Goal: Task Accomplishment & Management: Manage account settings

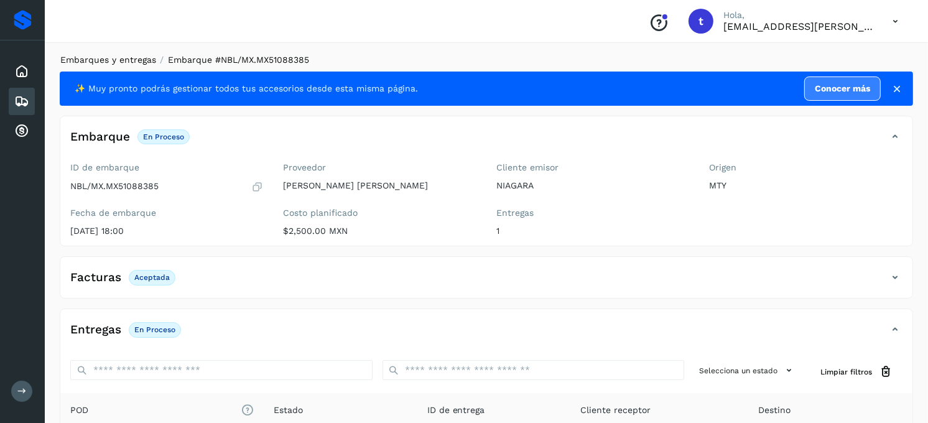
click at [106, 55] on link "Embarques y entregas" at bounding box center [108, 60] width 96 height 10
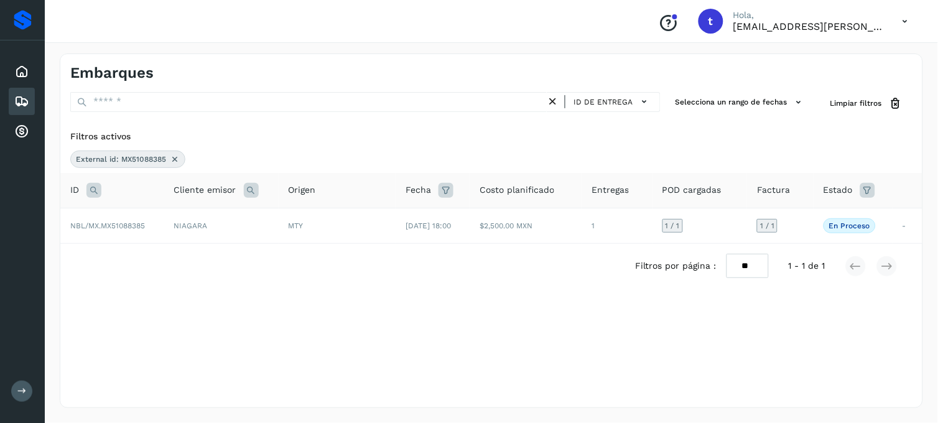
click at [172, 159] on icon at bounding box center [175, 159] width 10 height 10
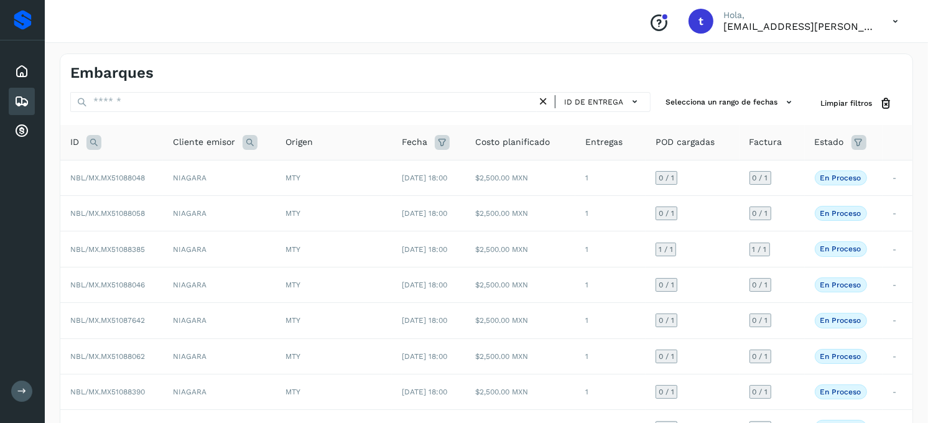
click at [98, 139] on icon at bounding box center [93, 142] width 15 height 15
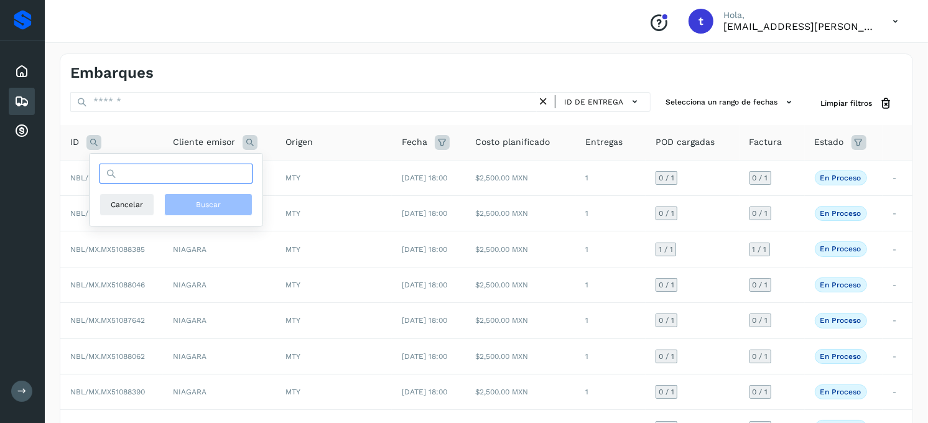
click at [160, 175] on input "text" at bounding box center [176, 174] width 153 height 20
click at [208, 168] on input "******" at bounding box center [176, 174] width 153 height 20
type input "**********"
click at [205, 206] on span "Buscar" at bounding box center [208, 204] width 25 height 11
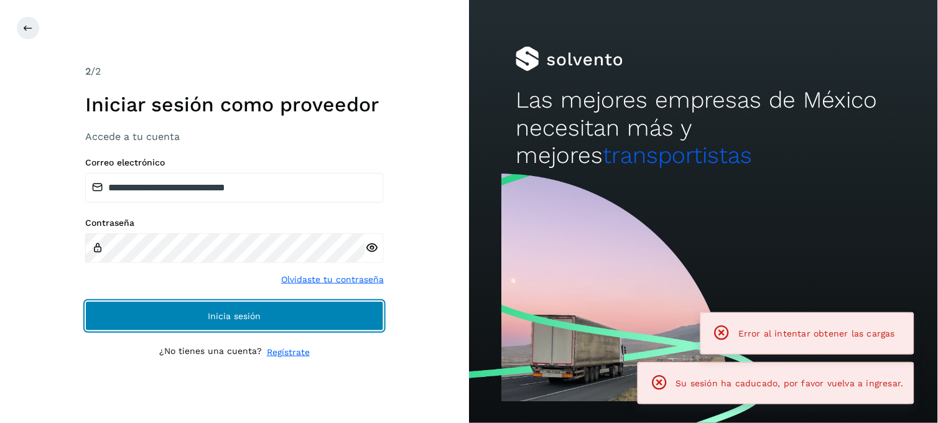
click at [320, 312] on button "Inicia sesión" at bounding box center [234, 316] width 299 height 30
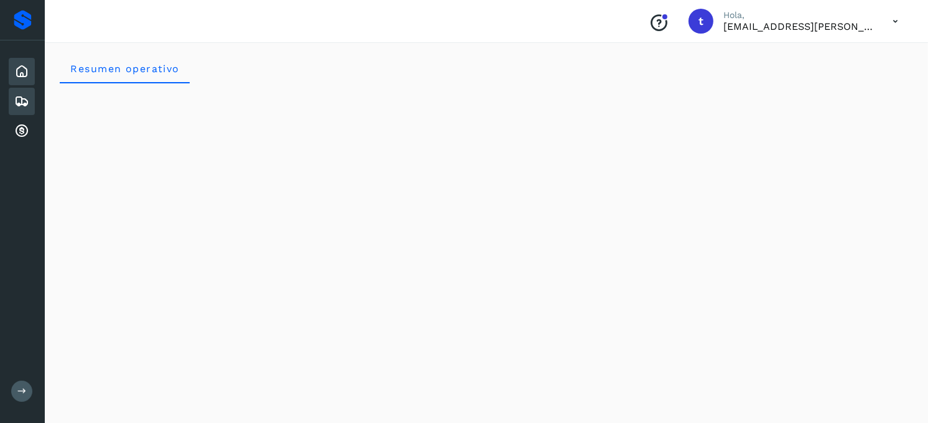
click at [22, 105] on icon at bounding box center [21, 101] width 15 height 15
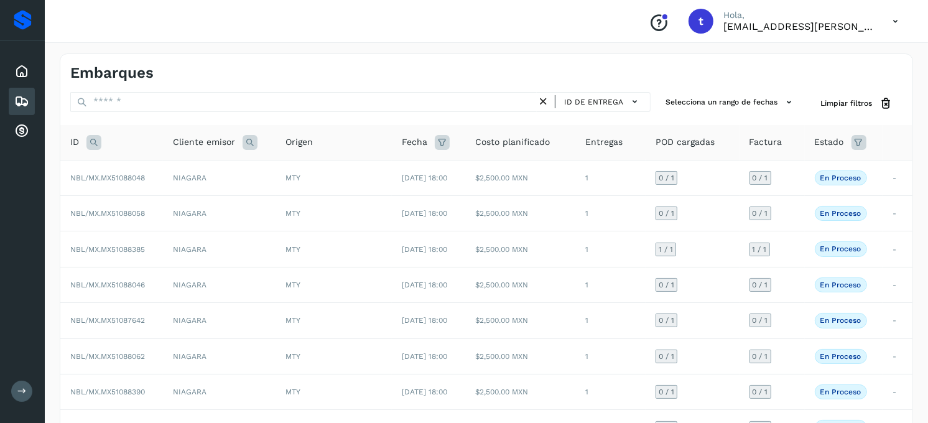
click at [91, 142] on icon at bounding box center [93, 142] width 15 height 15
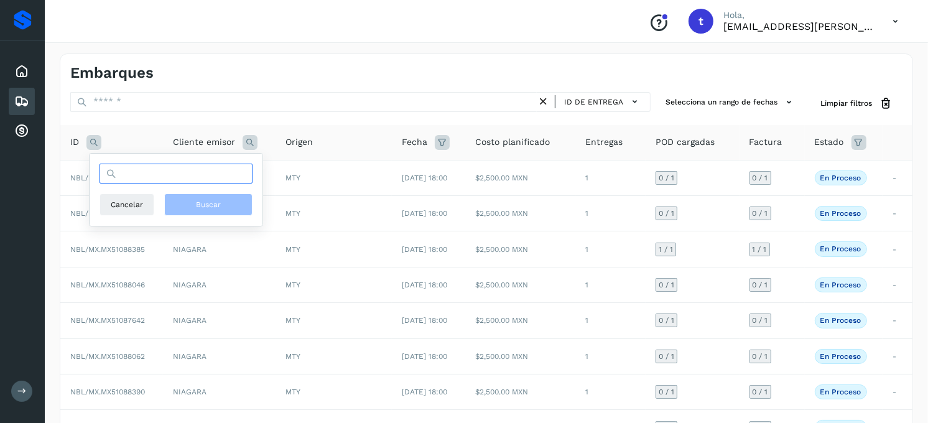
click at [205, 182] on input "text" at bounding box center [176, 174] width 153 height 20
type input "**********"
click at [207, 206] on span "Buscar" at bounding box center [208, 204] width 25 height 11
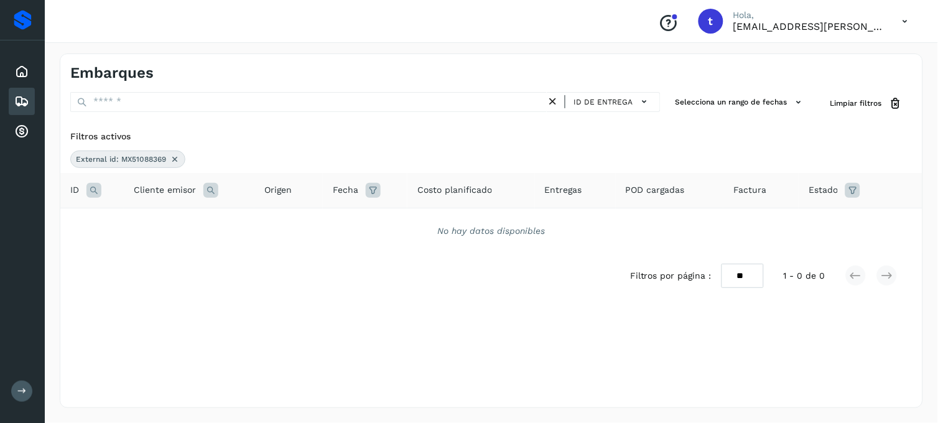
click at [179, 159] on icon at bounding box center [175, 159] width 10 height 10
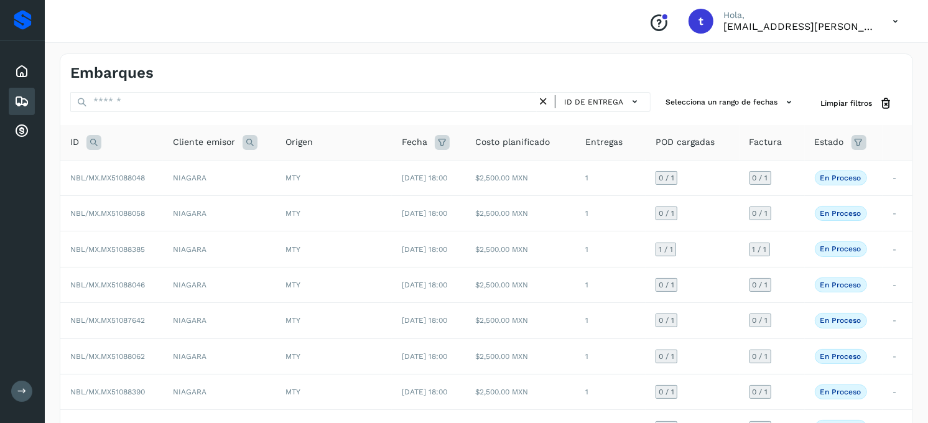
click at [95, 142] on icon at bounding box center [93, 142] width 15 height 15
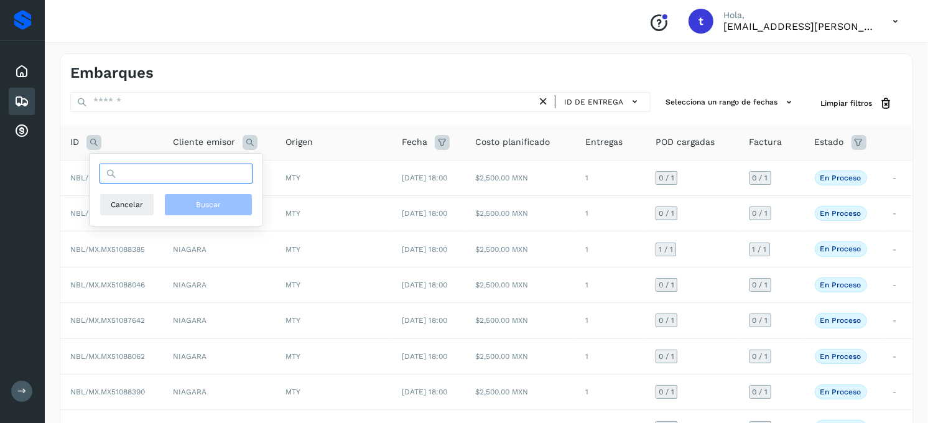
click at [144, 173] on input "text" at bounding box center [176, 174] width 153 height 20
type input "**********"
click at [238, 206] on button "Buscar" at bounding box center [208, 204] width 88 height 22
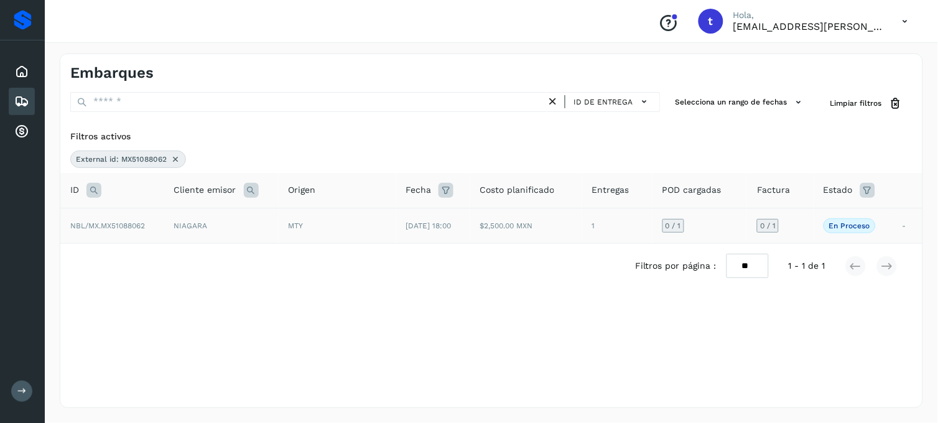
click at [137, 239] on td "NBL/MX.MX51088062" at bounding box center [112, 225] width 104 height 35
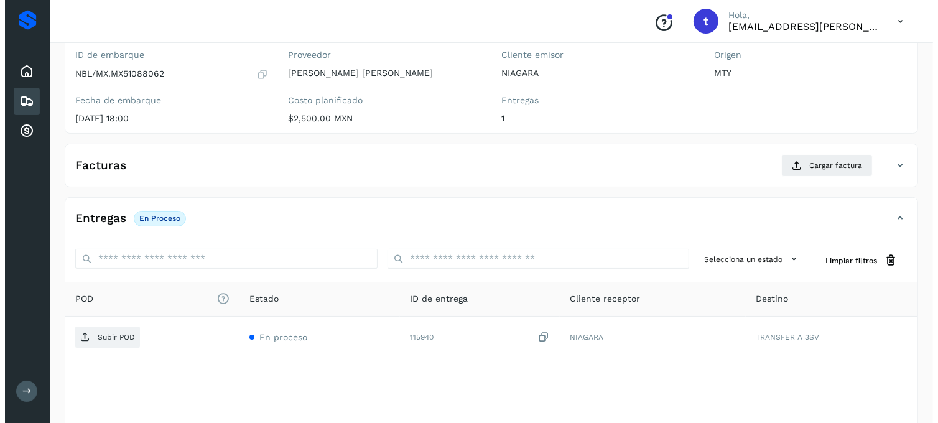
scroll to position [170, 0]
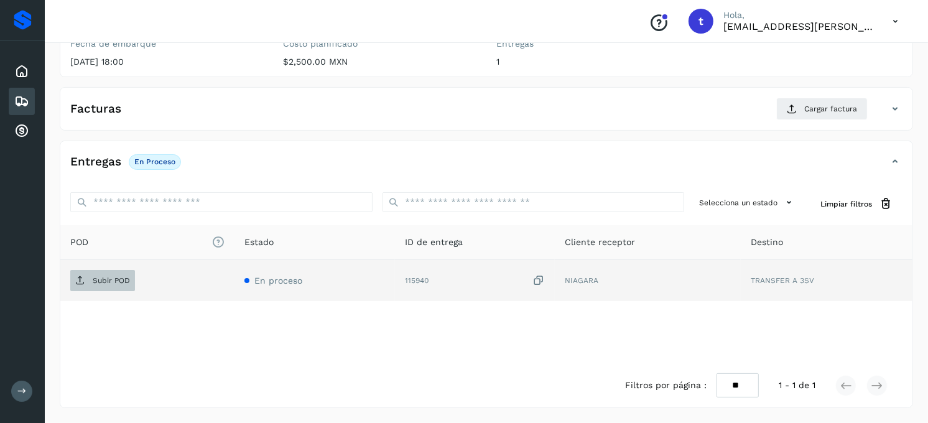
click at [124, 281] on p "Subir POD" at bounding box center [111, 280] width 37 height 9
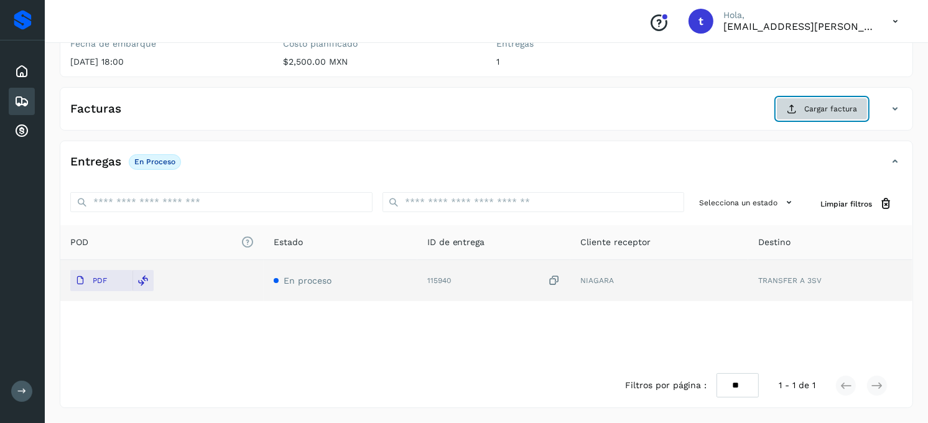
click at [804, 111] on button "Cargar factura" at bounding box center [821, 109] width 91 height 22
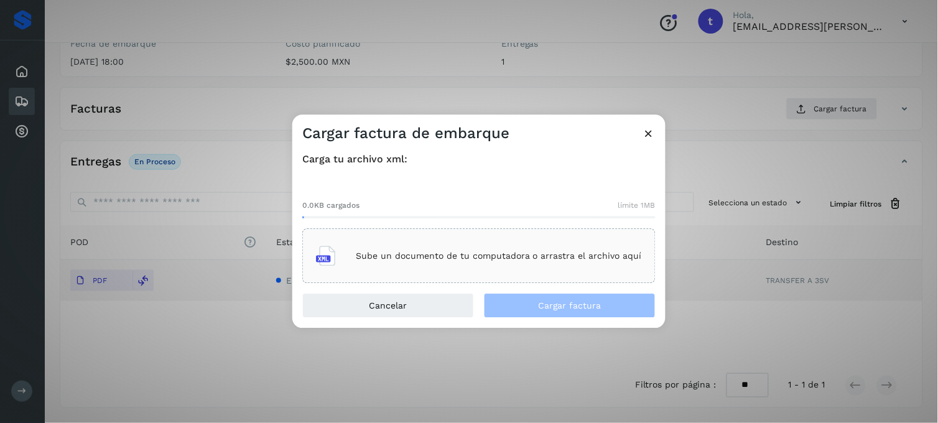
click at [468, 260] on p "Sube un documento de tu computadora o arrastra el archivo aquí" at bounding box center [499, 256] width 286 height 11
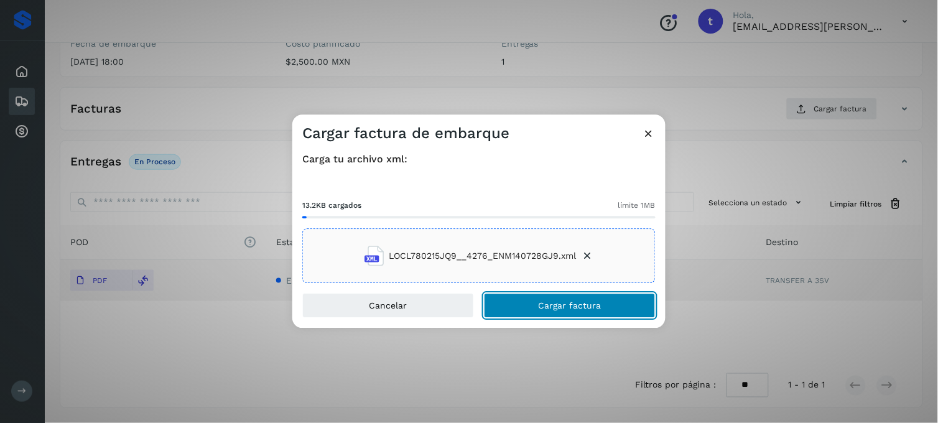
click at [560, 302] on span "Cargar factura" at bounding box center [570, 306] width 63 height 9
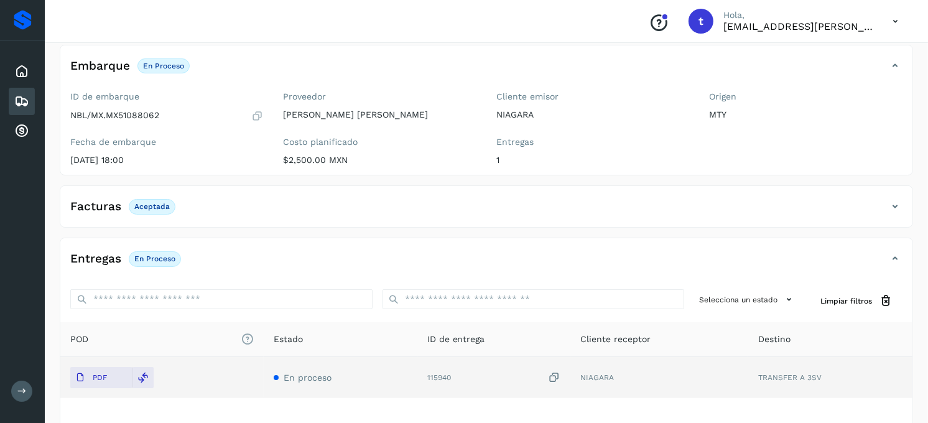
scroll to position [0, 0]
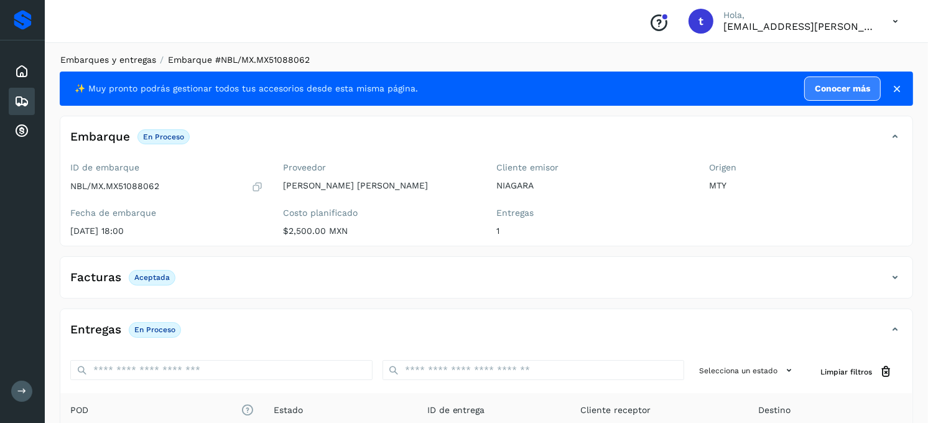
click at [101, 56] on link "Embarques y entregas" at bounding box center [108, 60] width 96 height 10
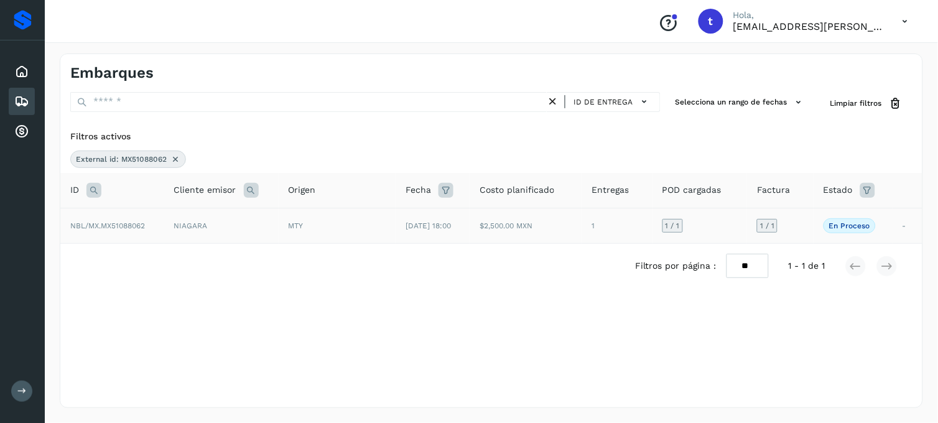
click at [175, 162] on icon at bounding box center [175, 159] width 10 height 10
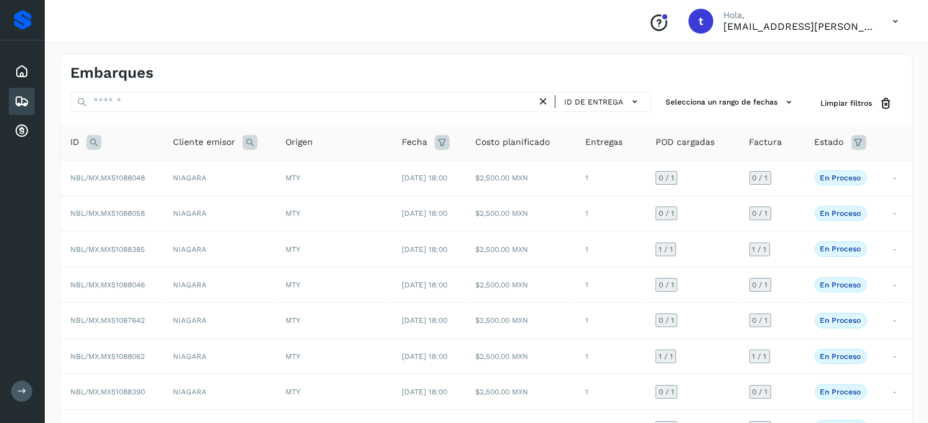
click at [100, 141] on icon at bounding box center [93, 142] width 15 height 15
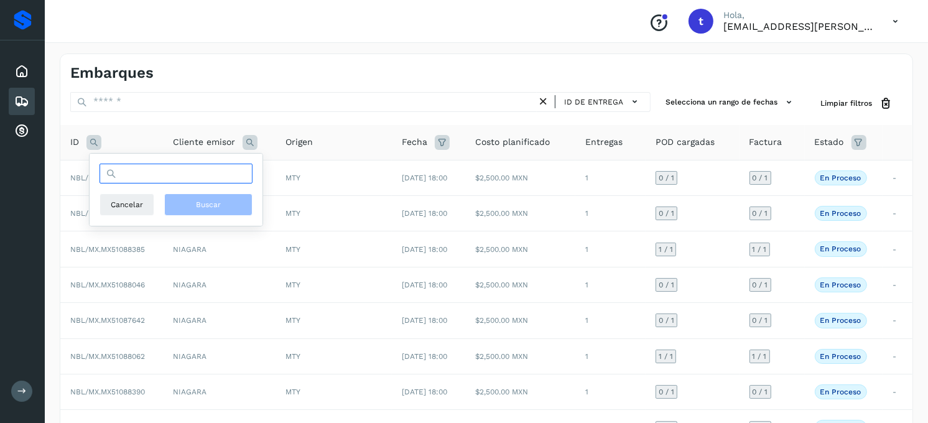
click at [165, 172] on input "text" at bounding box center [176, 174] width 153 height 20
type input "**********"
click at [213, 209] on span "Buscar" at bounding box center [208, 204] width 25 height 11
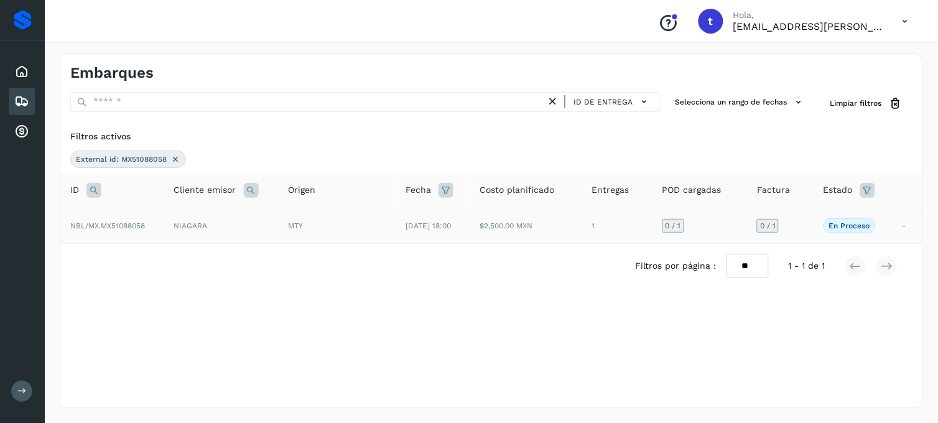
click at [96, 226] on span "NBL/MX.MX51088058" at bounding box center [107, 225] width 75 height 9
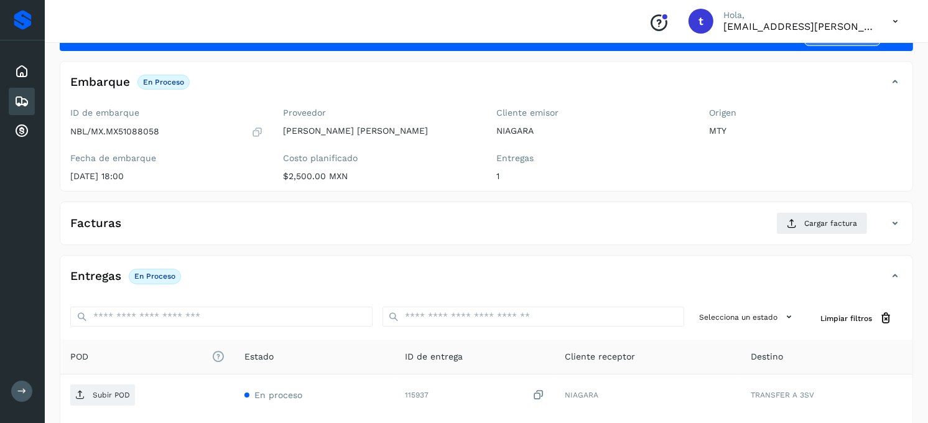
scroll to position [138, 0]
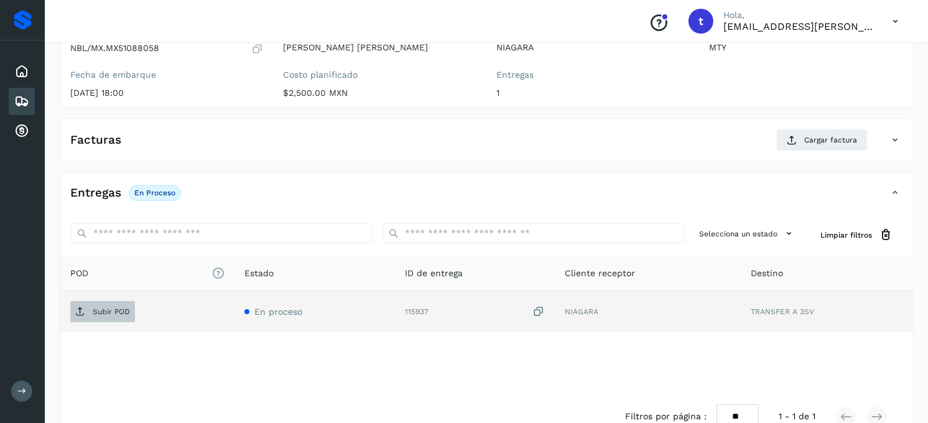
click at [107, 314] on p "Subir POD" at bounding box center [111, 311] width 37 height 9
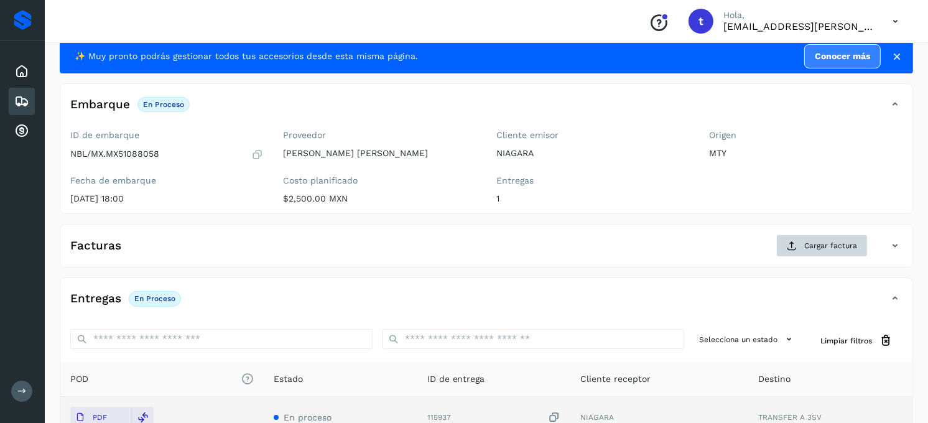
scroll to position [32, 0]
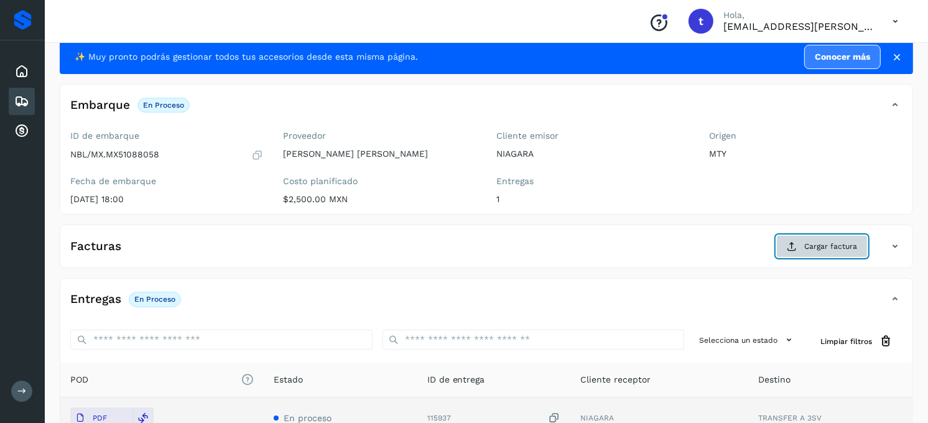
click at [799, 251] on button "Cargar factura" at bounding box center [821, 246] width 91 height 22
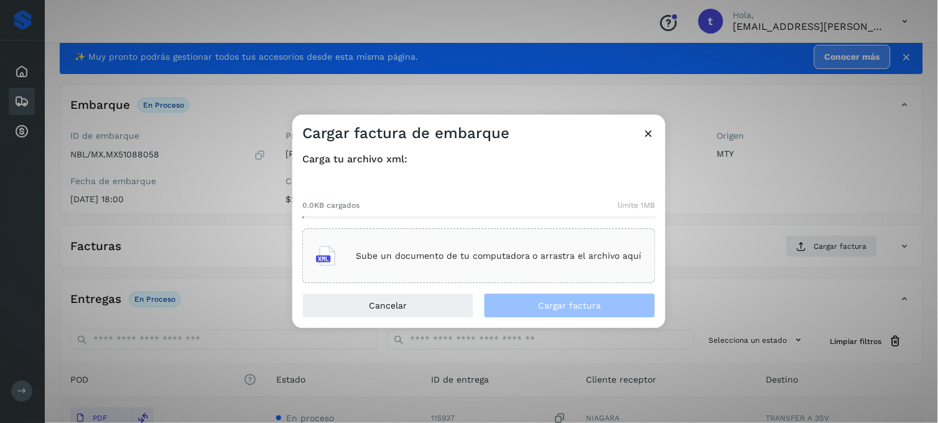
click at [451, 251] on p "Sube un documento de tu computadora o arrastra el archivo aquí" at bounding box center [499, 256] width 286 height 11
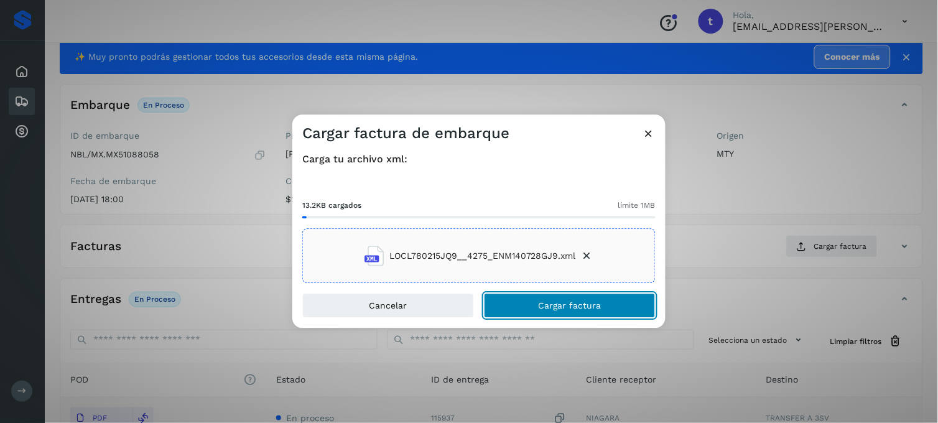
click at [581, 309] on span "Cargar factura" at bounding box center [570, 306] width 63 height 9
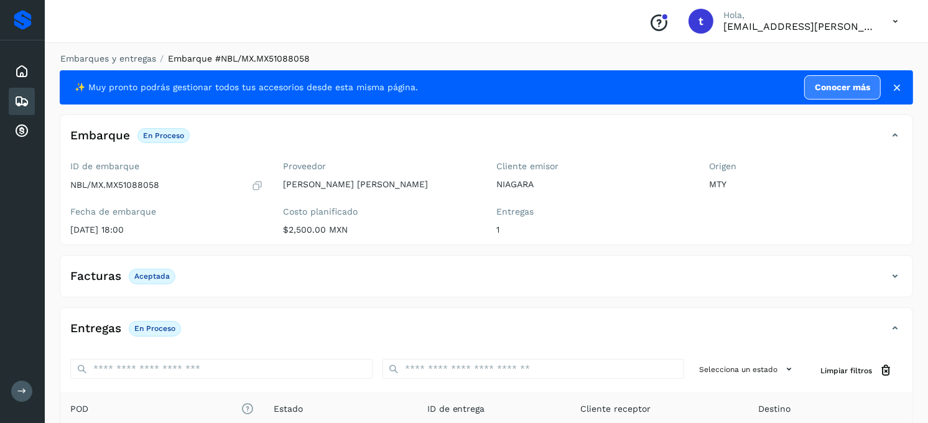
scroll to position [0, 0]
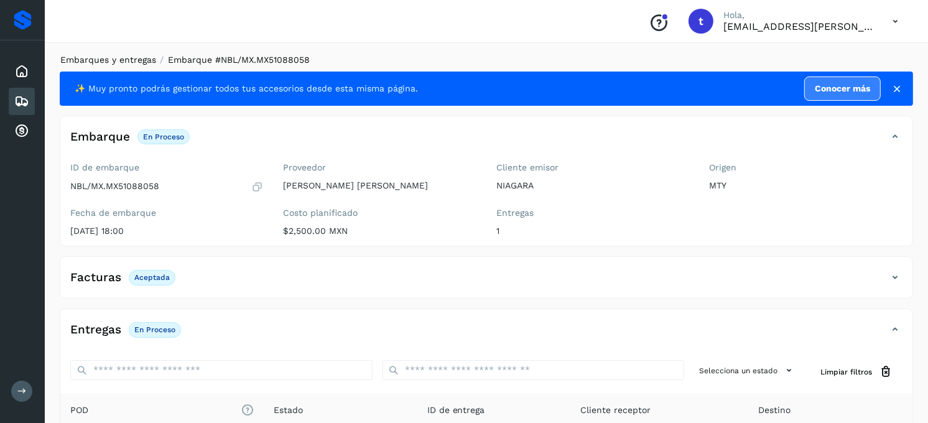
click at [128, 60] on link "Embarques y entregas" at bounding box center [108, 60] width 96 height 10
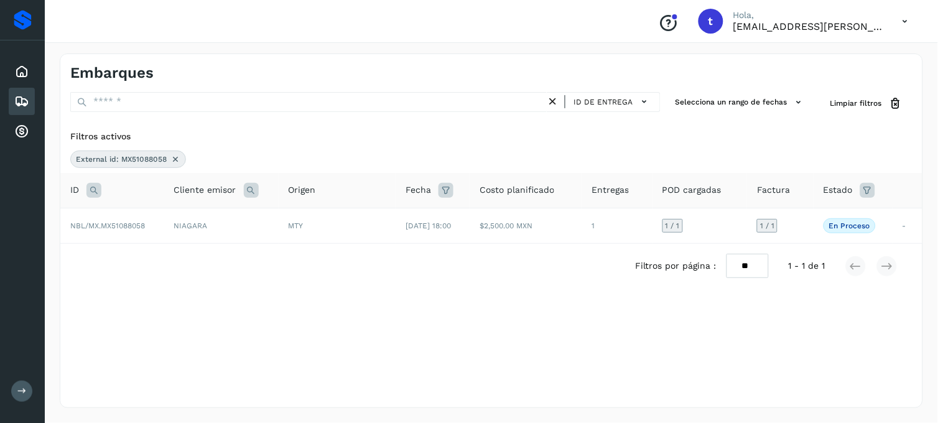
click at [176, 156] on icon at bounding box center [175, 159] width 10 height 10
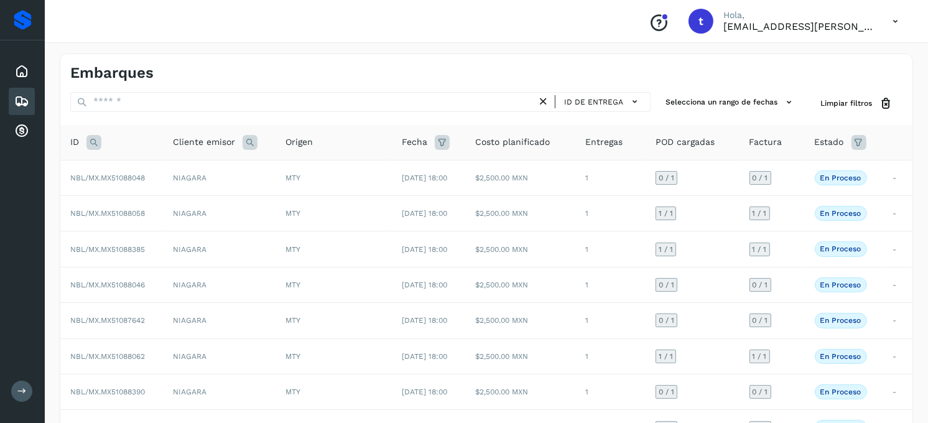
click at [91, 144] on icon at bounding box center [93, 142] width 15 height 15
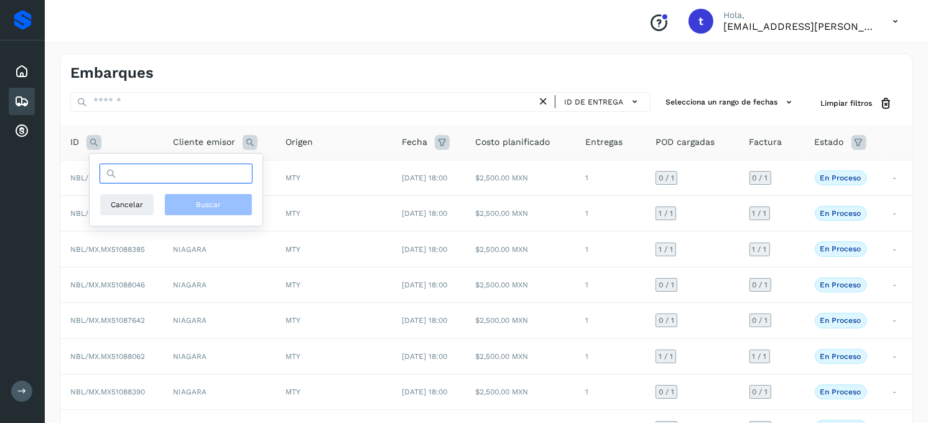
click at [141, 177] on input "text" at bounding box center [176, 174] width 153 height 20
type input "**********"
click at [201, 212] on button "Buscar" at bounding box center [208, 204] width 88 height 22
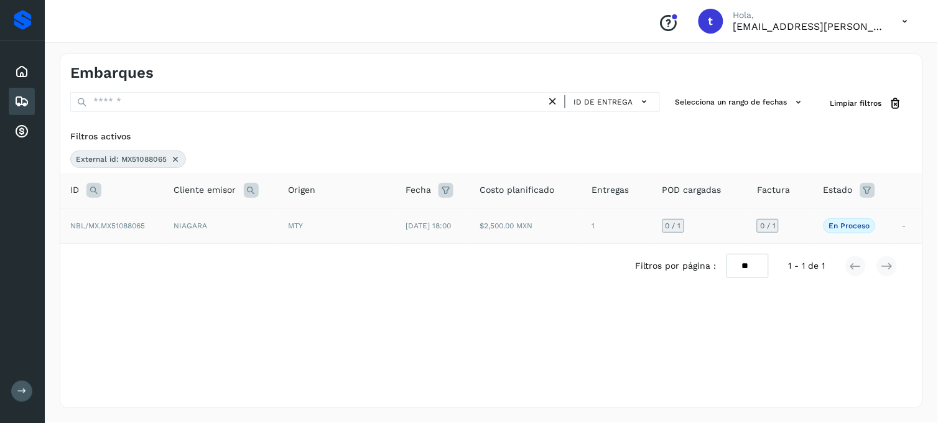
click at [138, 226] on span "NBL/MX.MX51088065" at bounding box center [107, 225] width 75 height 9
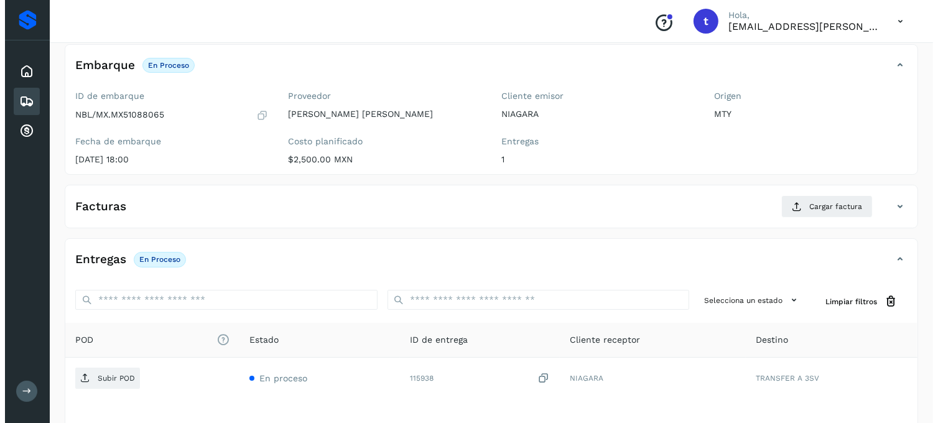
scroll to position [170, 0]
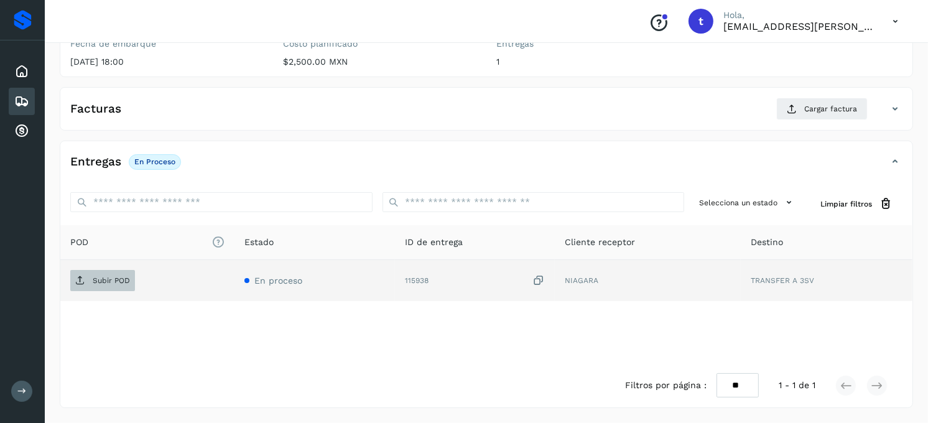
click at [120, 289] on span "Subir POD" at bounding box center [102, 281] width 65 height 20
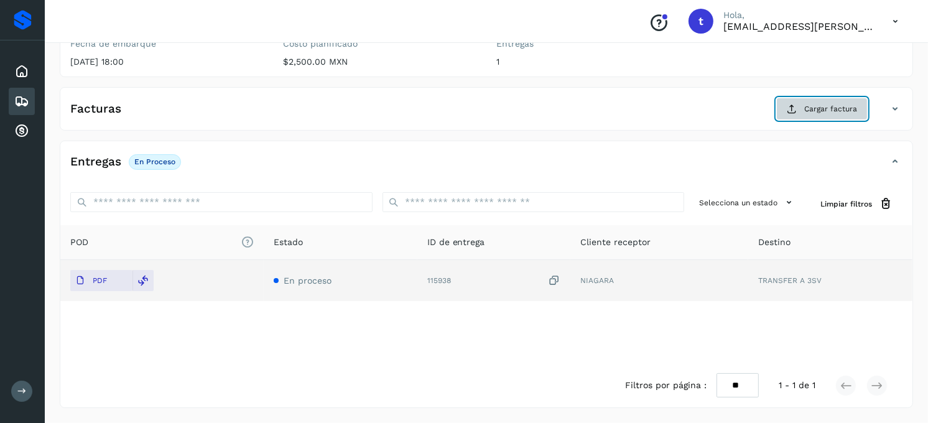
click at [844, 118] on button "Cargar factura" at bounding box center [821, 109] width 91 height 22
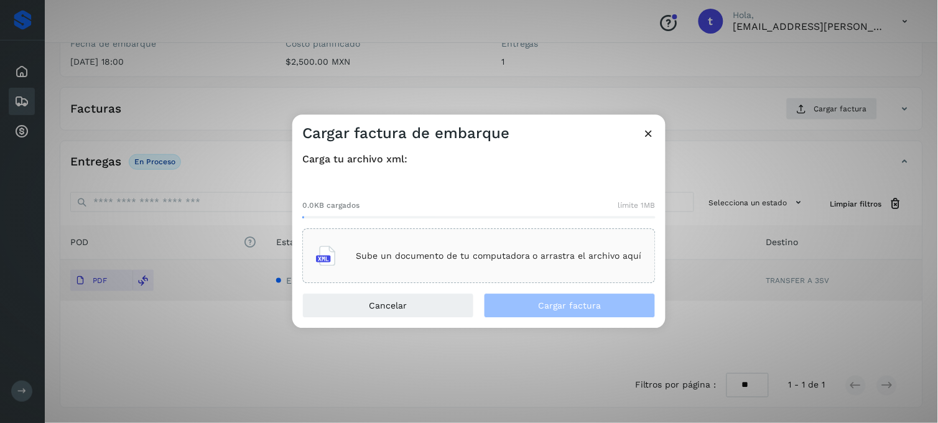
click at [421, 258] on p "Sube un documento de tu computadora o arrastra el archivo aquí" at bounding box center [499, 256] width 286 height 11
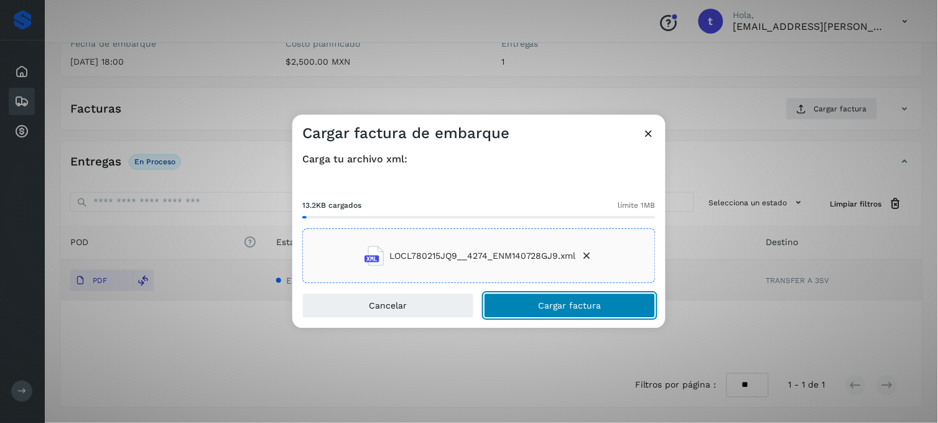
click at [543, 308] on span "Cargar factura" at bounding box center [570, 306] width 63 height 9
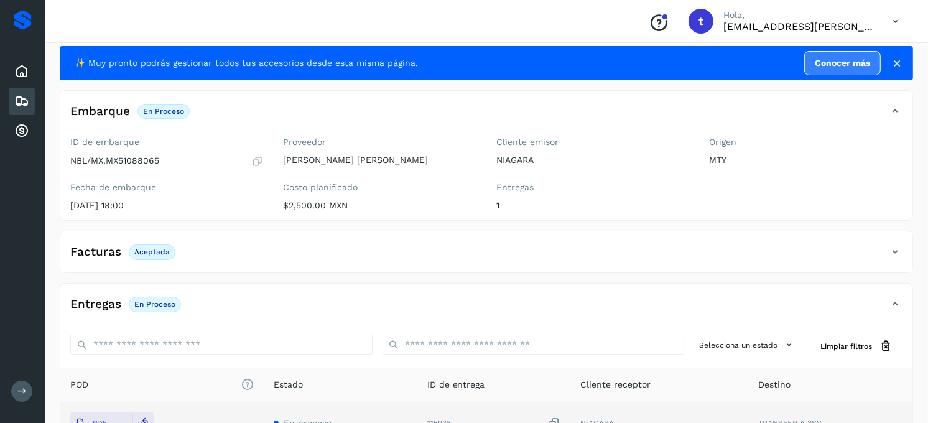
scroll to position [0, 0]
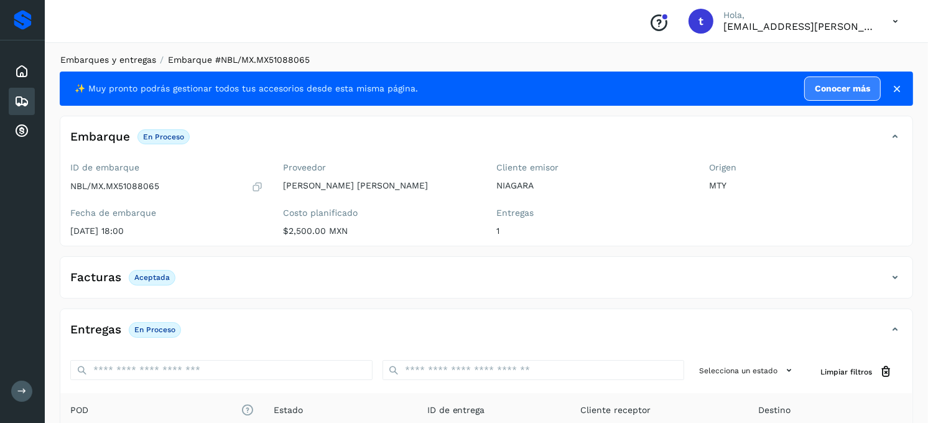
click at [129, 59] on link "Embarques y entregas" at bounding box center [108, 60] width 96 height 10
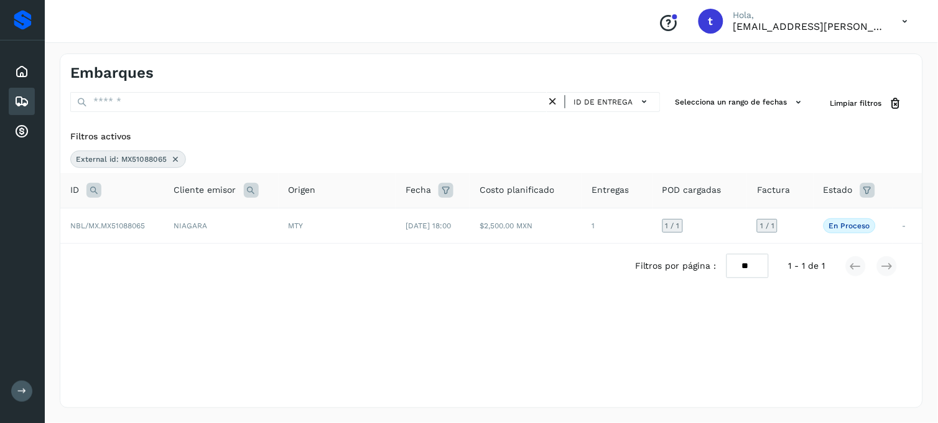
click at [174, 160] on icon at bounding box center [175, 159] width 10 height 10
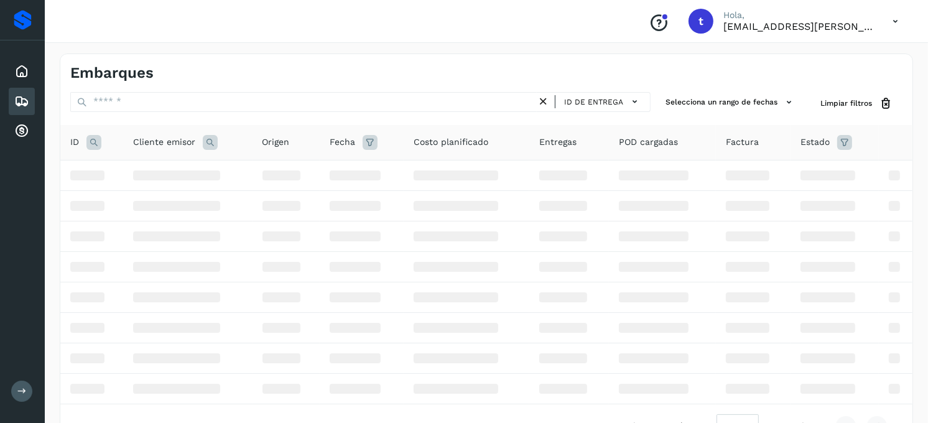
click at [94, 146] on icon at bounding box center [93, 142] width 15 height 15
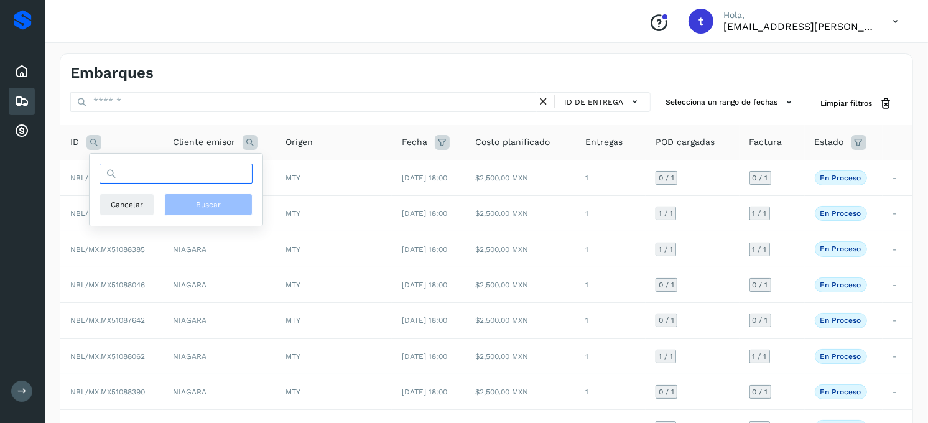
click at [184, 177] on input "text" at bounding box center [176, 174] width 153 height 20
type input "**********"
click at [208, 202] on span "Buscar" at bounding box center [208, 204] width 25 height 11
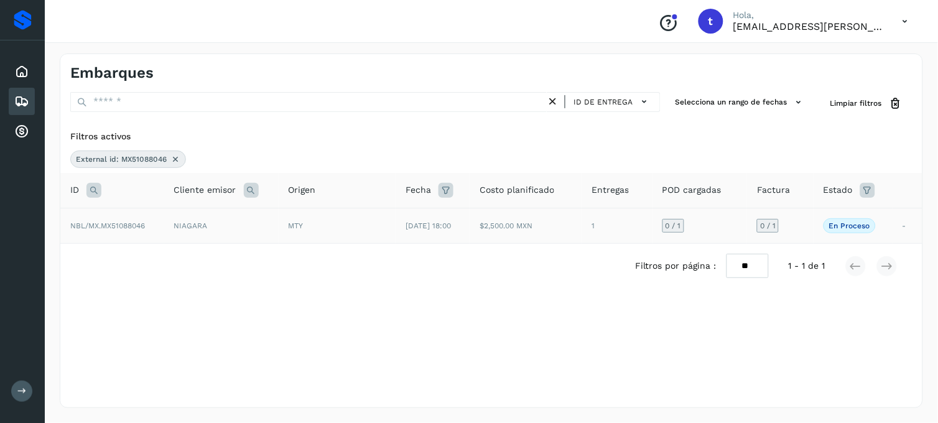
click at [151, 235] on td "NBL/MX.MX51088046" at bounding box center [112, 225] width 104 height 35
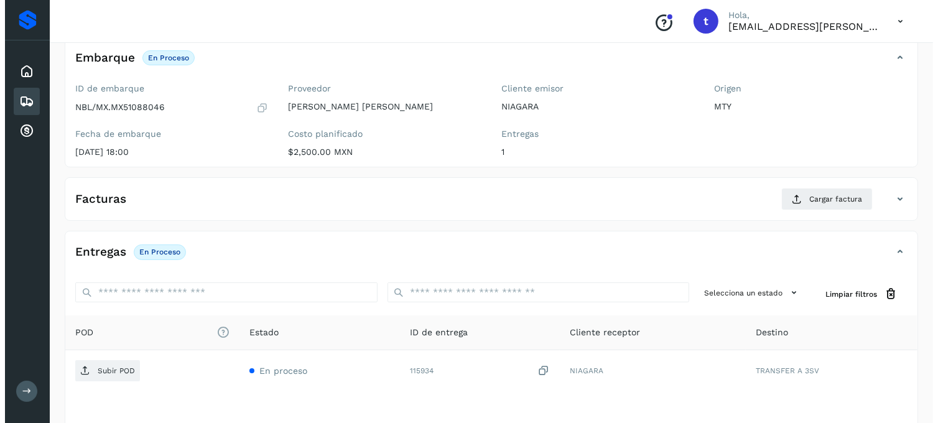
scroll to position [170, 0]
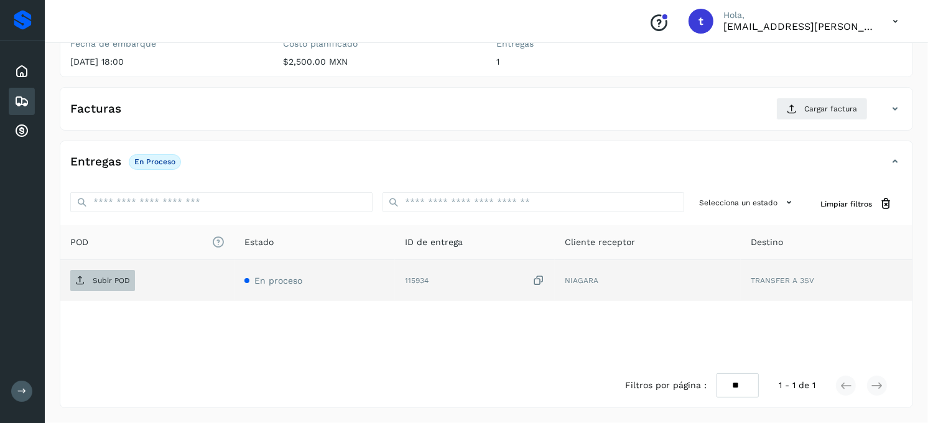
click at [110, 283] on p "Subir POD" at bounding box center [111, 280] width 37 height 9
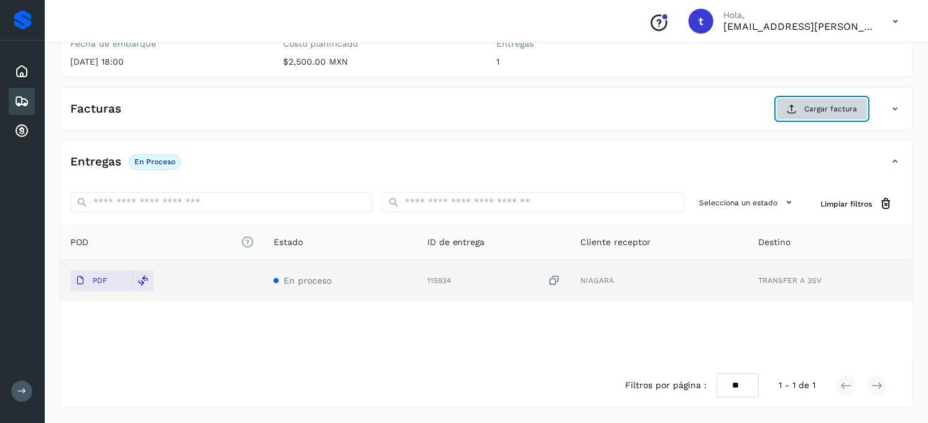
click at [836, 108] on span "Cargar factura" at bounding box center [830, 108] width 53 height 11
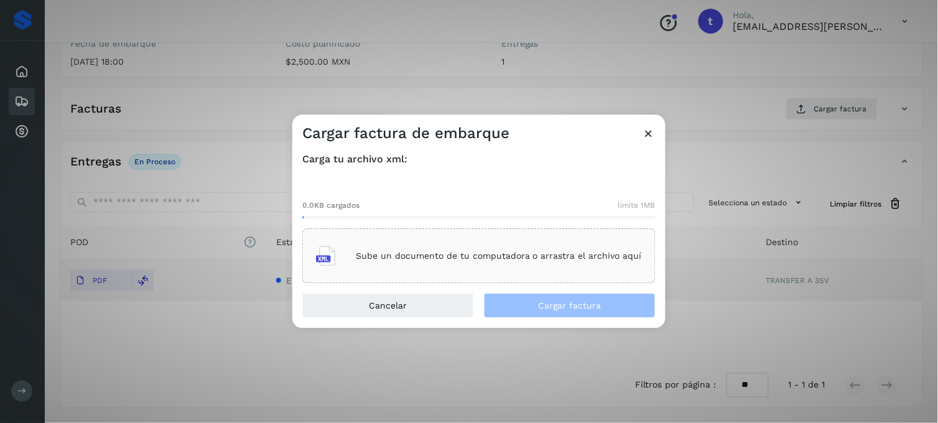
click at [389, 265] on div "Sube un documento de tu computadora o arrastra el archivo aquí" at bounding box center [479, 257] width 326 height 34
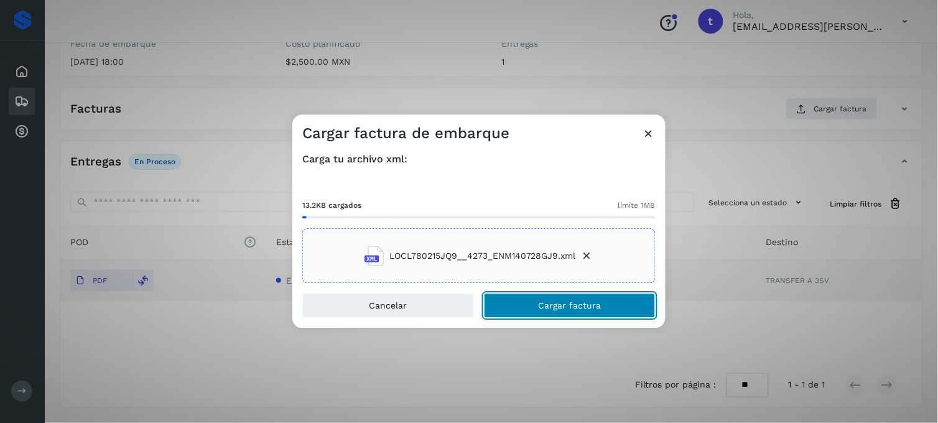
click at [549, 306] on span "Cargar factura" at bounding box center [570, 306] width 63 height 9
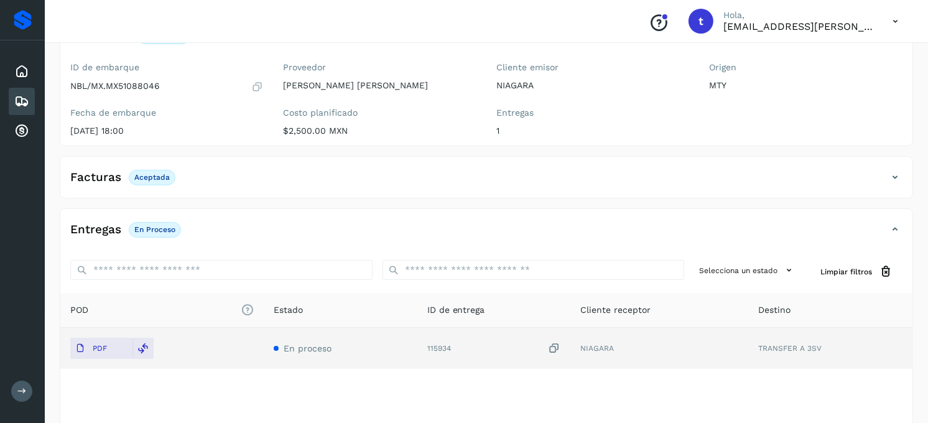
scroll to position [0, 0]
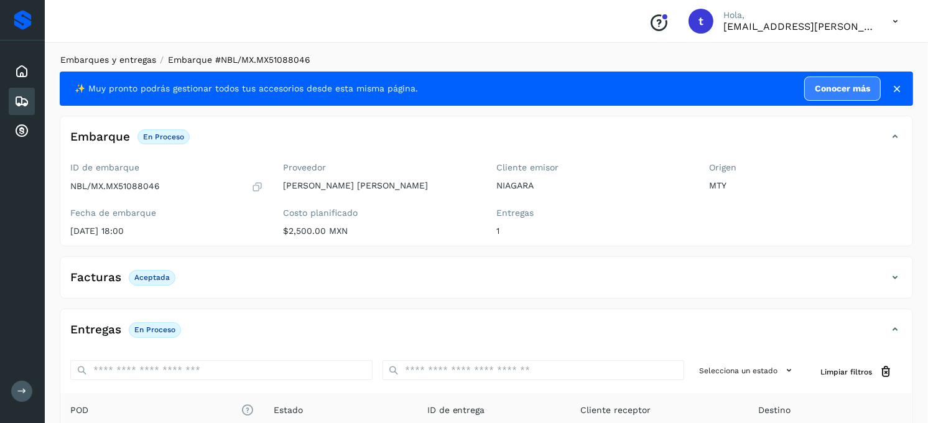
click at [108, 61] on link "Embarques y entregas" at bounding box center [108, 60] width 96 height 10
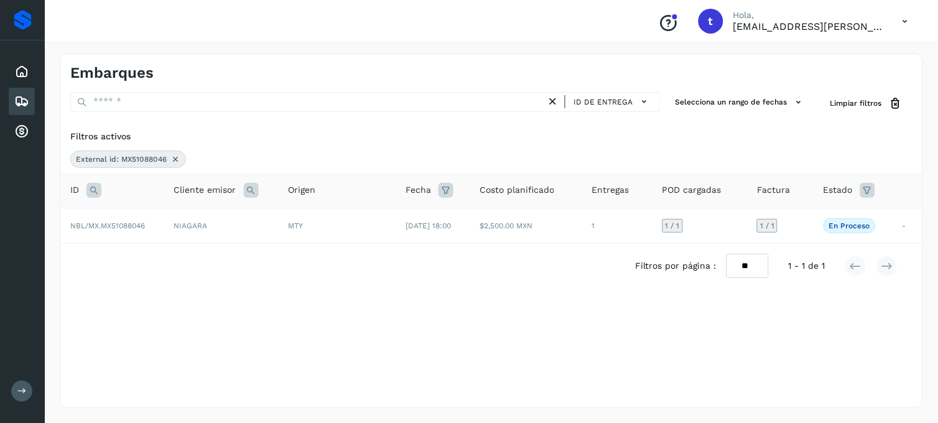
click at [172, 162] on icon at bounding box center [175, 159] width 10 height 10
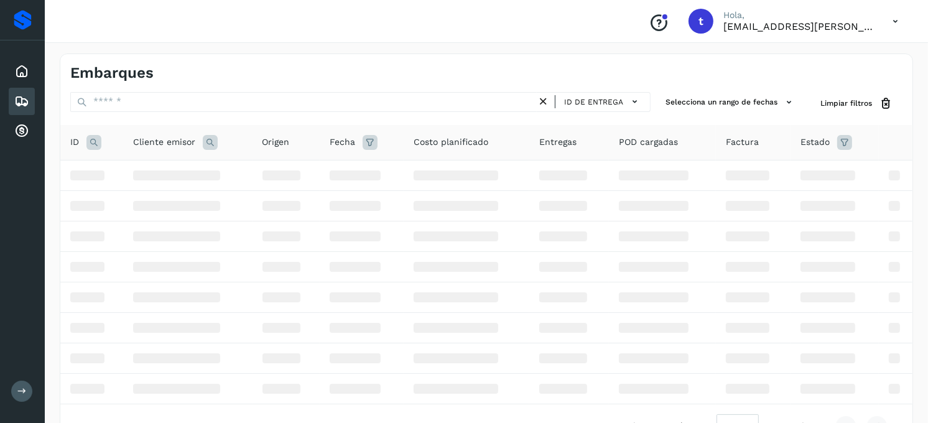
click at [96, 147] on icon at bounding box center [93, 142] width 15 height 15
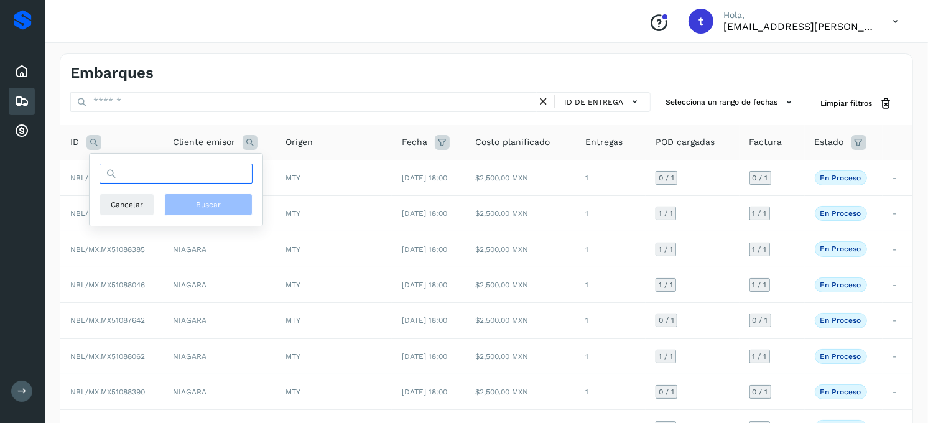
click at [154, 181] on input "text" at bounding box center [176, 174] width 153 height 20
type input "**********"
click at [188, 207] on button "Buscar" at bounding box center [208, 204] width 88 height 22
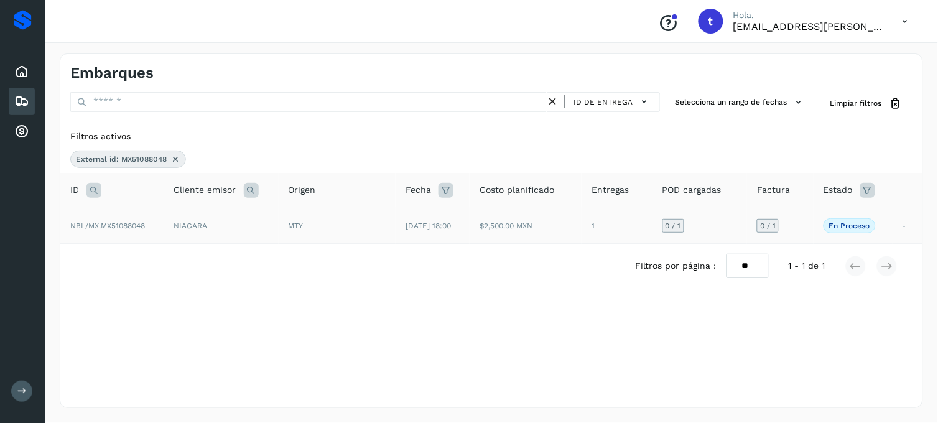
click at [144, 230] on td "NBL/MX.MX51088048" at bounding box center [112, 225] width 104 height 35
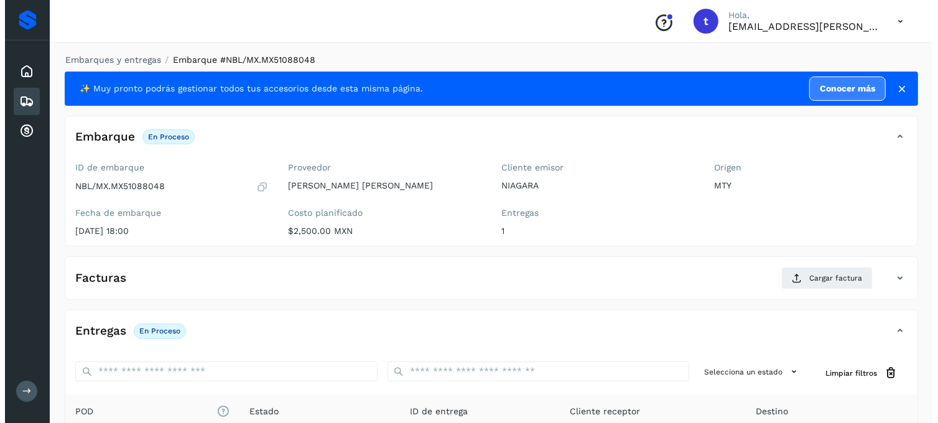
scroll to position [170, 0]
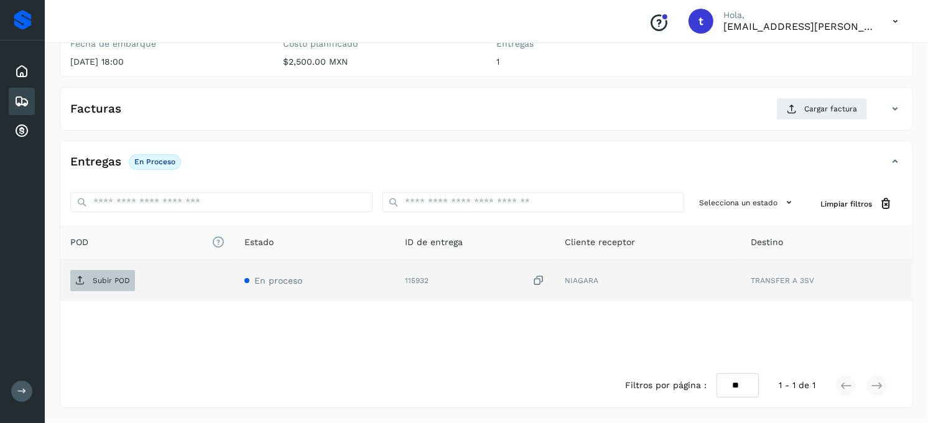
click at [77, 284] on icon at bounding box center [80, 281] width 10 height 10
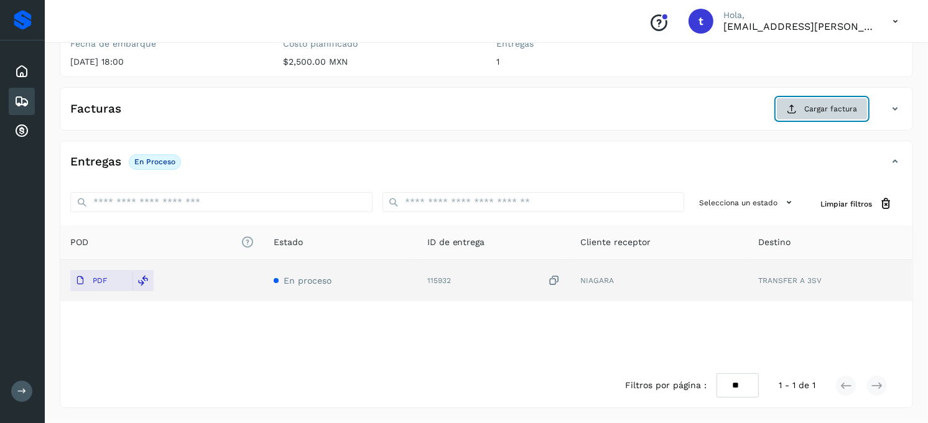
click at [839, 112] on span "Cargar factura" at bounding box center [830, 108] width 53 height 11
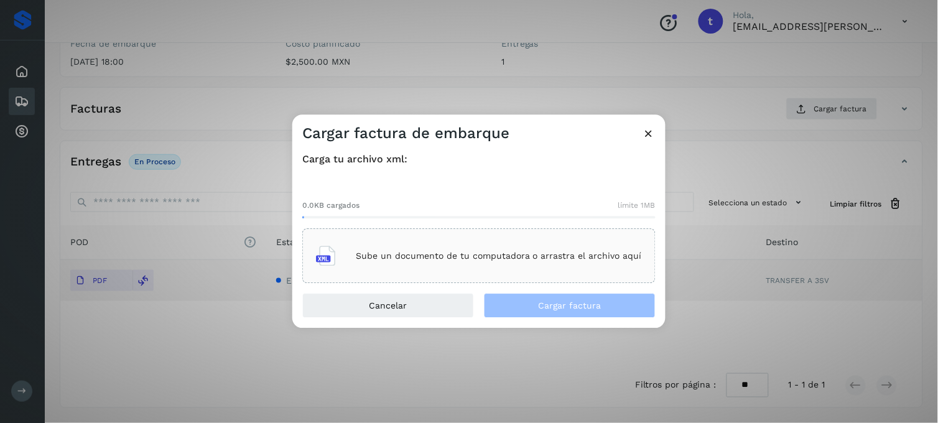
click at [500, 263] on div "Sube un documento de tu computadora o arrastra el archivo aquí" at bounding box center [479, 257] width 326 height 34
click at [449, 256] on p "Sube un documento de tu computadora o arrastra el archivo aquí" at bounding box center [499, 256] width 286 height 11
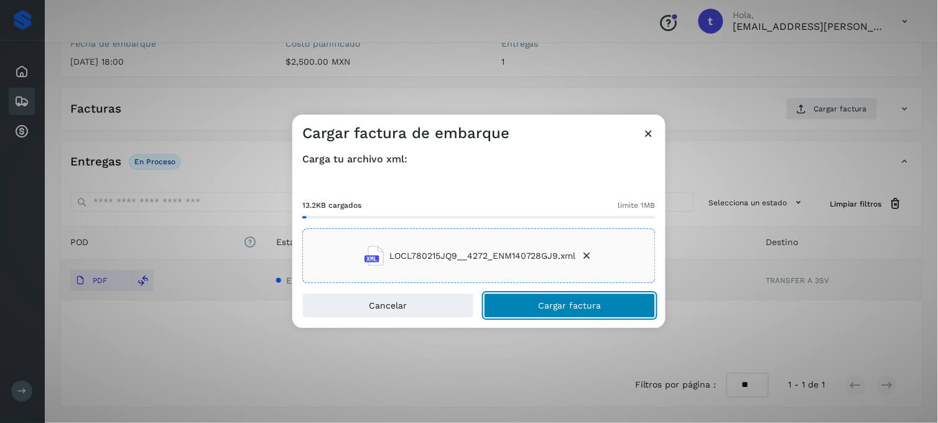
click at [575, 303] on span "Cargar factura" at bounding box center [570, 306] width 63 height 9
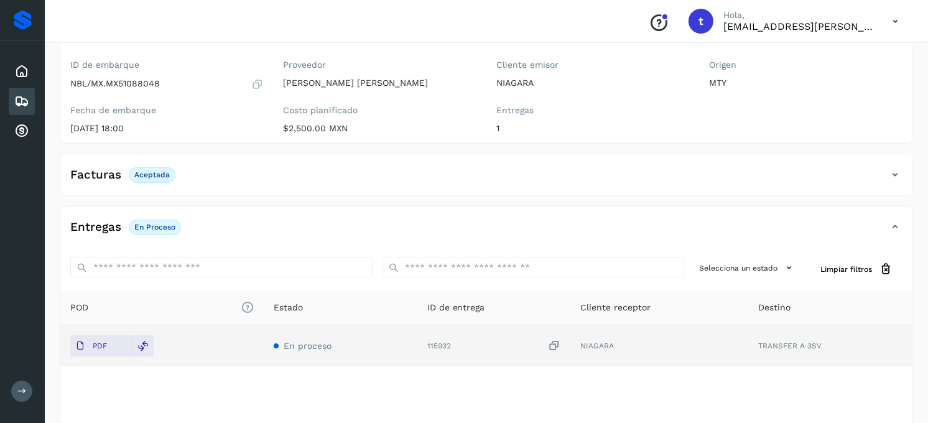
scroll to position [0, 0]
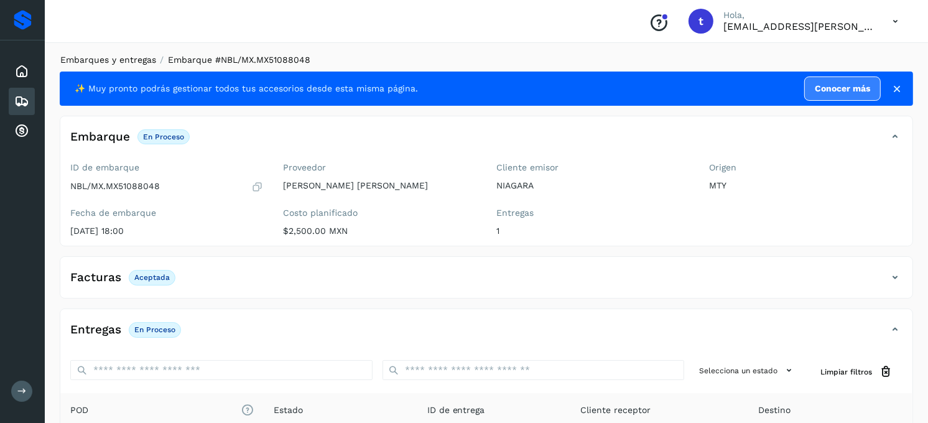
click at [87, 59] on link "Embarques y entregas" at bounding box center [108, 60] width 96 height 10
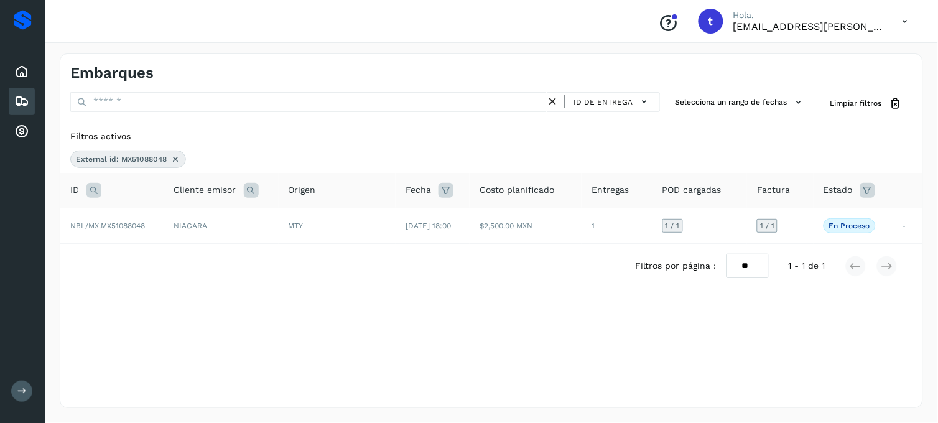
click at [178, 160] on icon at bounding box center [175, 159] width 10 height 10
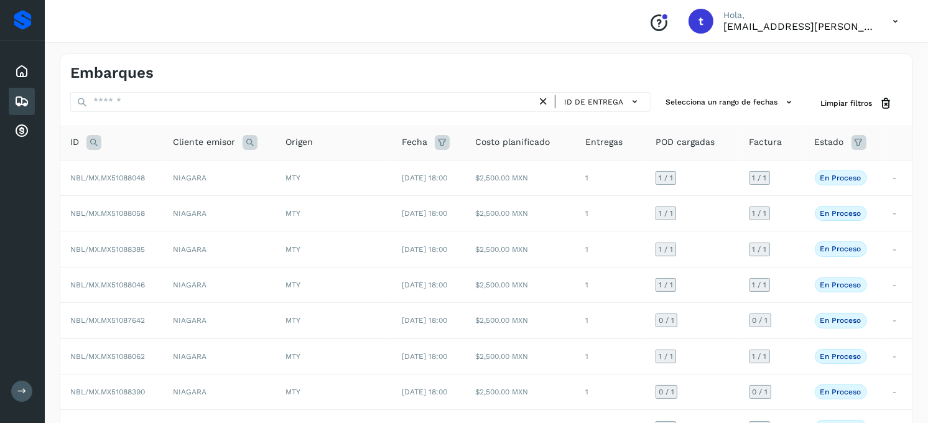
click at [89, 141] on icon at bounding box center [93, 142] width 15 height 15
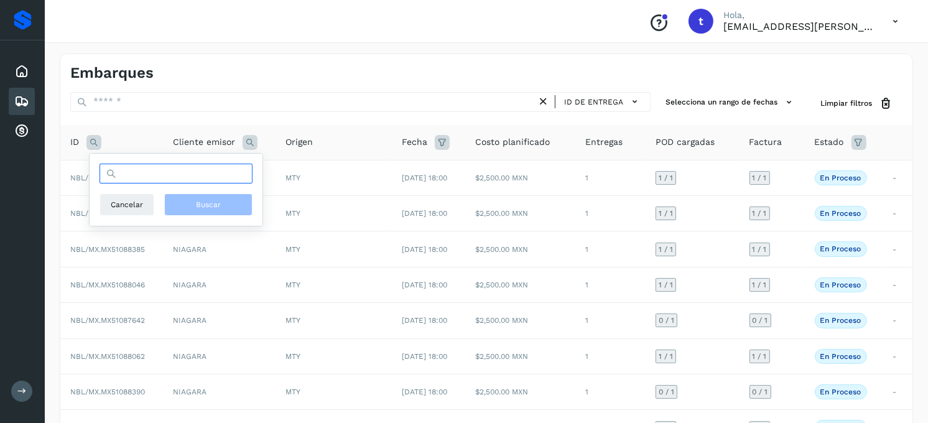
click at [171, 175] on input "text" at bounding box center [176, 174] width 153 height 20
type input "**********"
click at [205, 210] on span "Buscar" at bounding box center [208, 204] width 25 height 11
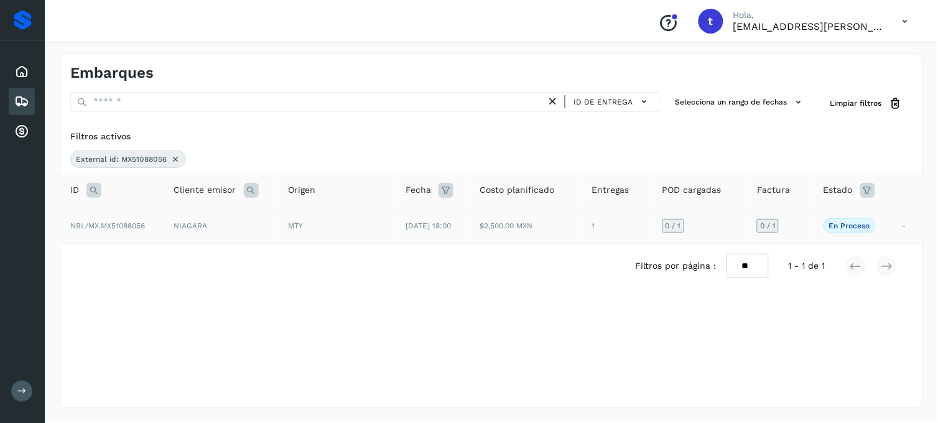
click at [138, 226] on span "NBL/MX.MX51088056" at bounding box center [107, 225] width 75 height 9
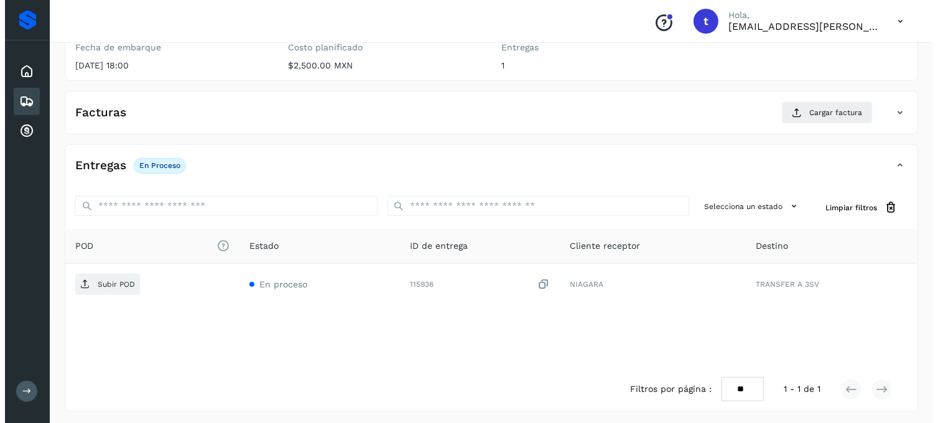
scroll to position [170, 0]
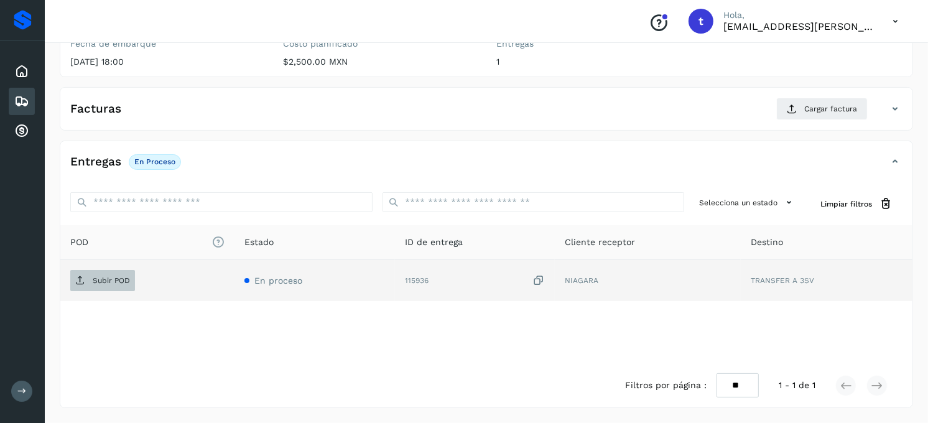
click at [97, 285] on span "Subir POD" at bounding box center [102, 281] width 65 height 20
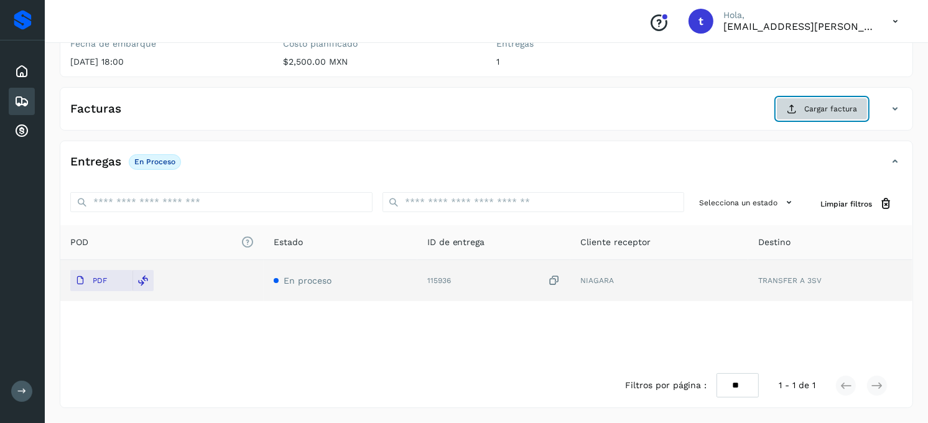
click at [847, 114] on button "Cargar factura" at bounding box center [821, 109] width 91 height 22
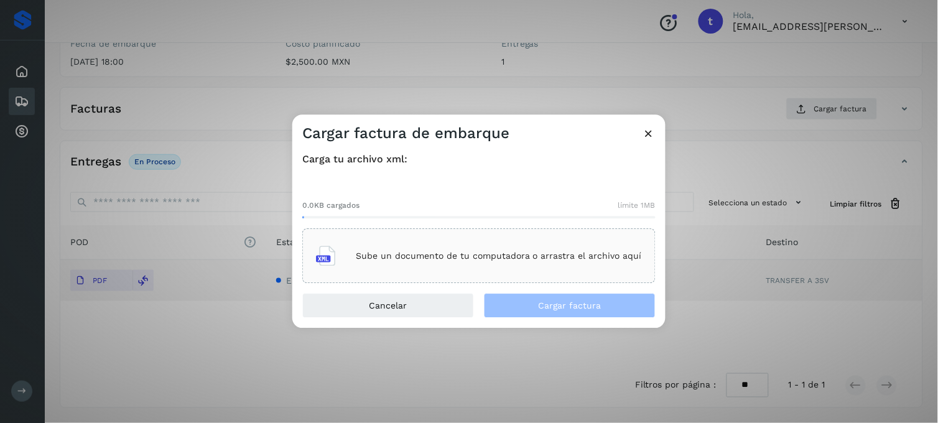
click at [492, 254] on p "Sube un documento de tu computadora o arrastra el archivo aquí" at bounding box center [499, 256] width 286 height 11
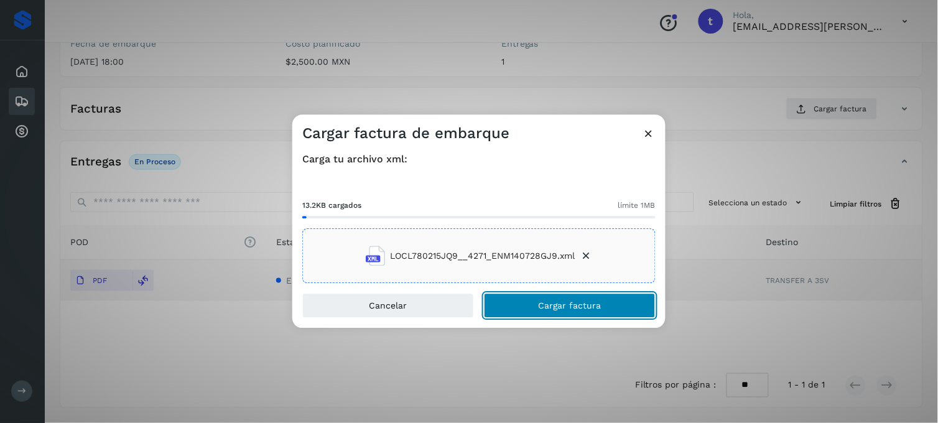
click at [532, 302] on button "Cargar factura" at bounding box center [570, 306] width 172 height 25
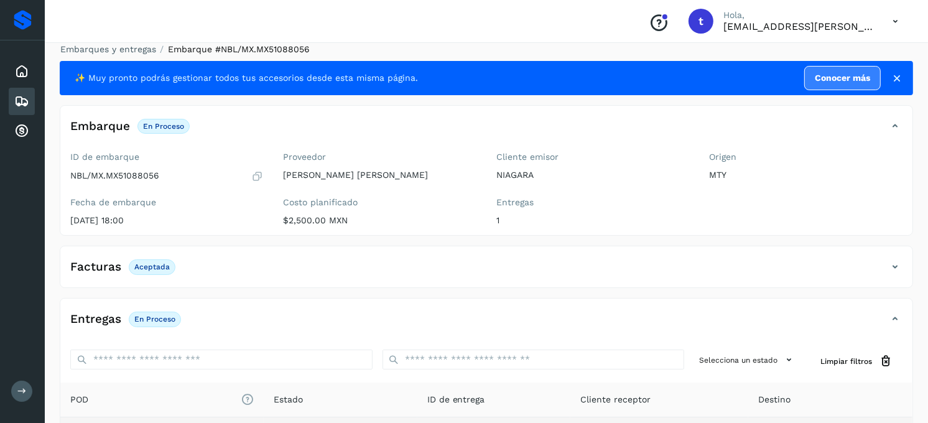
scroll to position [0, 0]
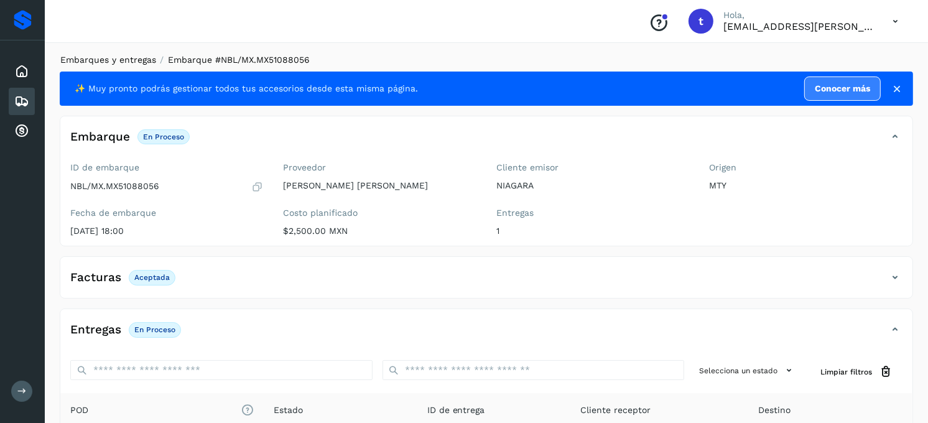
click at [121, 60] on link "Embarques y entregas" at bounding box center [108, 60] width 96 height 10
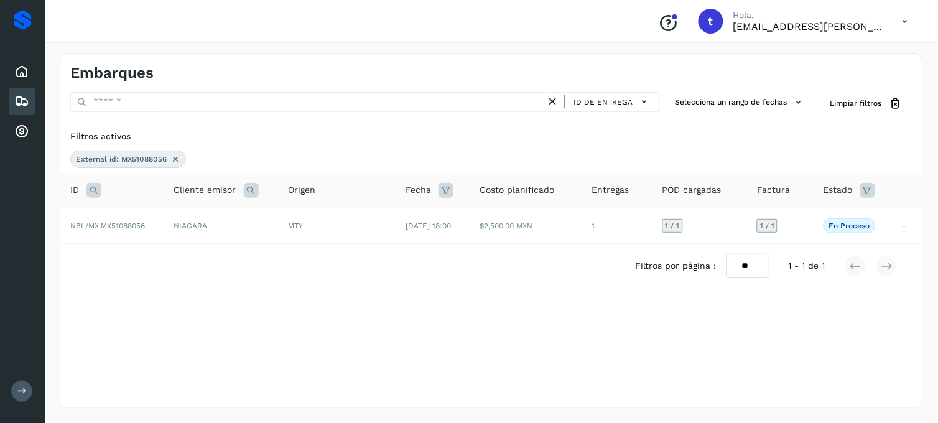
click at [172, 165] on div "External id: MX51088056" at bounding box center [128, 159] width 116 height 17
click at [175, 159] on icon at bounding box center [175, 159] width 10 height 10
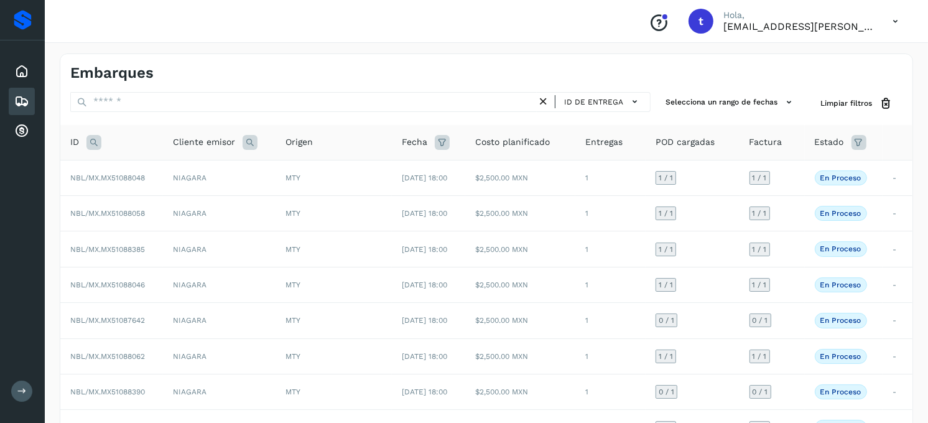
click at [96, 146] on icon at bounding box center [93, 142] width 15 height 15
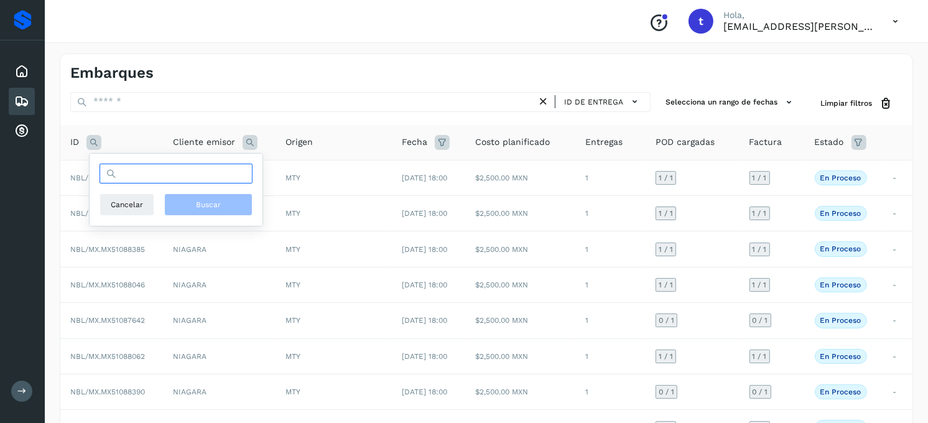
click at [215, 183] on input "text" at bounding box center [176, 174] width 153 height 20
type input "**********"
click at [207, 208] on span "Buscar" at bounding box center [208, 204] width 25 height 11
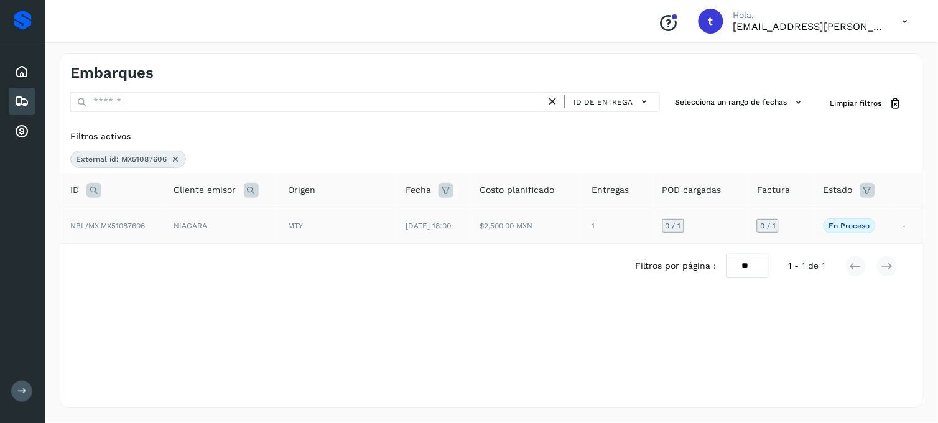
click at [121, 221] on span "NBL/MX.MX51087606" at bounding box center [107, 225] width 75 height 9
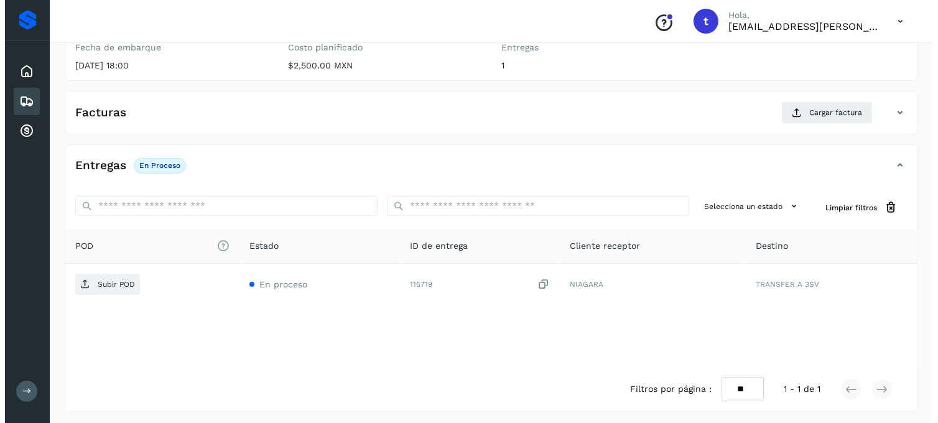
scroll to position [170, 0]
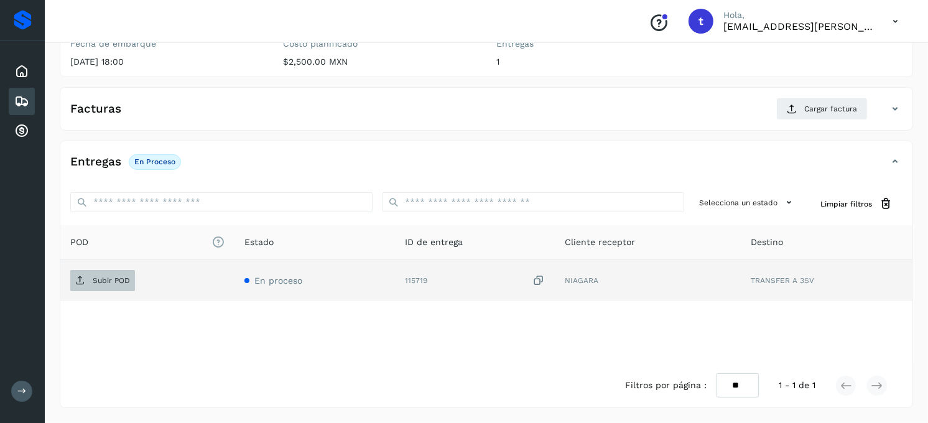
click at [97, 282] on p "Subir POD" at bounding box center [111, 280] width 37 height 9
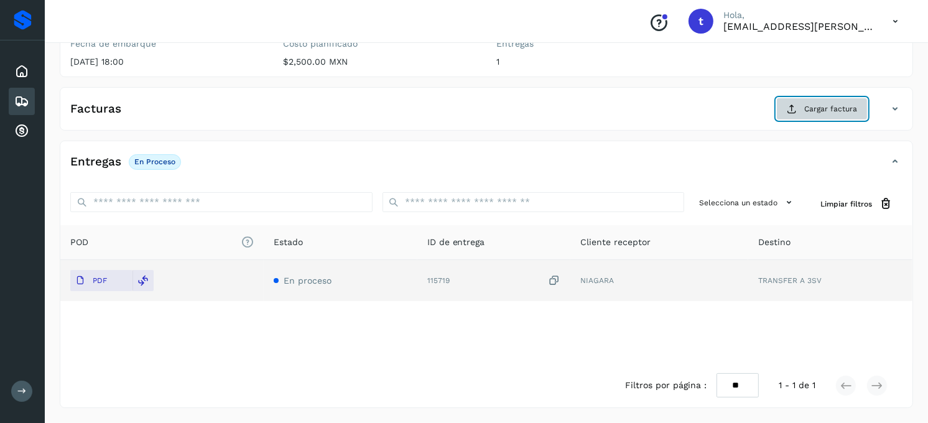
click at [838, 109] on span "Cargar factura" at bounding box center [830, 108] width 53 height 11
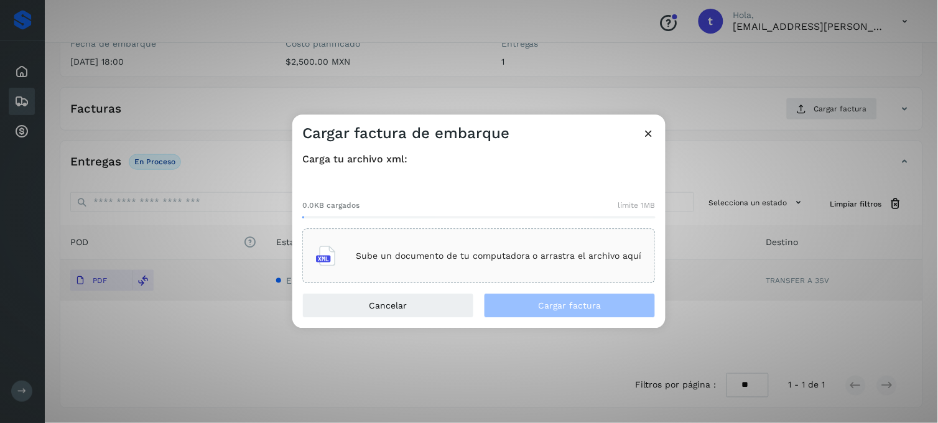
click at [413, 263] on div "Sube un documento de tu computadora o arrastra el archivo aquí" at bounding box center [479, 257] width 326 height 34
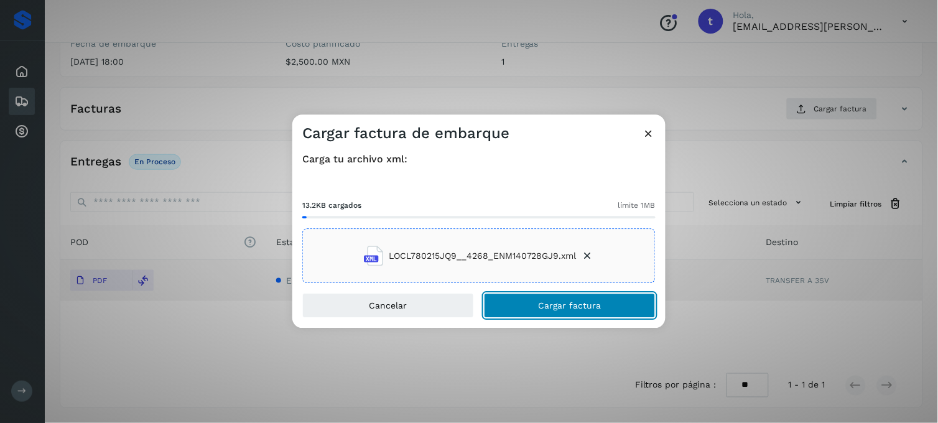
click at [574, 310] on span "Cargar factura" at bounding box center [570, 306] width 63 height 9
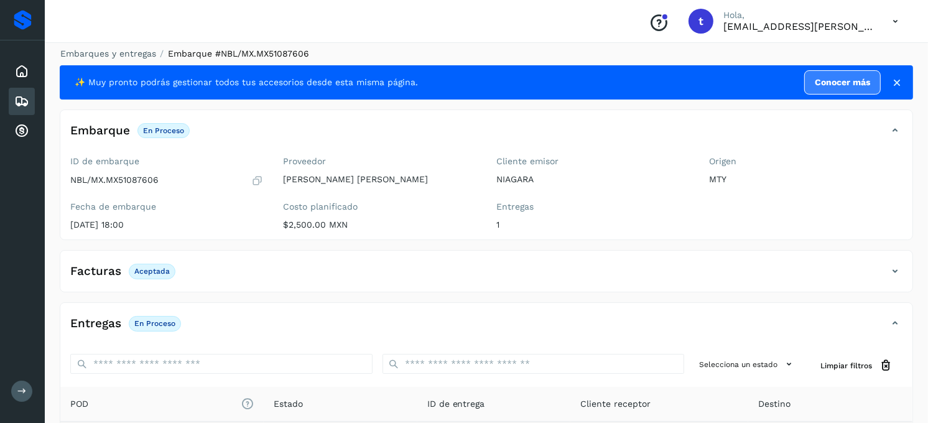
scroll to position [0, 0]
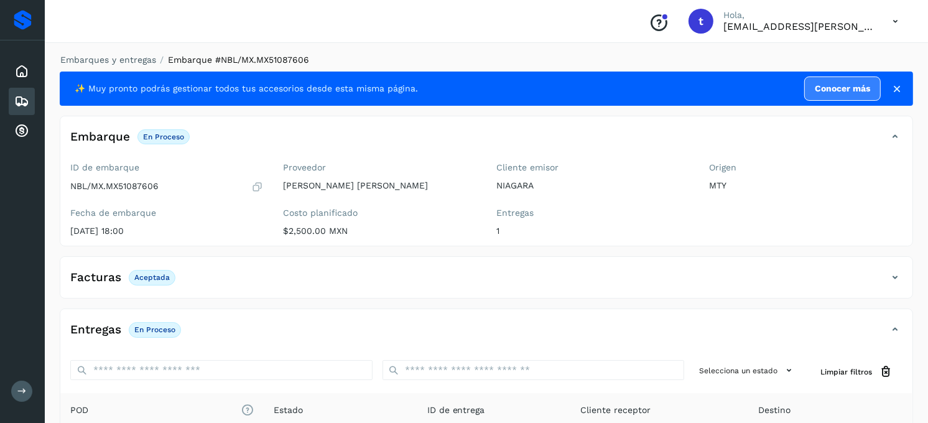
click at [26, 101] on icon at bounding box center [21, 101] width 15 height 15
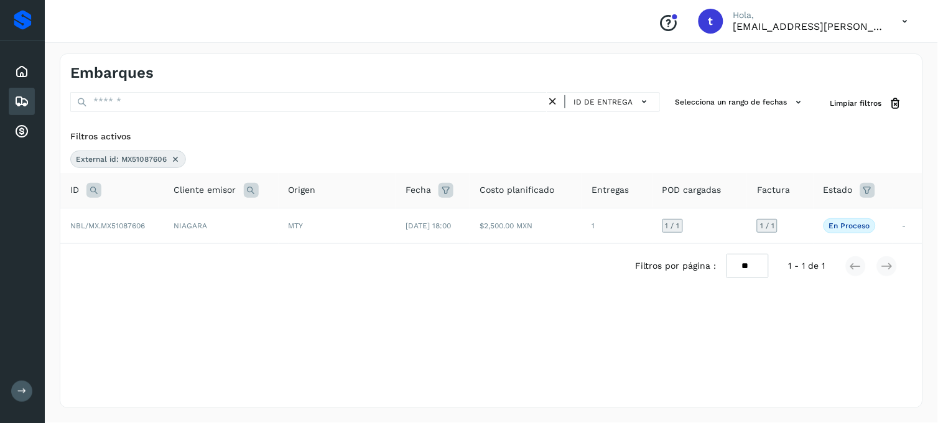
click at [172, 162] on icon at bounding box center [175, 159] width 10 height 10
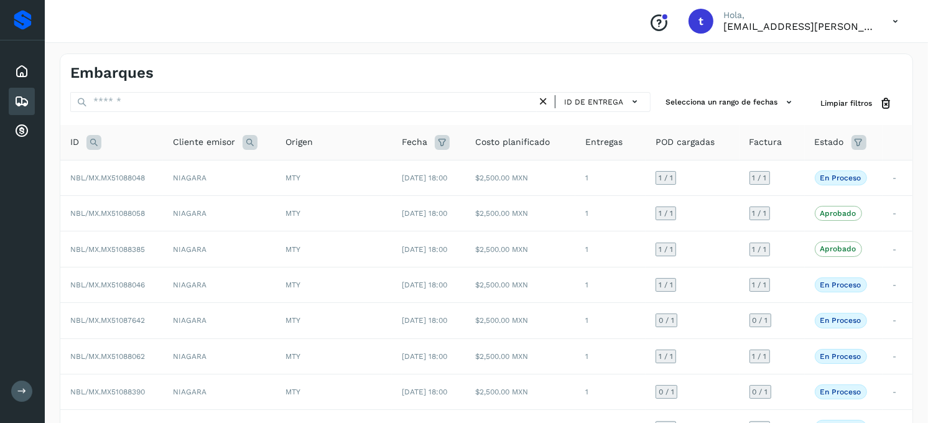
click at [93, 144] on icon at bounding box center [93, 142] width 15 height 15
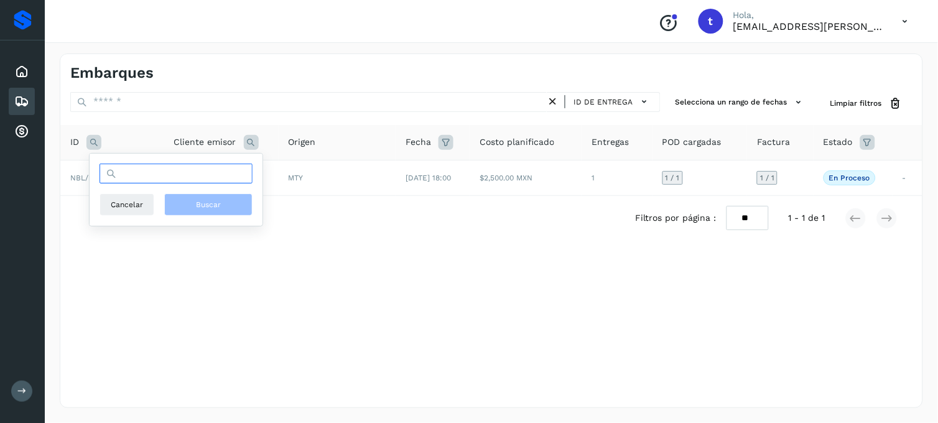
click at [210, 173] on input "text" at bounding box center [176, 174] width 153 height 20
type input "**********"
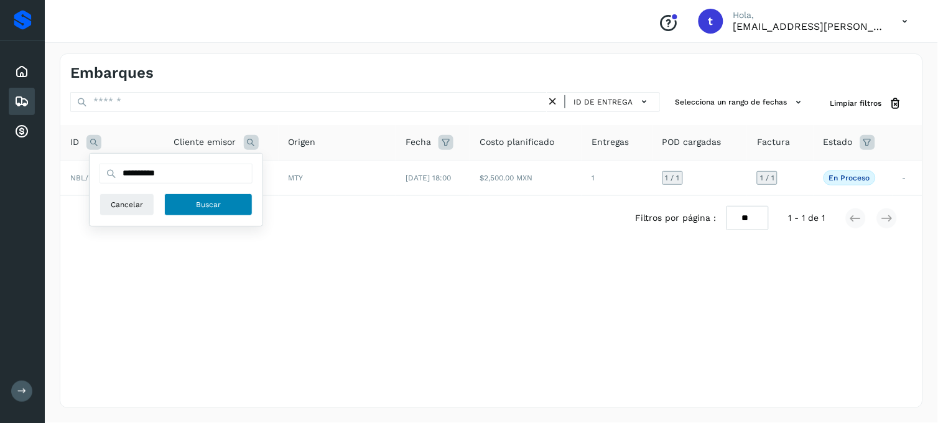
click at [208, 212] on button "Buscar" at bounding box center [208, 204] width 88 height 22
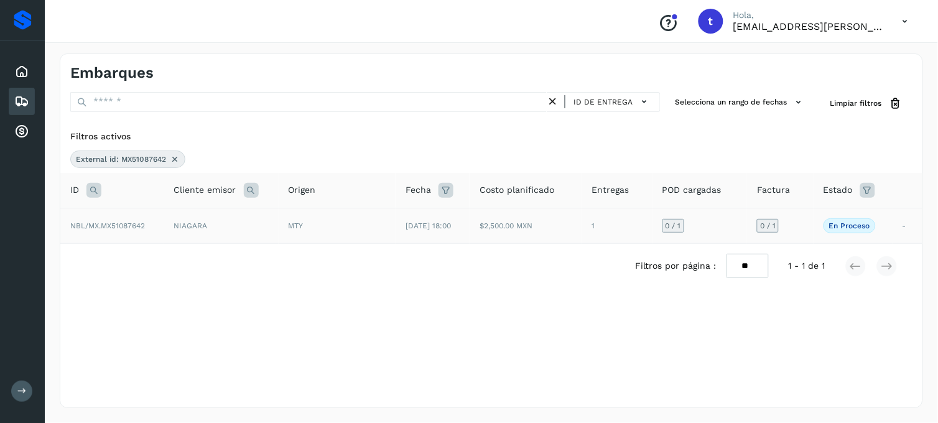
click at [109, 225] on span "NBL/MX.MX51087642" at bounding box center [107, 225] width 75 height 9
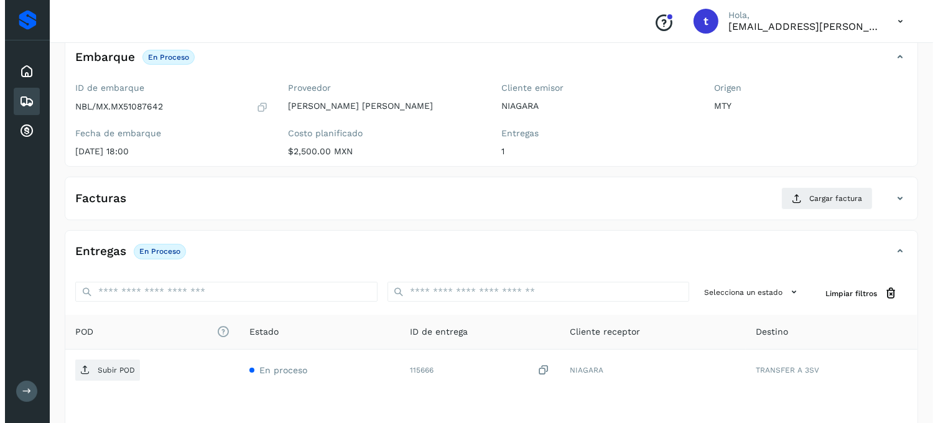
scroll to position [170, 0]
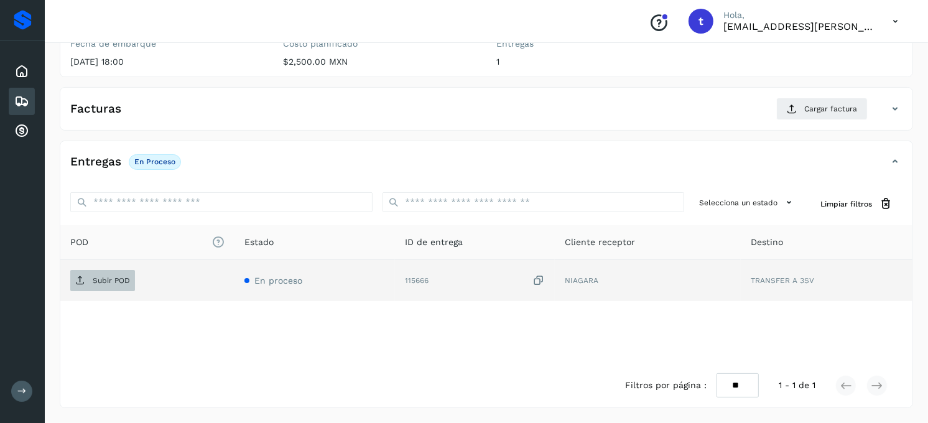
click at [122, 279] on p "Subir POD" at bounding box center [111, 280] width 37 height 9
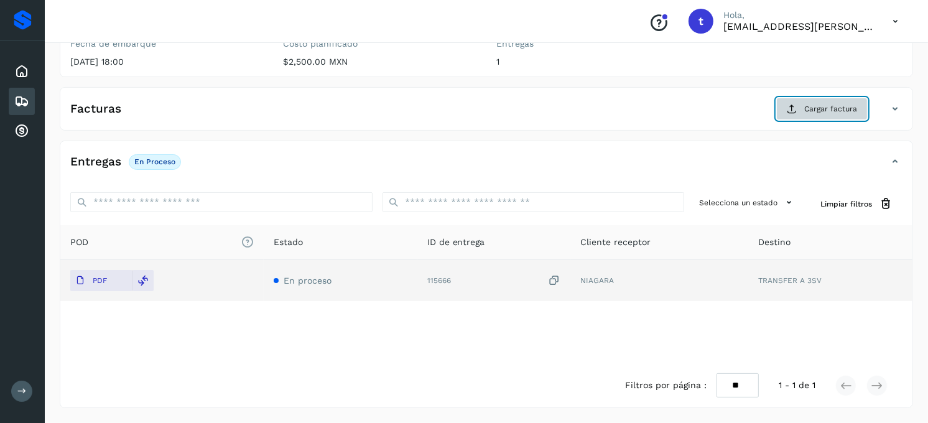
click at [822, 106] on span "Cargar factura" at bounding box center [830, 108] width 53 height 11
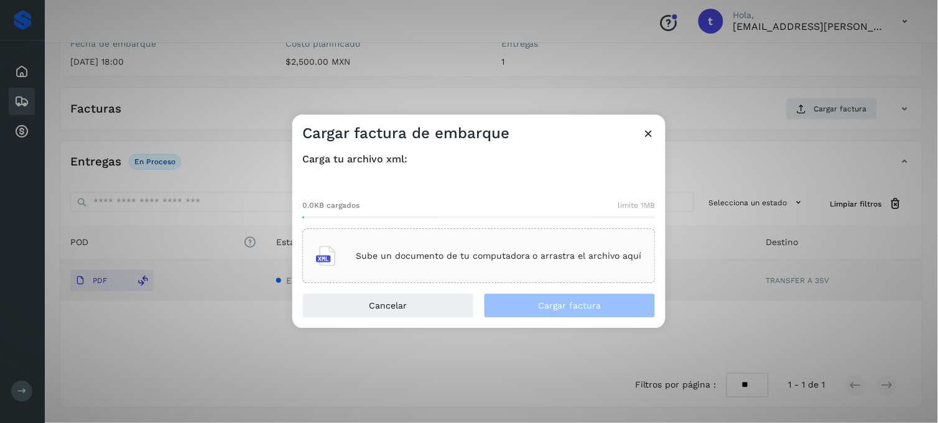
click at [420, 266] on div "Sube un documento de tu computadora o arrastra el archivo aquí" at bounding box center [479, 257] width 326 height 34
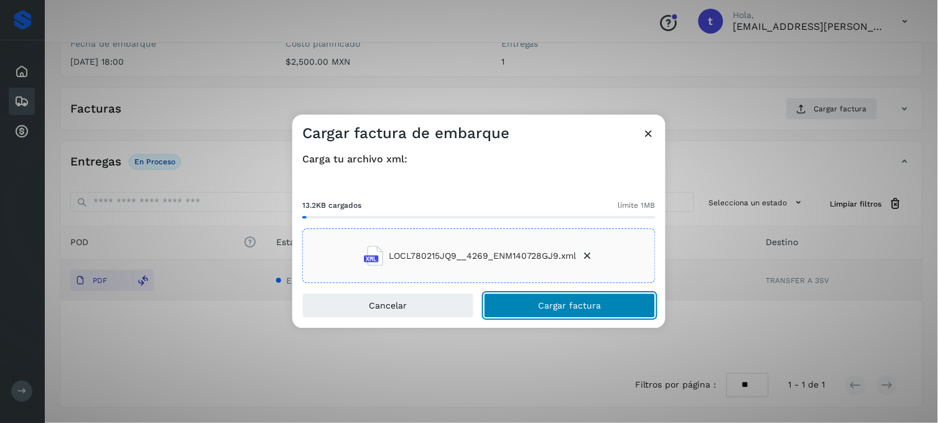
click at [550, 303] on span "Cargar factura" at bounding box center [570, 306] width 63 height 9
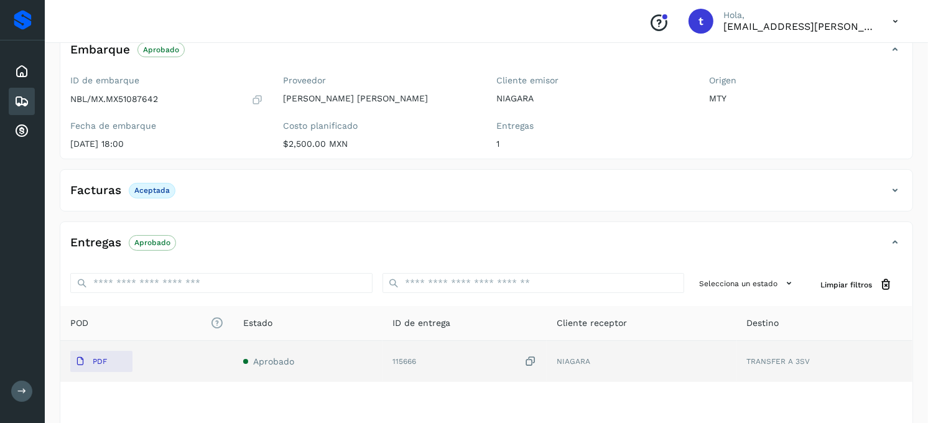
scroll to position [0, 0]
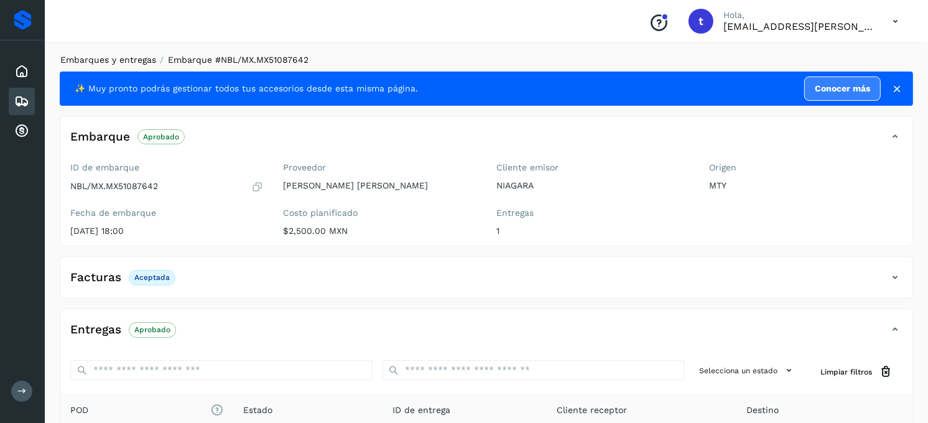
click at [126, 58] on link "Embarques y entregas" at bounding box center [108, 60] width 96 height 10
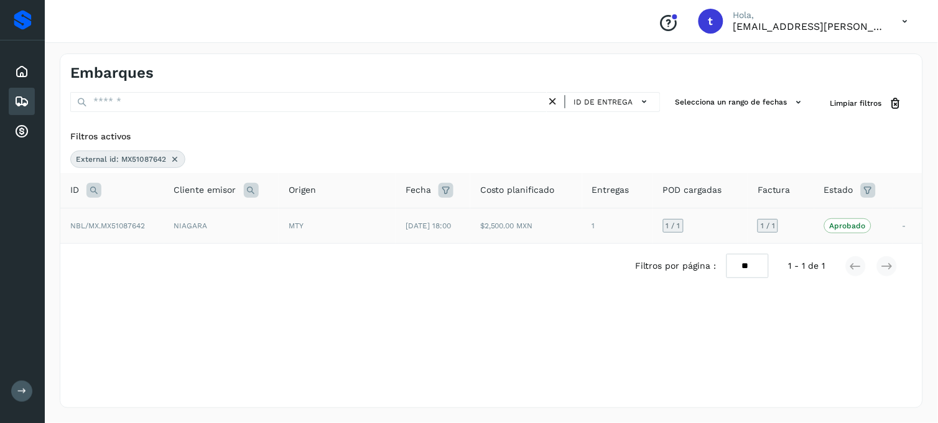
click at [177, 162] on icon at bounding box center [175, 159] width 10 height 10
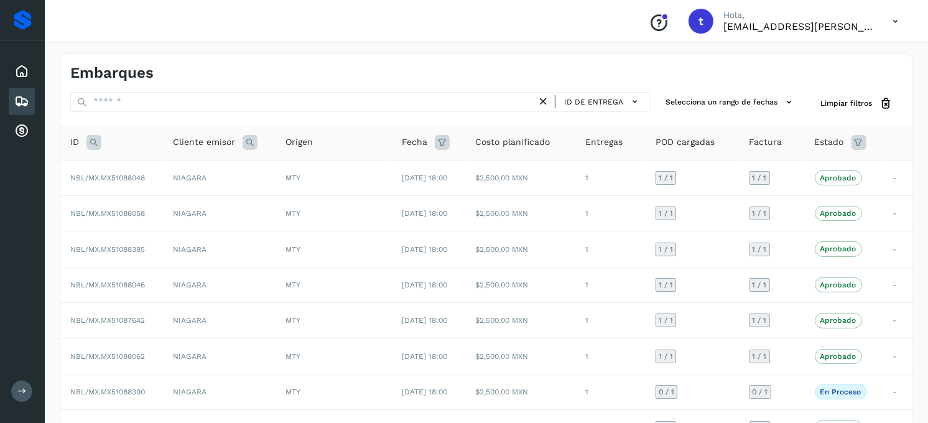
click at [95, 144] on icon at bounding box center [93, 142] width 15 height 15
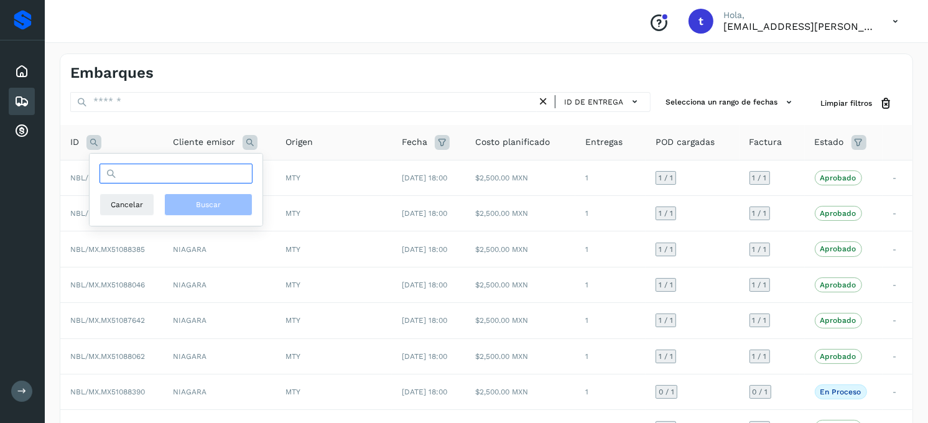
click at [160, 172] on input "text" at bounding box center [176, 174] width 153 height 20
type input "**********"
click at [240, 210] on button "Buscar" at bounding box center [208, 204] width 88 height 22
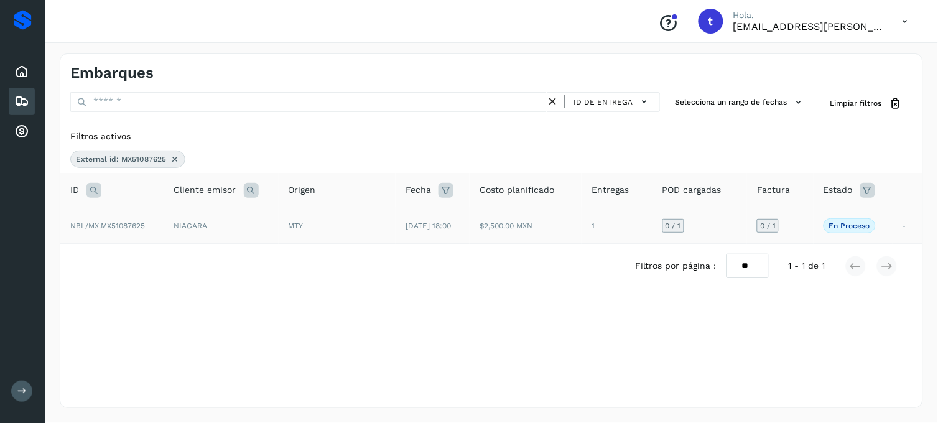
click at [151, 232] on td "NBL/MX.MX51087625" at bounding box center [112, 225] width 104 height 35
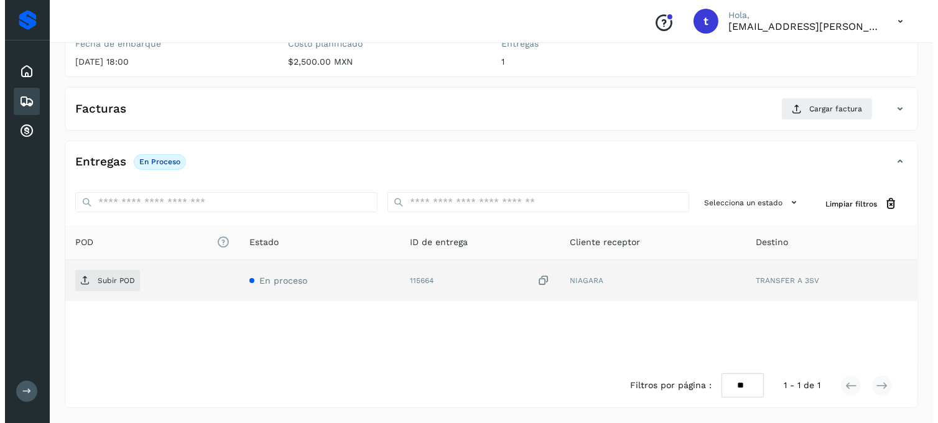
scroll to position [170, 0]
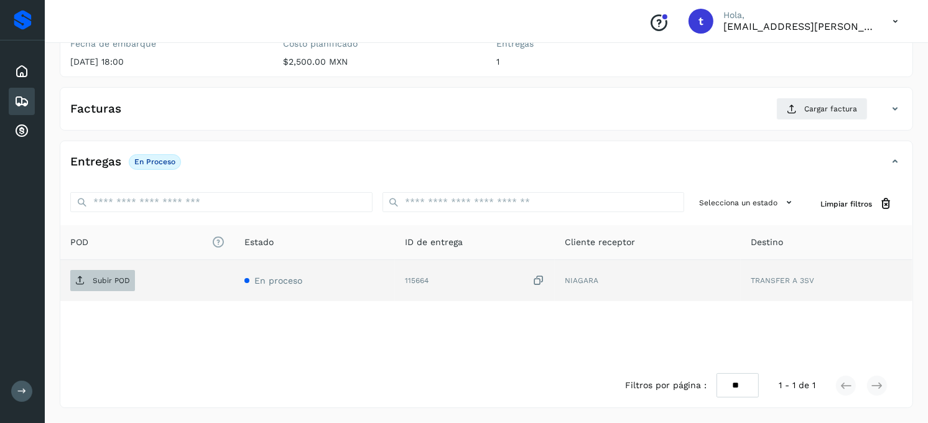
click at [117, 276] on p "Subir POD" at bounding box center [111, 280] width 37 height 9
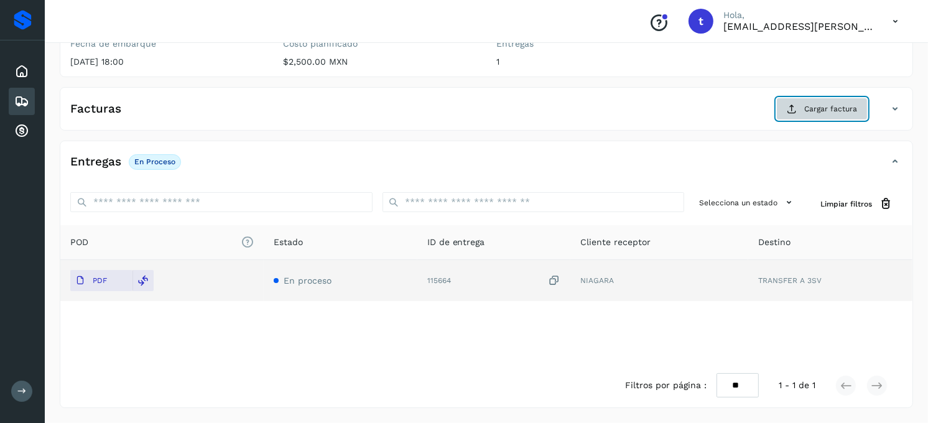
click at [842, 117] on button "Cargar factura" at bounding box center [821, 109] width 91 height 22
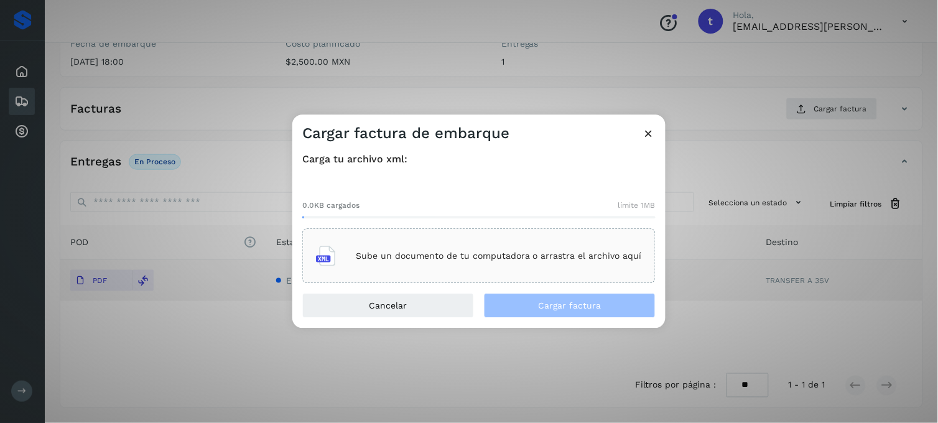
click at [452, 256] on p "Sube un documento de tu computadora o arrastra el archivo aquí" at bounding box center [499, 256] width 286 height 11
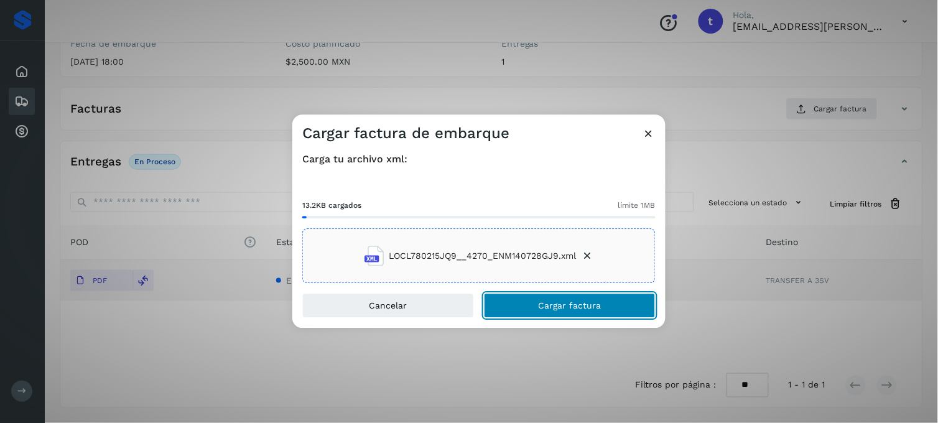
drag, startPoint x: 575, startPoint y: 314, endPoint x: 580, endPoint y: 309, distance: 7.5
click at [575, 314] on button "Cargar factura" at bounding box center [570, 306] width 172 height 25
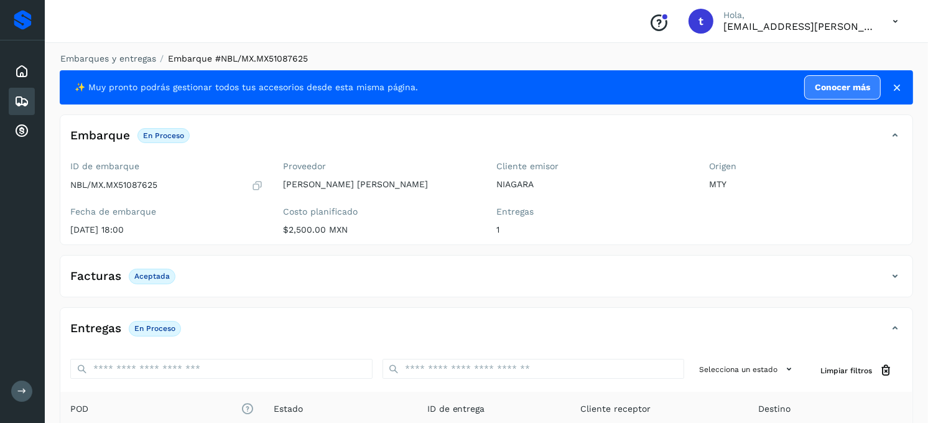
scroll to position [0, 0]
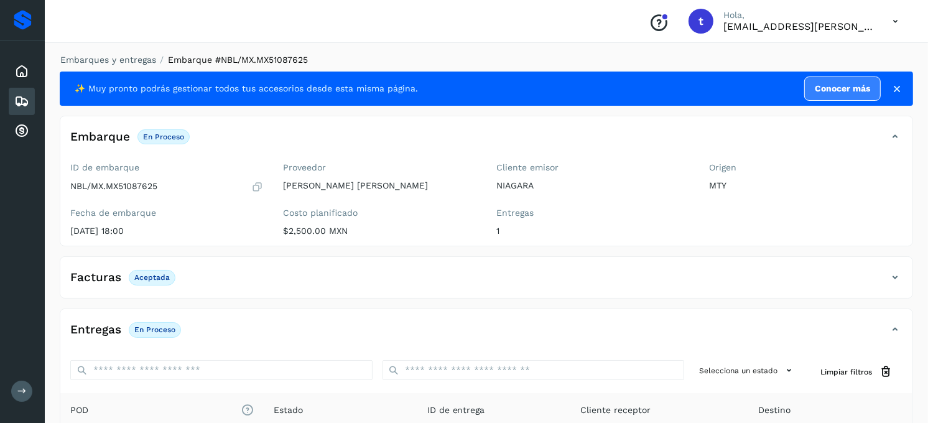
click at [134, 50] on div "Embarques y entregas Embarque #NBL/MX.MX51087625 ✨ Muy pronto podrás gestionar …" at bounding box center [486, 315] width 883 height 552
click at [133, 57] on link "Embarques y entregas" at bounding box center [108, 60] width 96 height 10
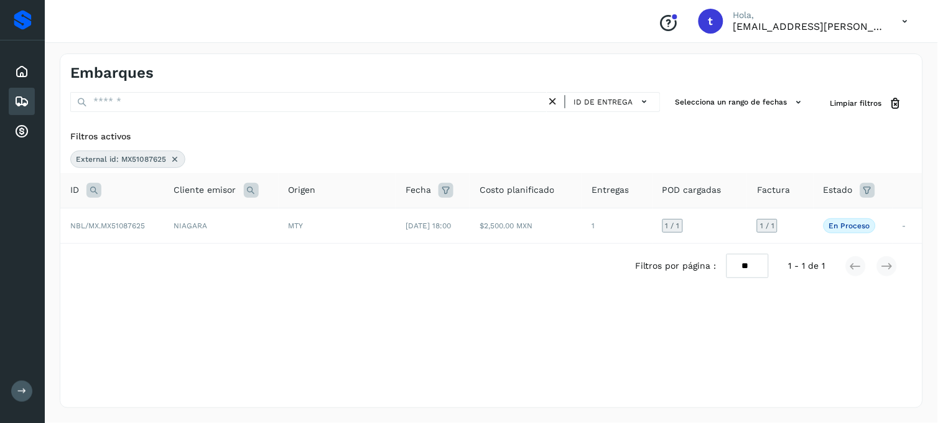
click at [174, 160] on icon at bounding box center [175, 159] width 10 height 10
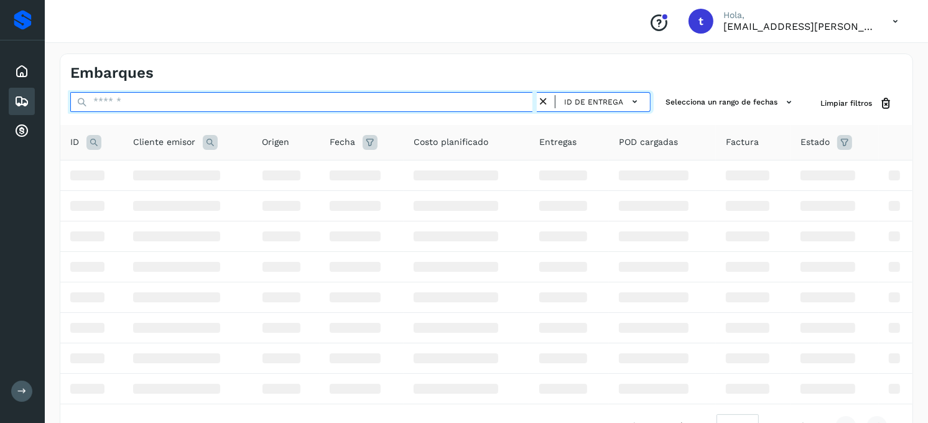
click at [128, 106] on input "text" at bounding box center [303, 102] width 467 height 20
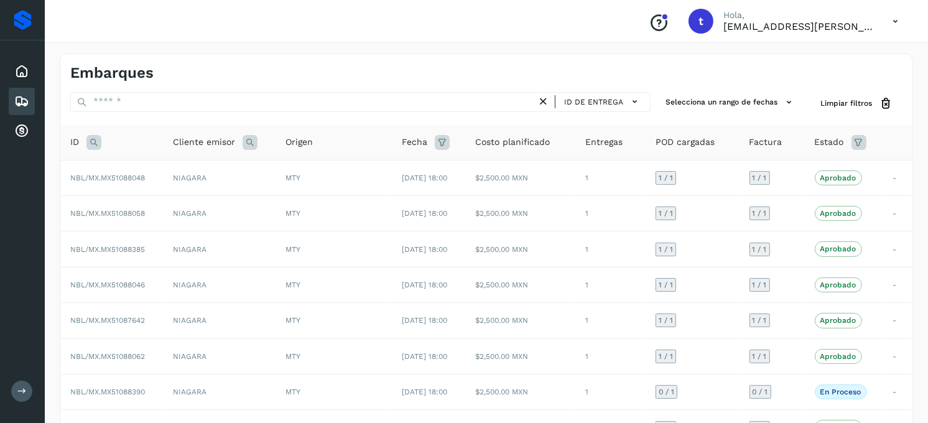
click at [88, 144] on icon at bounding box center [93, 142] width 15 height 15
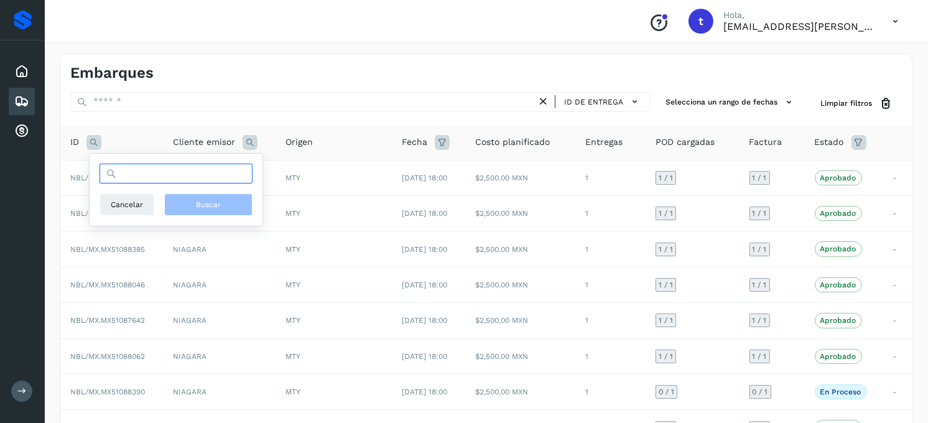
click at [218, 171] on input "text" at bounding box center [176, 174] width 153 height 20
type input "**********"
click at [207, 208] on span "Buscar" at bounding box center [208, 204] width 25 height 11
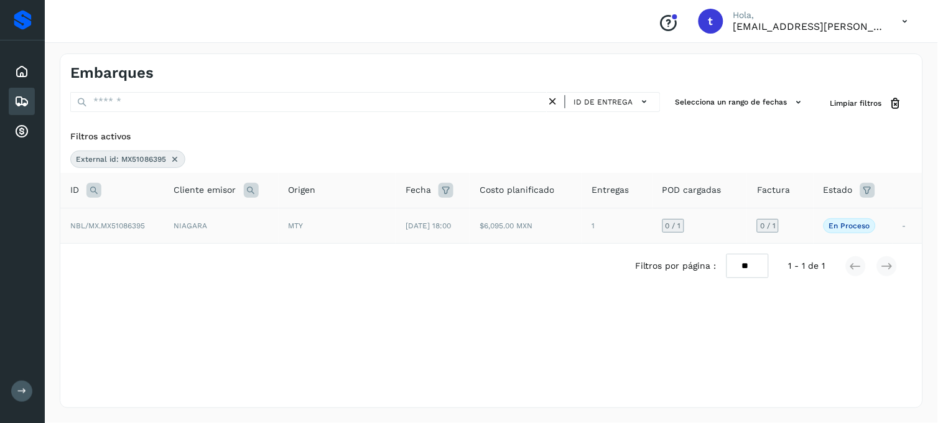
click at [116, 226] on span "NBL/MX.MX51086395" at bounding box center [107, 225] width 75 height 9
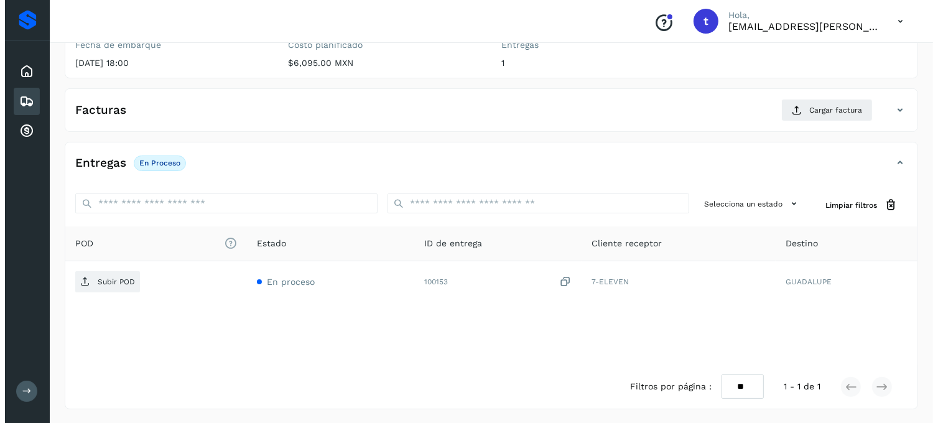
scroll to position [170, 0]
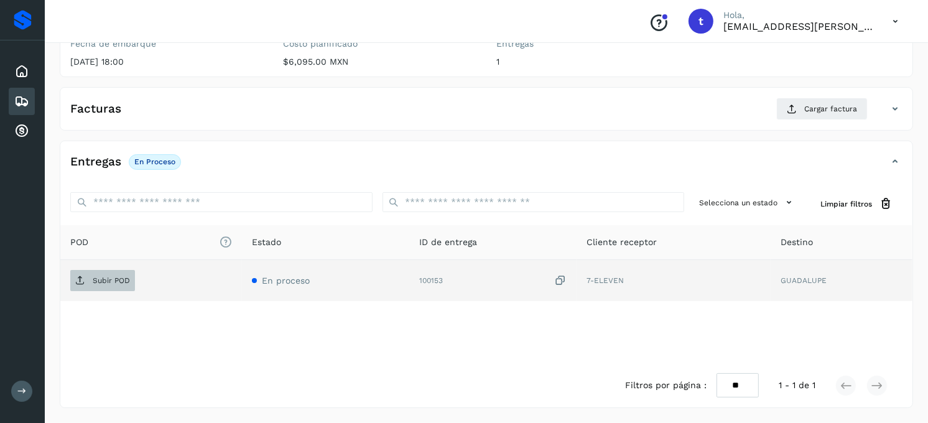
click at [108, 281] on p "Subir POD" at bounding box center [111, 280] width 37 height 9
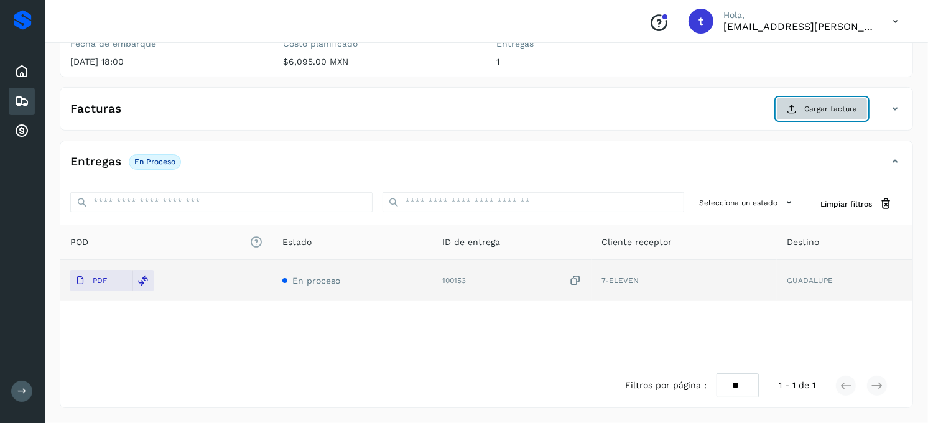
click at [850, 107] on span "Cargar factura" at bounding box center [830, 108] width 53 height 11
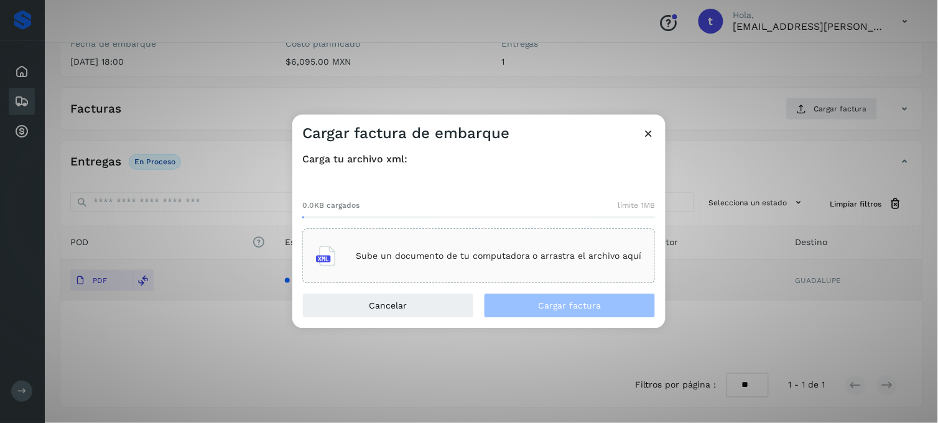
click at [383, 253] on p "Sube un documento de tu computadora o arrastra el archivo aquí" at bounding box center [499, 256] width 286 height 11
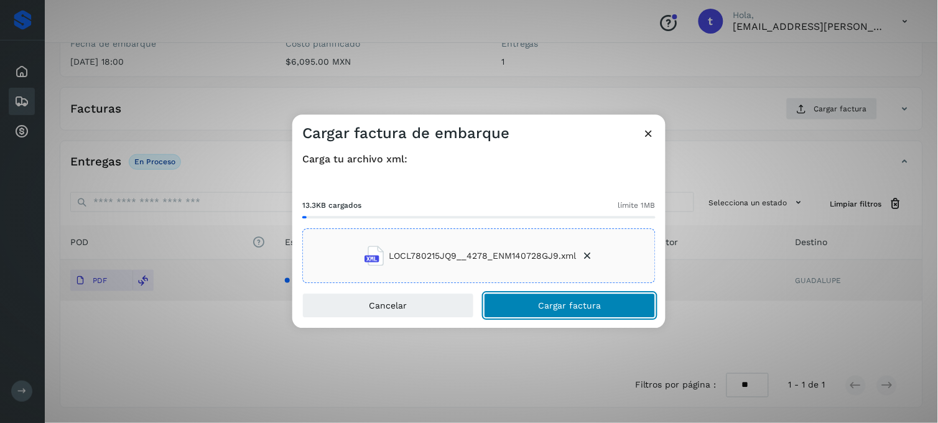
click at [564, 305] on span "Cargar factura" at bounding box center [570, 306] width 63 height 9
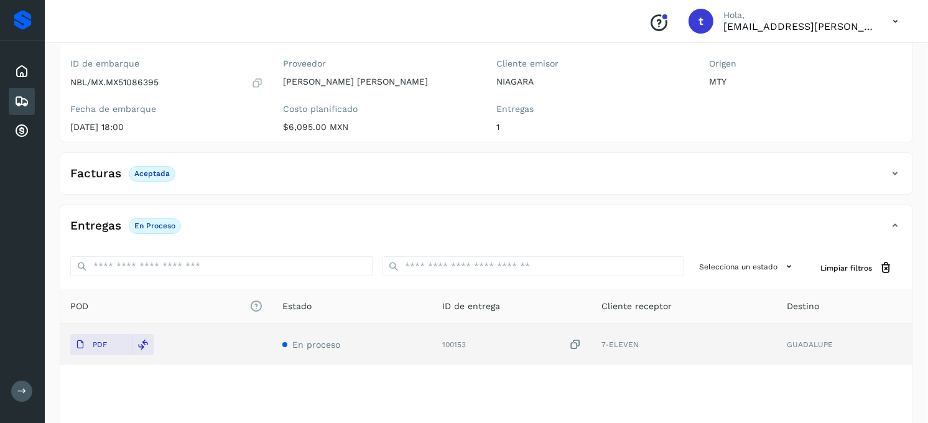
scroll to position [0, 0]
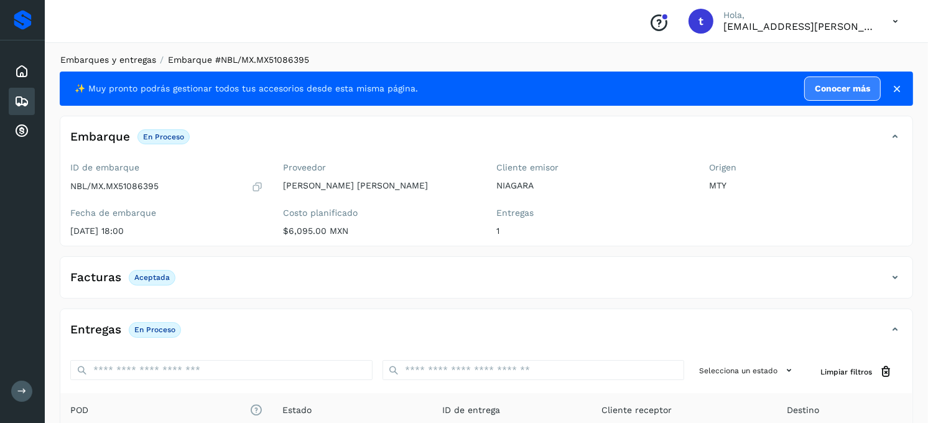
click at [115, 62] on link "Embarques y entregas" at bounding box center [108, 60] width 96 height 10
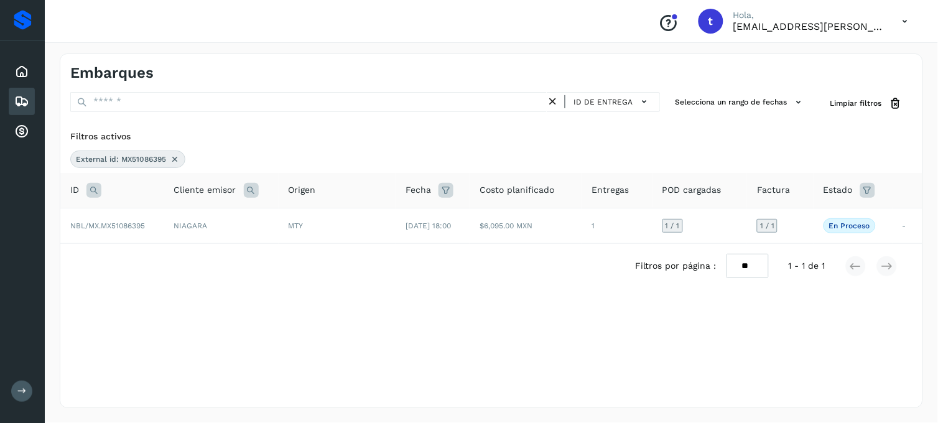
click at [171, 162] on icon at bounding box center [175, 159] width 10 height 10
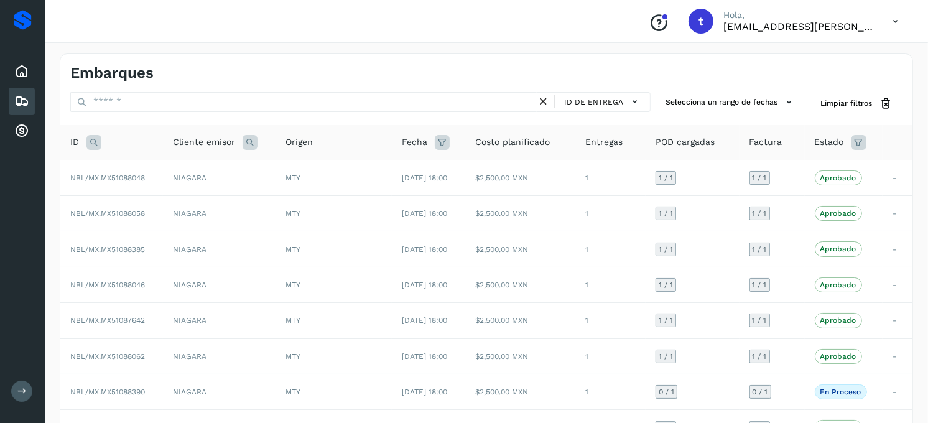
click at [97, 144] on icon at bounding box center [93, 142] width 15 height 15
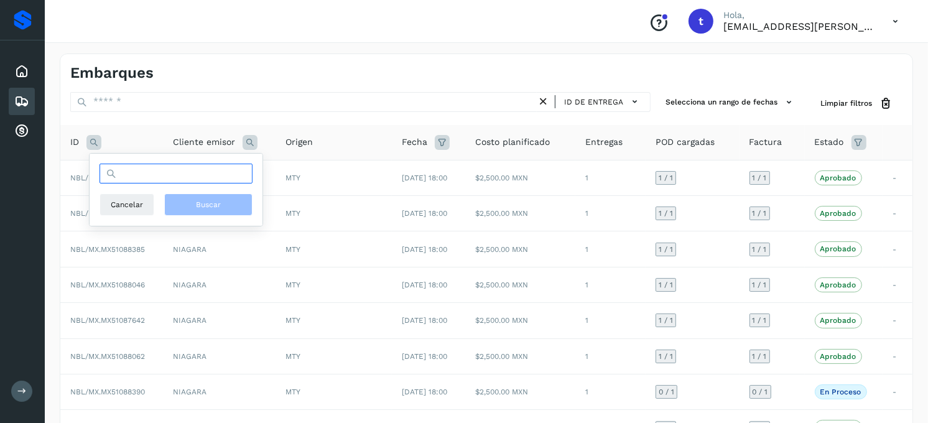
click at [172, 183] on input "text" at bounding box center [176, 174] width 153 height 20
type input "**********"
click at [193, 210] on button "Buscar" at bounding box center [208, 204] width 88 height 22
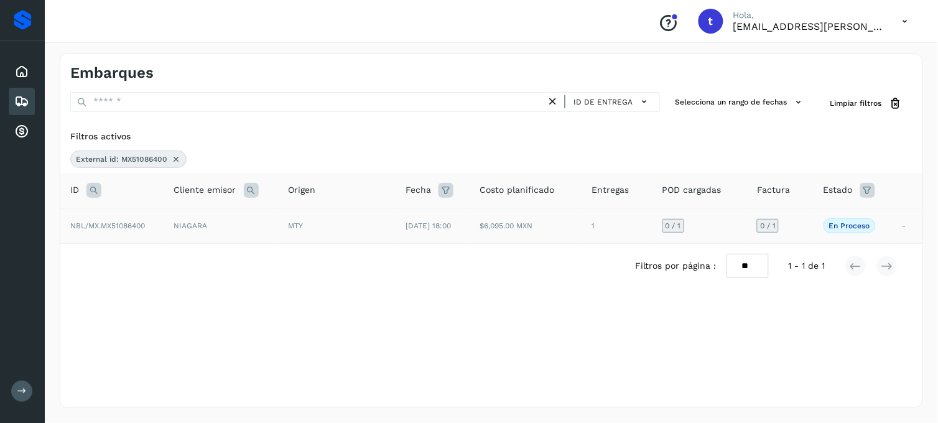
click at [143, 228] on span "NBL/MX.MX51086400" at bounding box center [107, 225] width 75 height 9
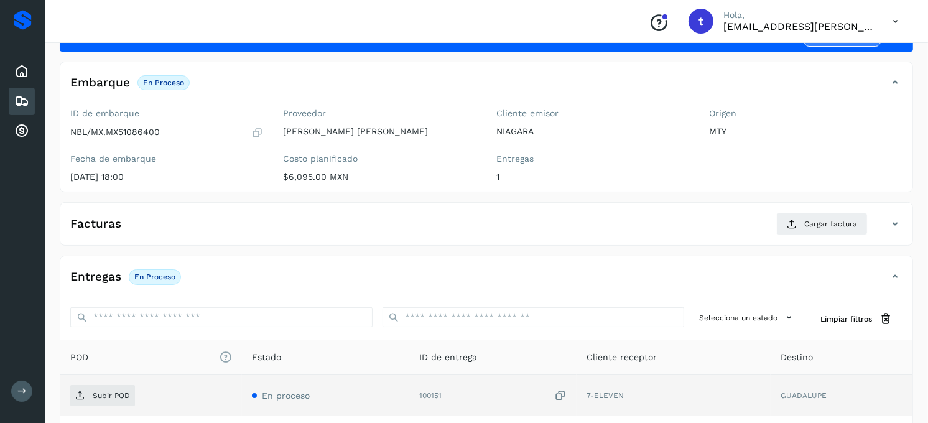
scroll to position [138, 0]
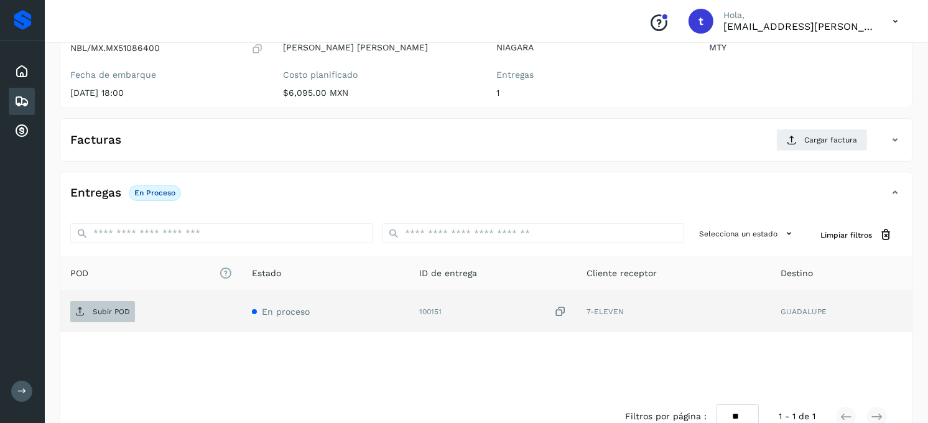
click at [110, 303] on span "Subir POD" at bounding box center [102, 312] width 65 height 20
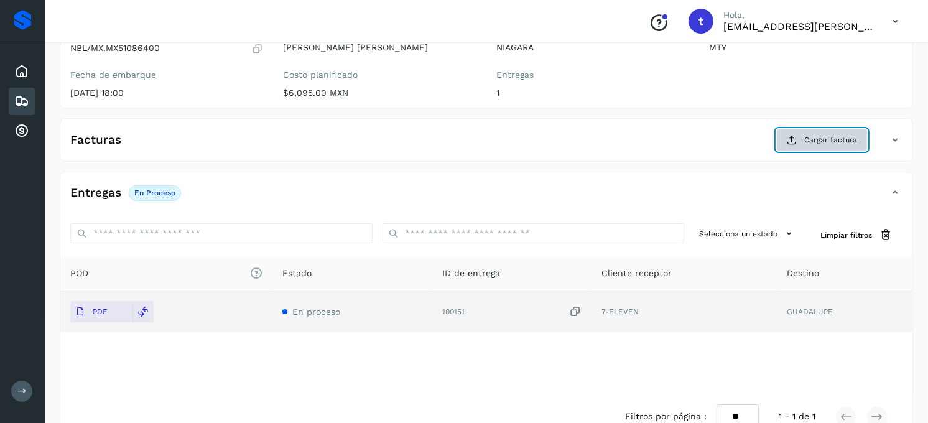
click at [827, 146] on span "Cargar factura" at bounding box center [830, 139] width 53 height 11
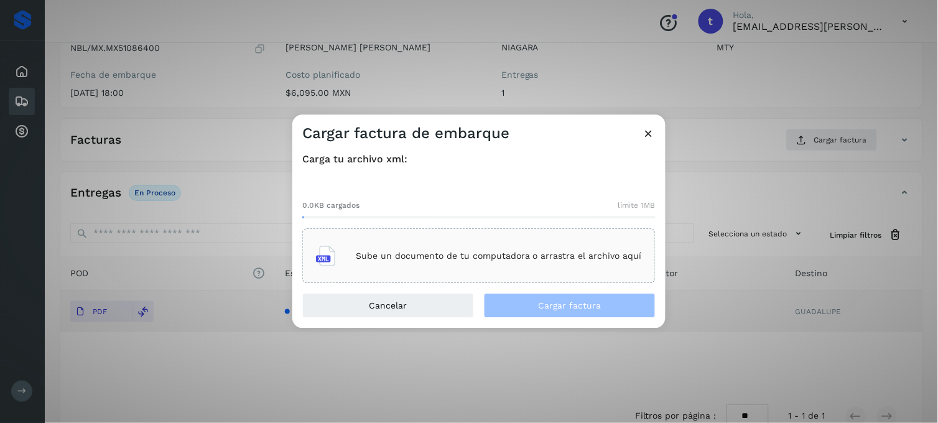
click at [449, 271] on div "Sube un documento de tu computadora o arrastra el archivo aquí" at bounding box center [479, 257] width 326 height 34
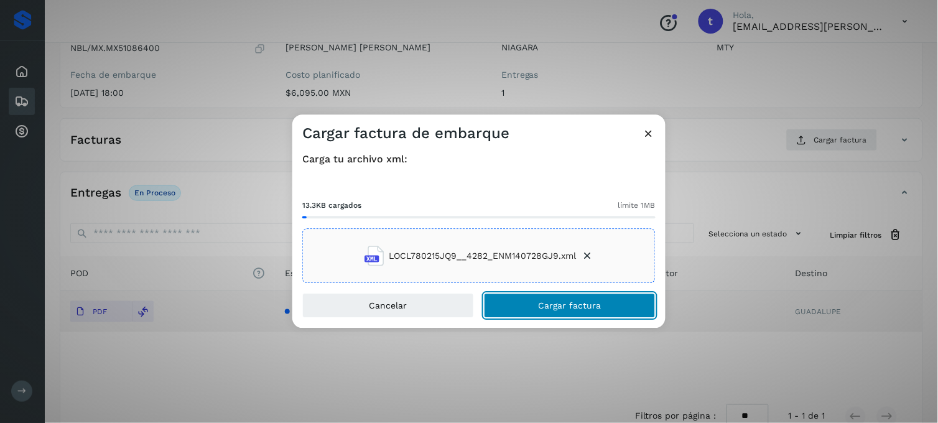
click at [566, 308] on span "Cargar factura" at bounding box center [570, 306] width 63 height 9
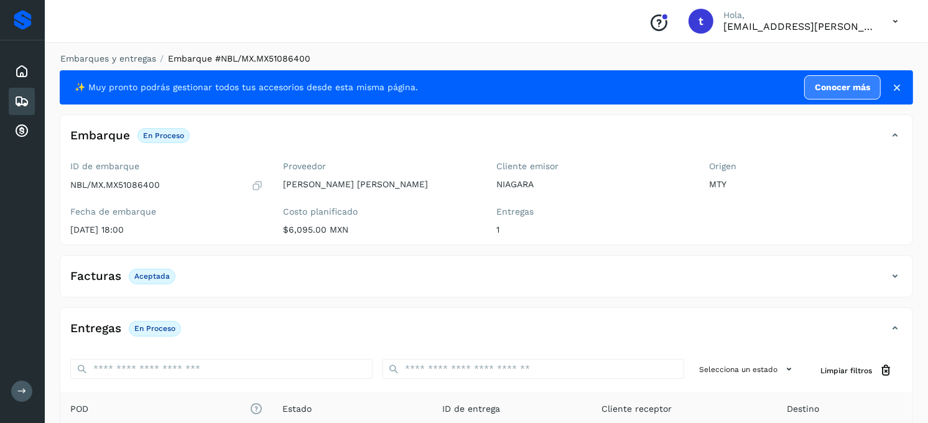
scroll to position [0, 0]
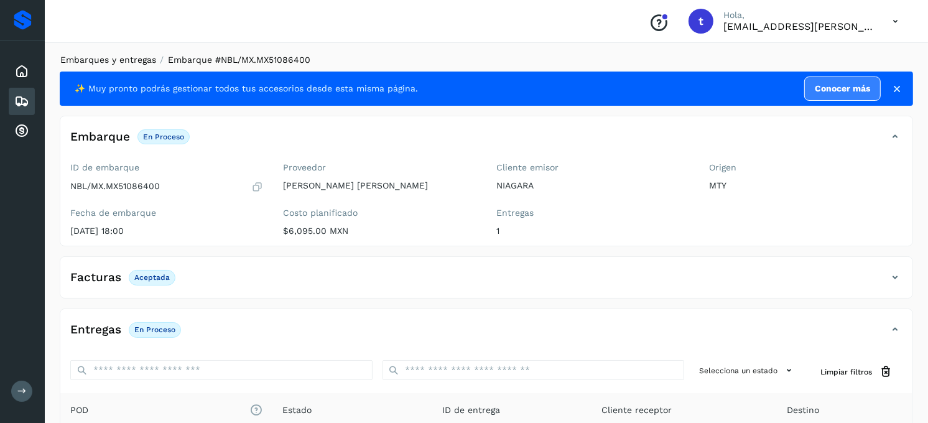
click at [114, 61] on link "Embarques y entregas" at bounding box center [108, 60] width 96 height 10
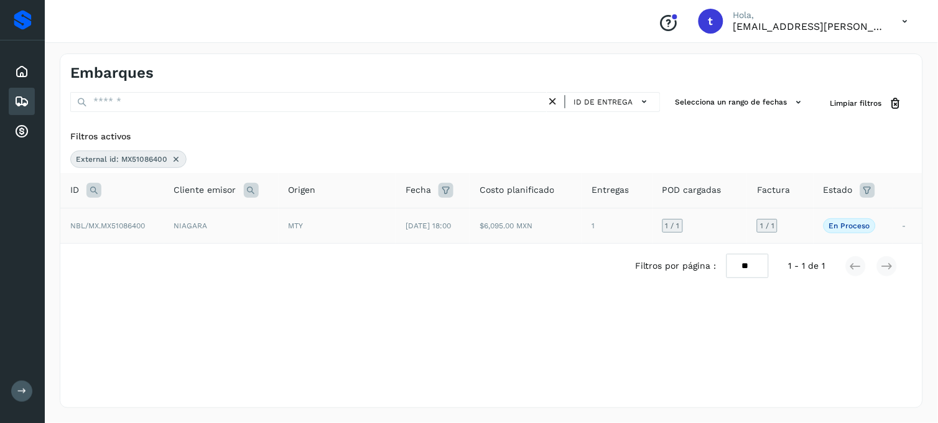
click at [176, 157] on icon at bounding box center [176, 159] width 10 height 10
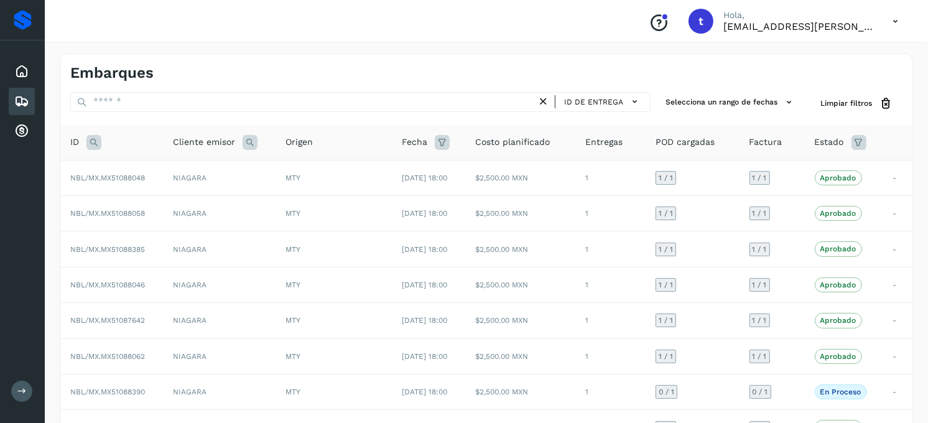
click at [95, 142] on icon at bounding box center [93, 142] width 15 height 15
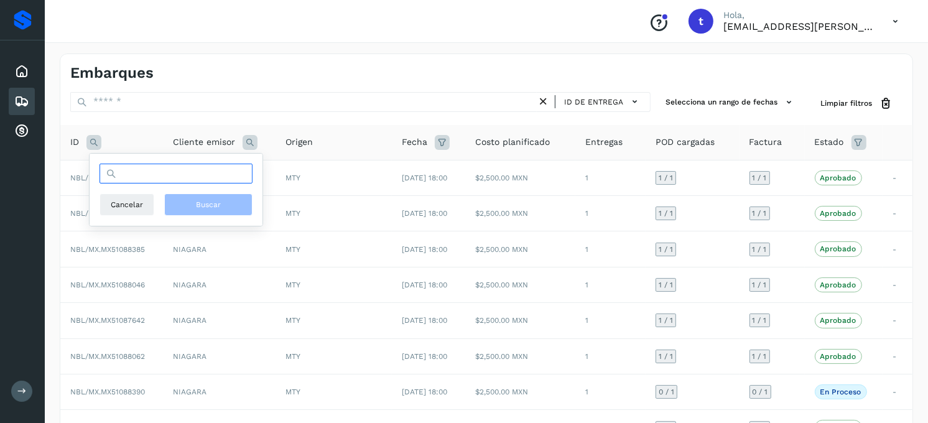
click at [137, 169] on input "text" at bounding box center [176, 174] width 153 height 20
type input "**********"
click at [192, 209] on button "Buscar" at bounding box center [208, 204] width 88 height 22
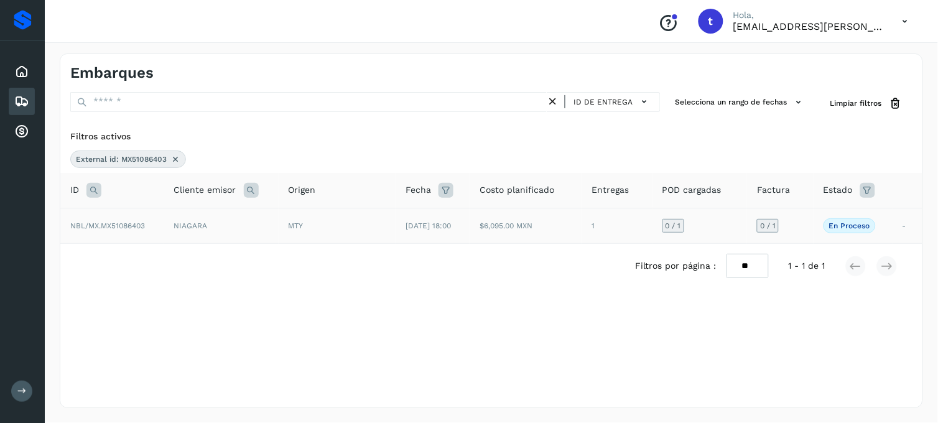
click at [139, 228] on span "NBL/MX.MX51086403" at bounding box center [107, 225] width 75 height 9
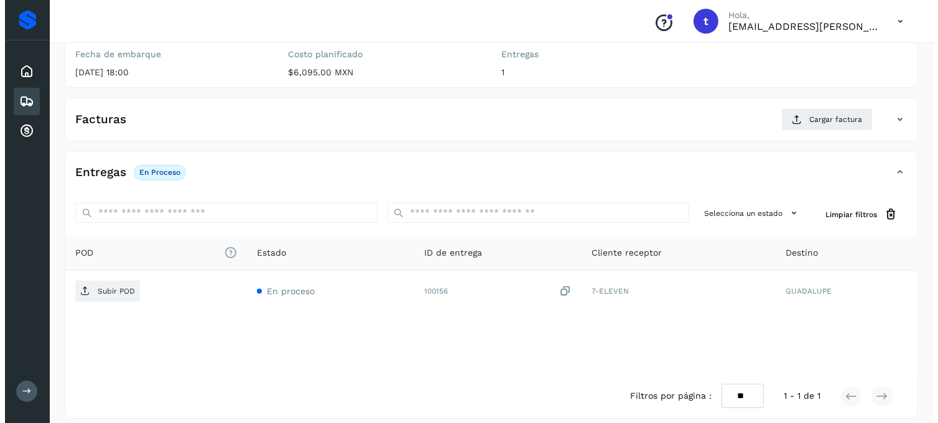
scroll to position [170, 0]
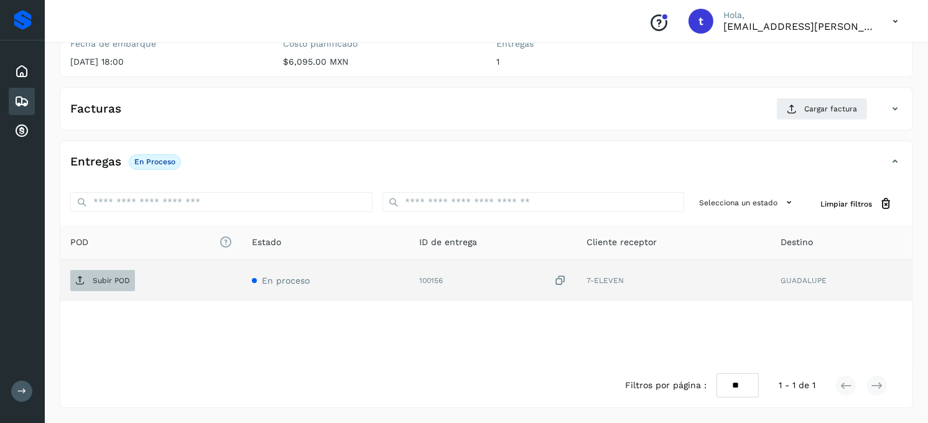
click at [105, 286] on span "Subir POD" at bounding box center [102, 281] width 65 height 20
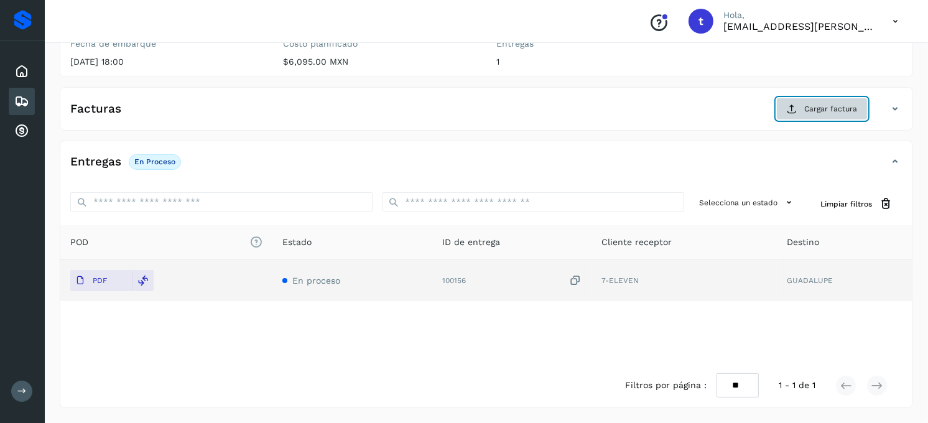
click at [837, 109] on span "Cargar factura" at bounding box center [830, 108] width 53 height 11
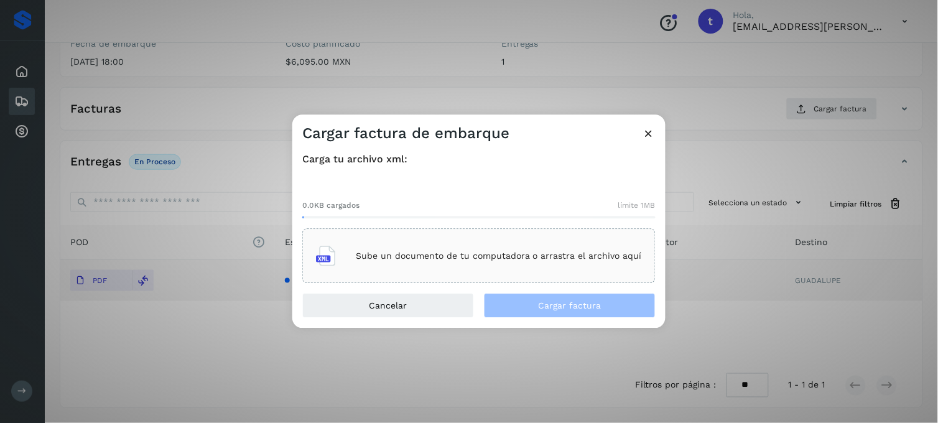
click at [384, 253] on p "Sube un documento de tu computadora o arrastra el archivo aquí" at bounding box center [499, 256] width 286 height 11
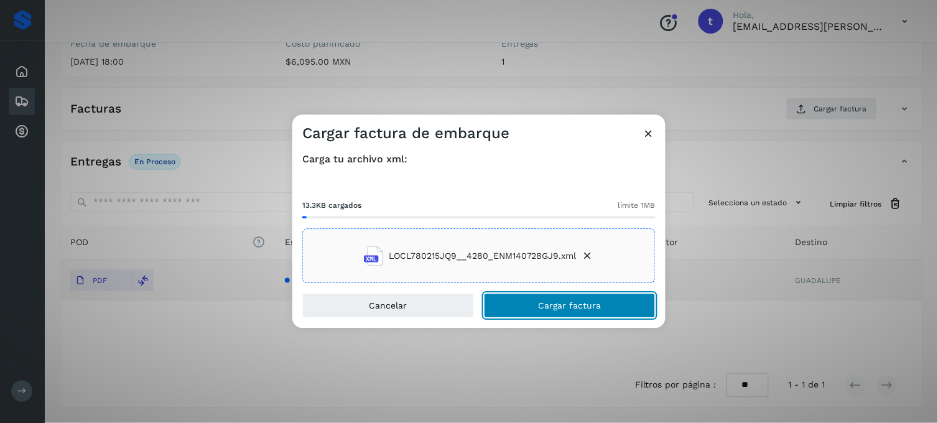
click at [558, 305] on span "Cargar factura" at bounding box center [570, 306] width 63 height 9
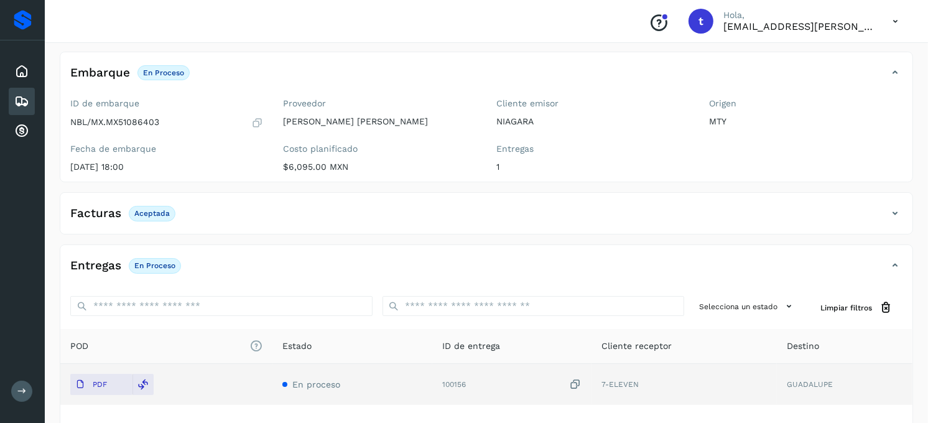
scroll to position [0, 0]
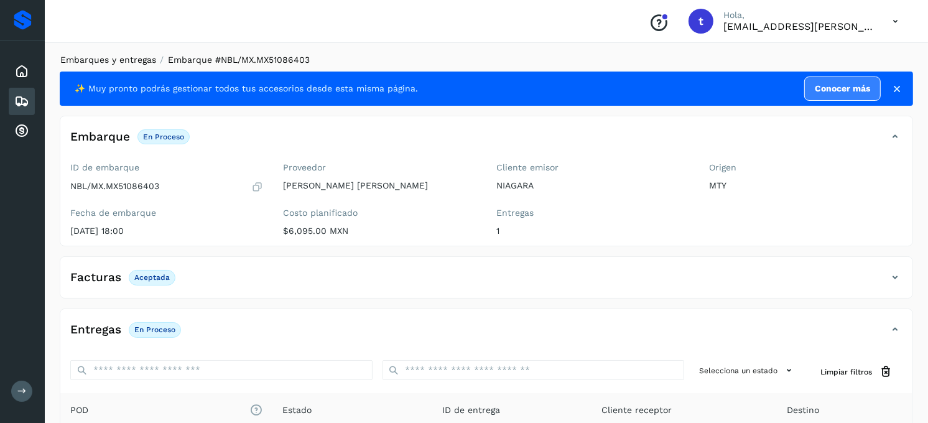
click at [126, 60] on link "Embarques y entregas" at bounding box center [108, 60] width 96 height 10
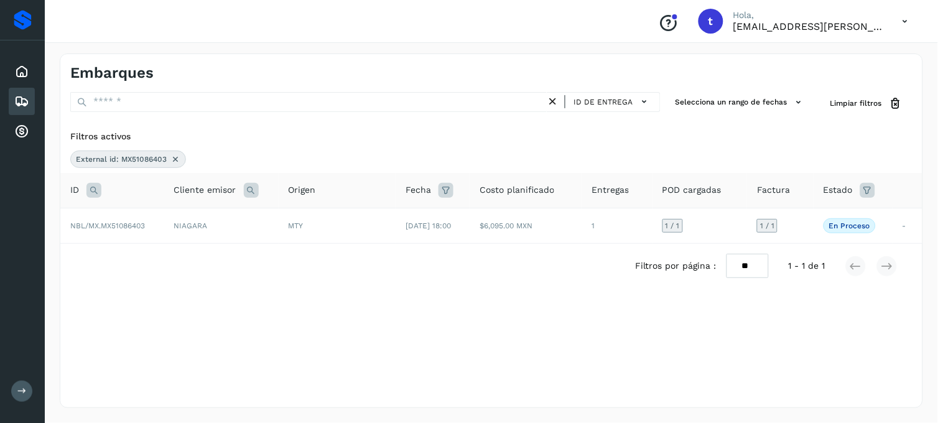
drag, startPoint x: 170, startPoint y: 148, endPoint x: 172, endPoint y: 157, distance: 9.5
click at [171, 157] on div "Filtros activos External id: MX51086403" at bounding box center [491, 149] width 862 height 48
click at [172, 157] on icon at bounding box center [175, 159] width 10 height 10
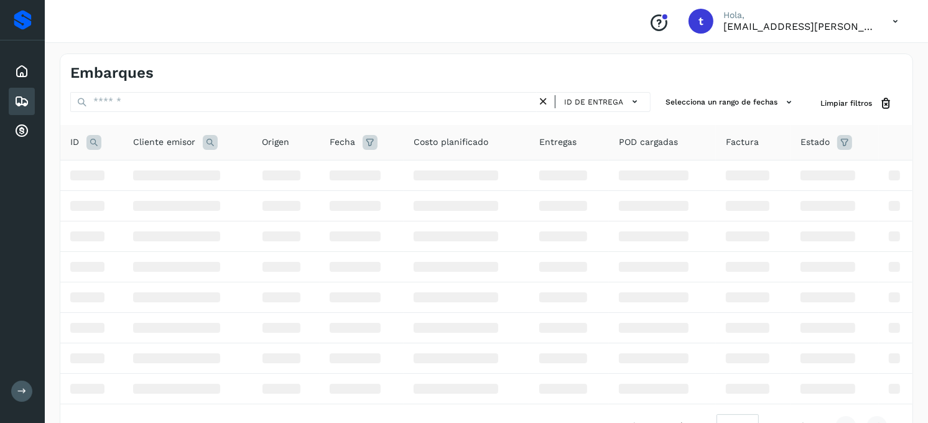
click at [96, 146] on icon at bounding box center [93, 142] width 15 height 15
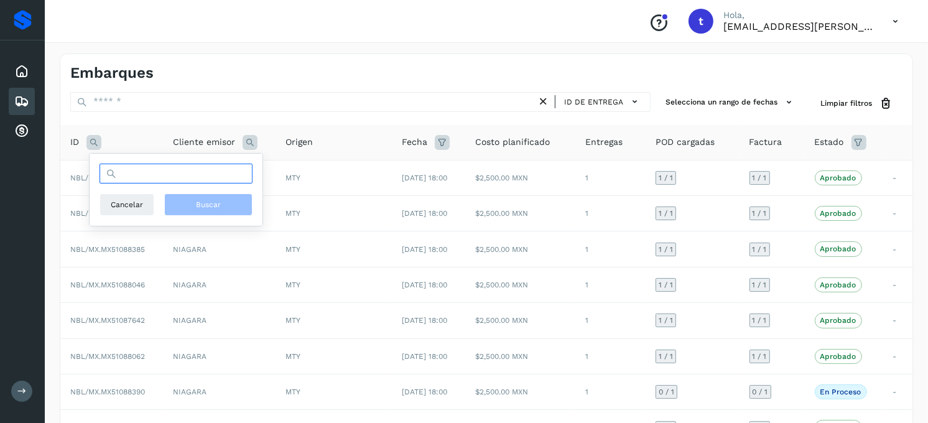
click at [141, 180] on input "text" at bounding box center [176, 174] width 153 height 20
type input "**********"
click at [191, 205] on button "Buscar" at bounding box center [208, 204] width 88 height 22
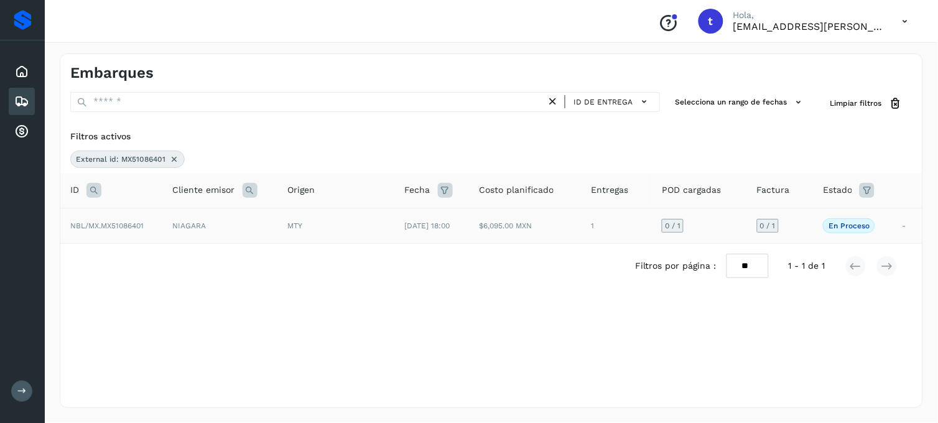
click at [147, 225] on td "NBL/MX.MX51086401" at bounding box center [111, 225] width 103 height 35
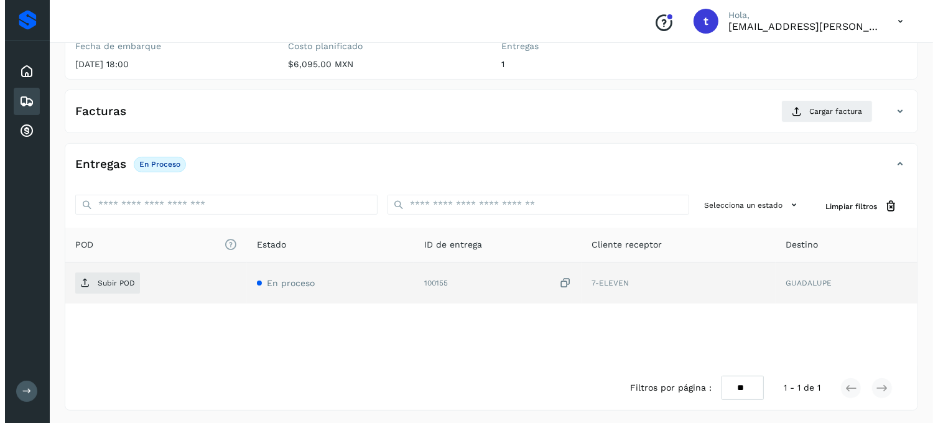
scroll to position [170, 0]
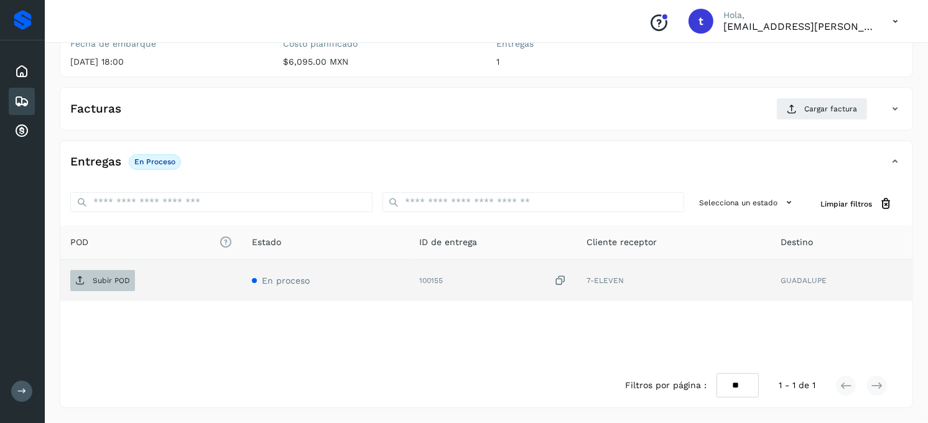
click at [121, 284] on span "Subir POD" at bounding box center [102, 281] width 65 height 20
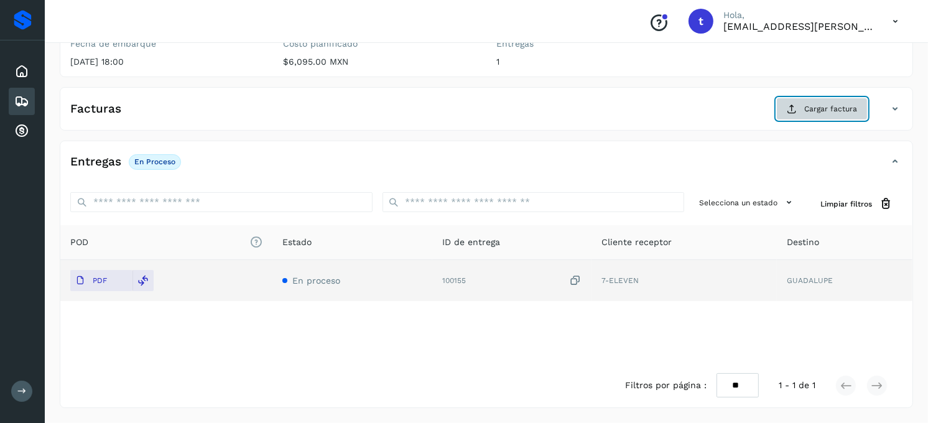
click at [835, 105] on span "Cargar factura" at bounding box center [830, 108] width 53 height 11
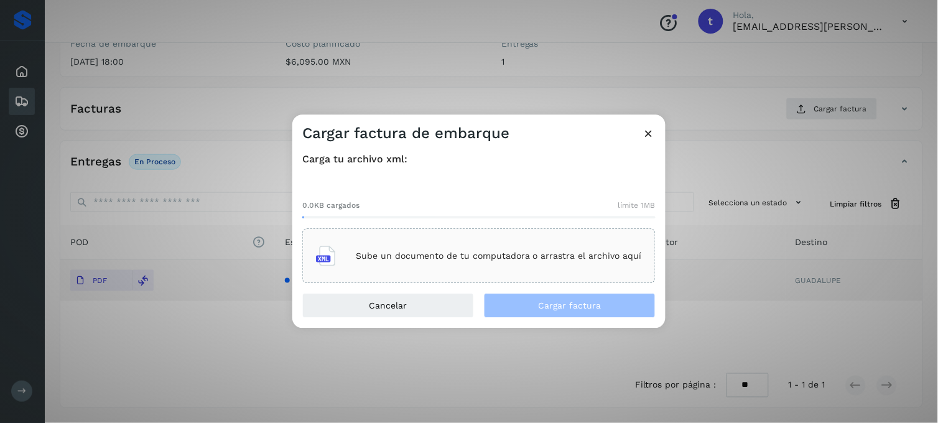
click at [424, 255] on p "Sube un documento de tu computadora o arrastra el archivo aquí" at bounding box center [499, 256] width 286 height 11
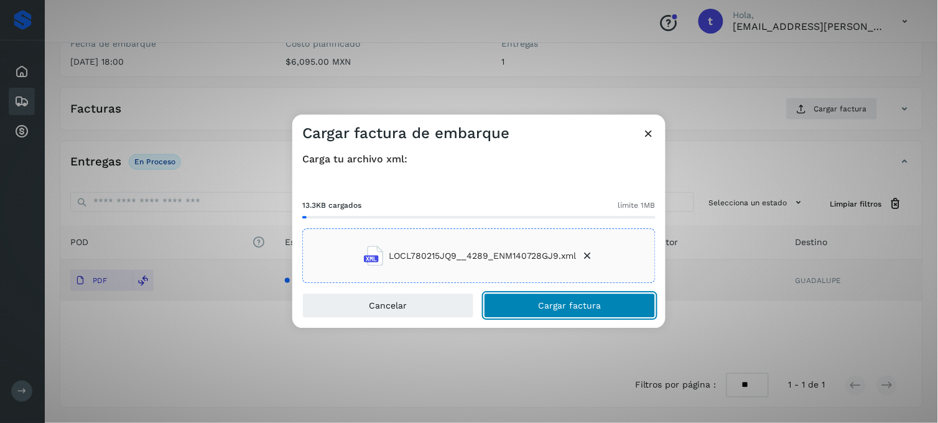
click at [538, 309] on button "Cargar factura" at bounding box center [570, 306] width 172 height 25
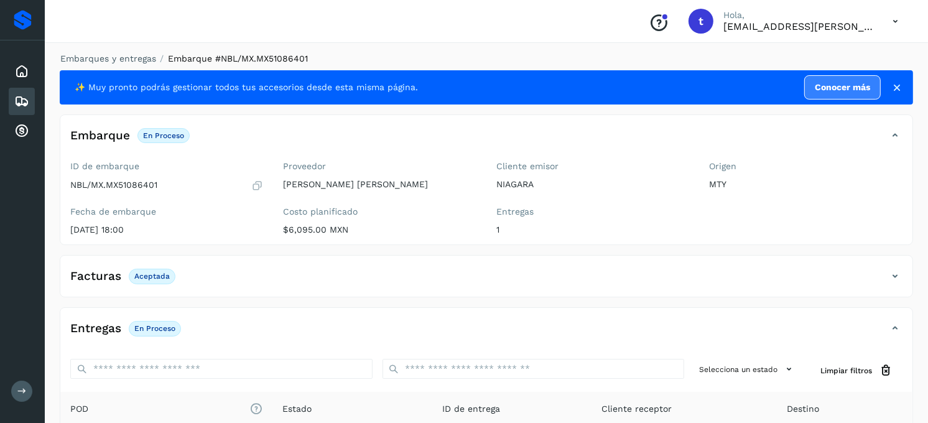
scroll to position [0, 0]
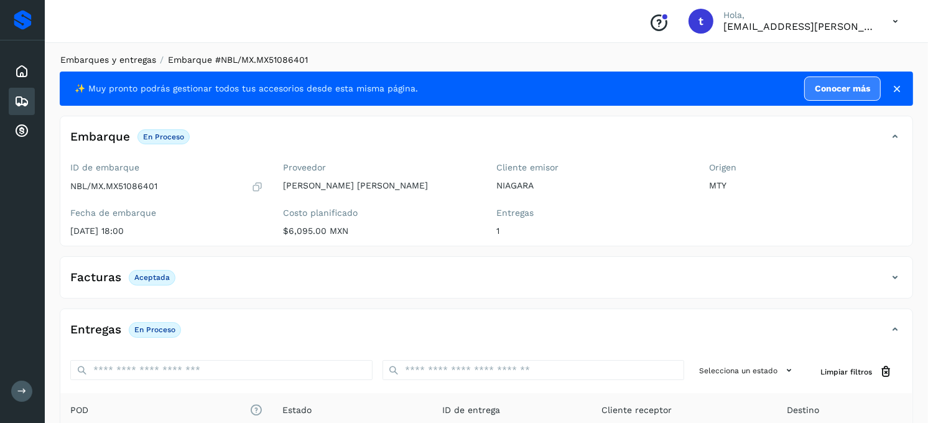
click at [128, 62] on link "Embarques y entregas" at bounding box center [108, 60] width 96 height 10
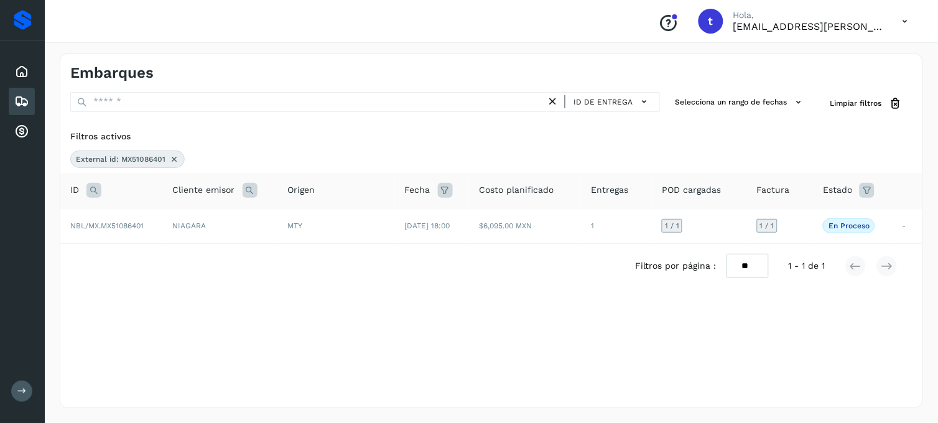
click at [172, 163] on icon at bounding box center [174, 159] width 10 height 10
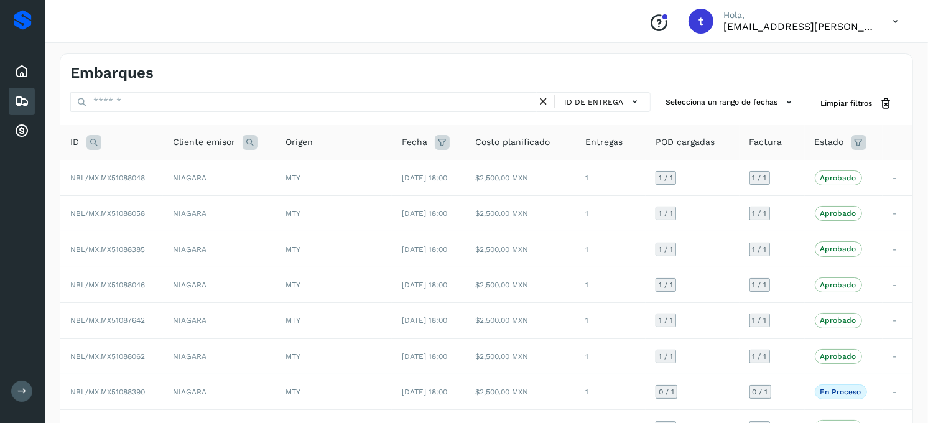
click at [90, 145] on icon at bounding box center [93, 142] width 15 height 15
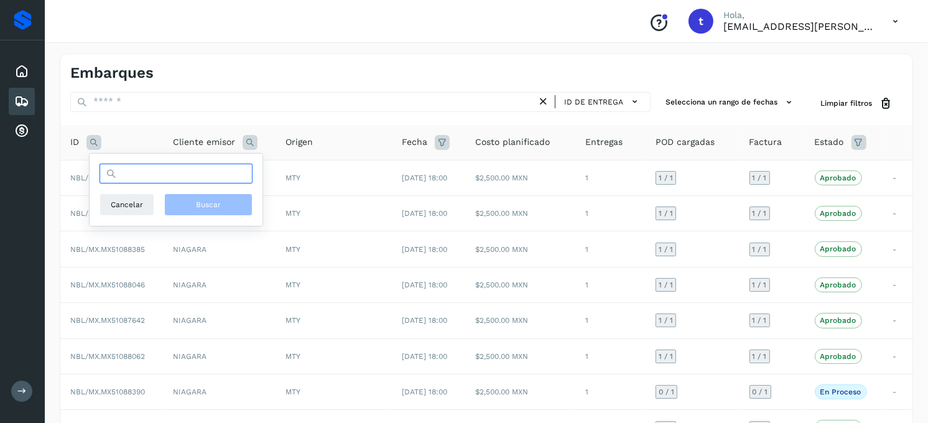
click at [204, 179] on input "text" at bounding box center [176, 174] width 153 height 20
type input "**********"
click at [212, 208] on span "Buscar" at bounding box center [208, 204] width 25 height 11
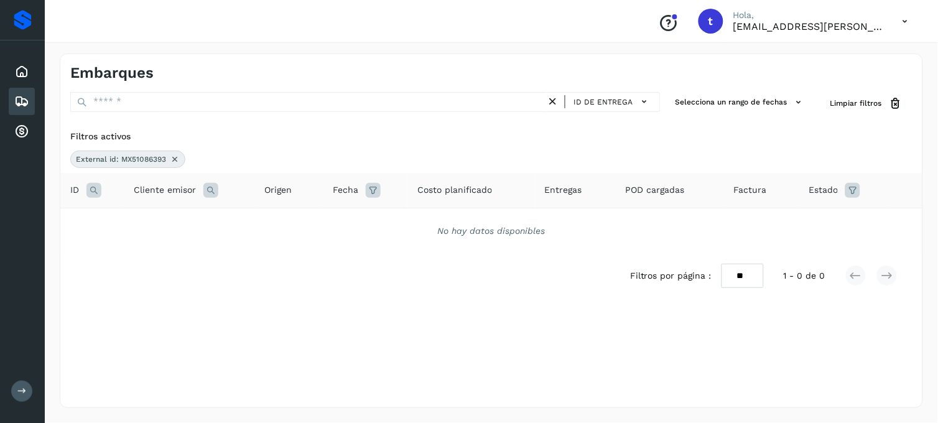
click at [176, 156] on icon at bounding box center [175, 159] width 10 height 10
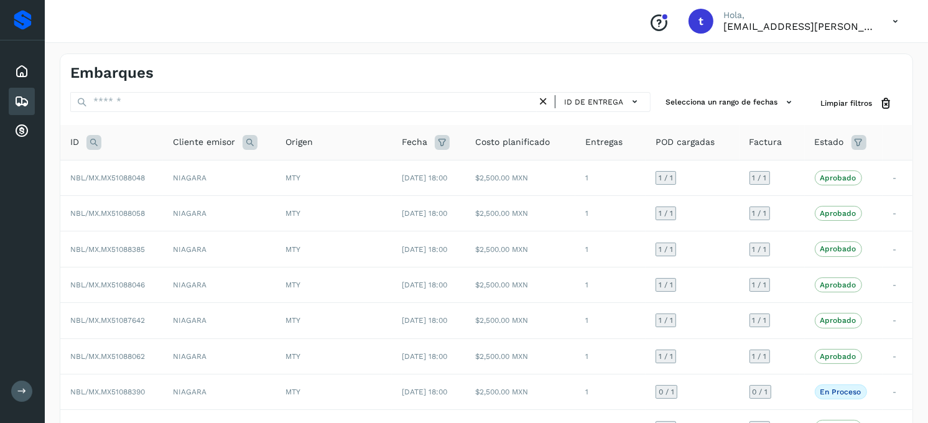
click at [95, 141] on icon at bounding box center [93, 142] width 15 height 15
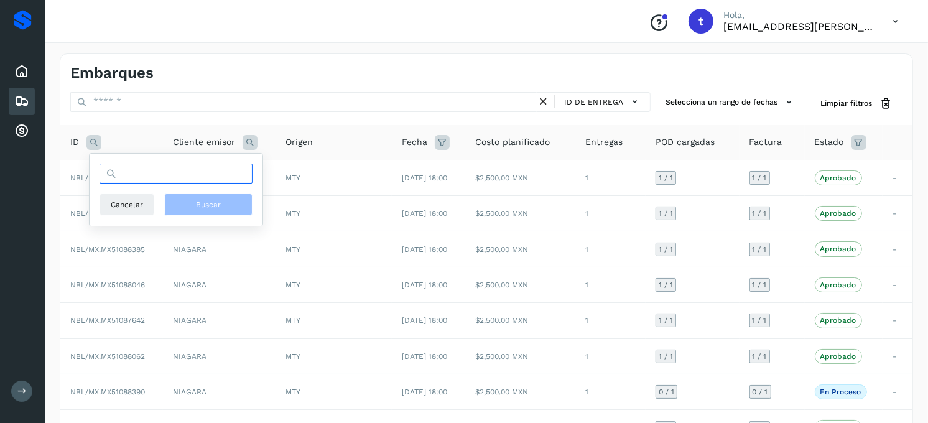
click at [195, 183] on input "text" at bounding box center [176, 174] width 153 height 20
type input "**********"
click at [229, 204] on button "Buscar" at bounding box center [208, 204] width 88 height 22
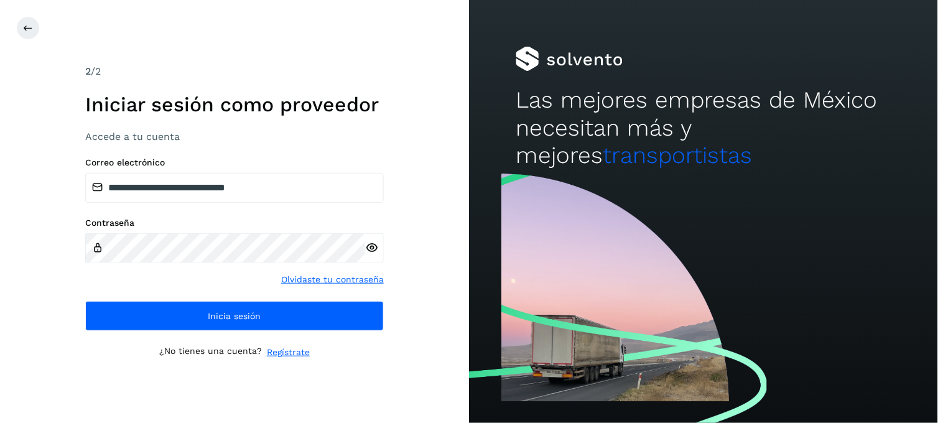
click at [219, 332] on div "**********" at bounding box center [234, 211] width 299 height 294
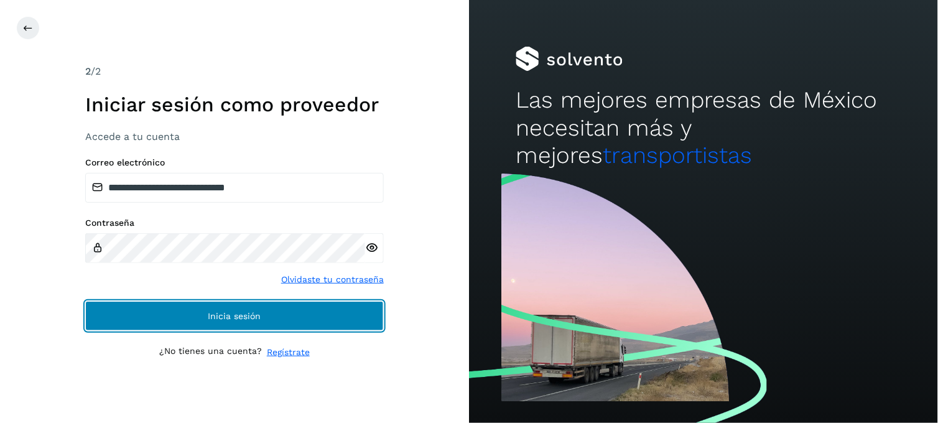
click at [223, 322] on button "Inicia sesión" at bounding box center [234, 316] width 299 height 30
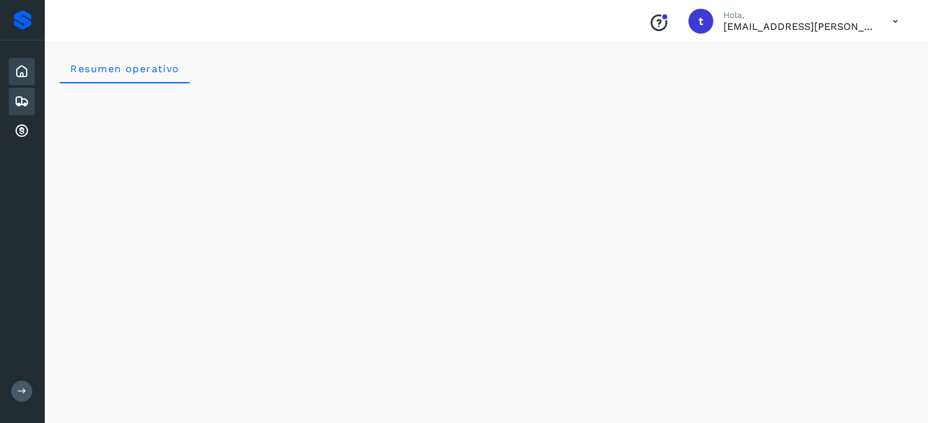
click at [24, 101] on icon at bounding box center [21, 101] width 15 height 15
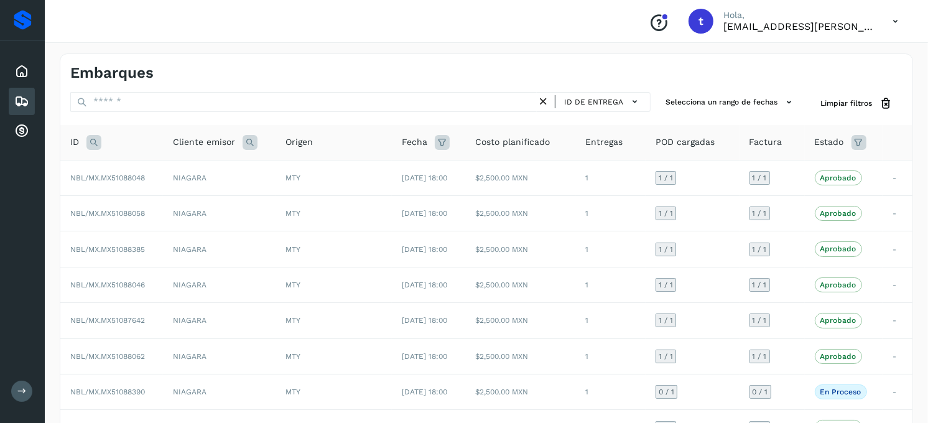
click at [98, 144] on icon at bounding box center [93, 142] width 15 height 15
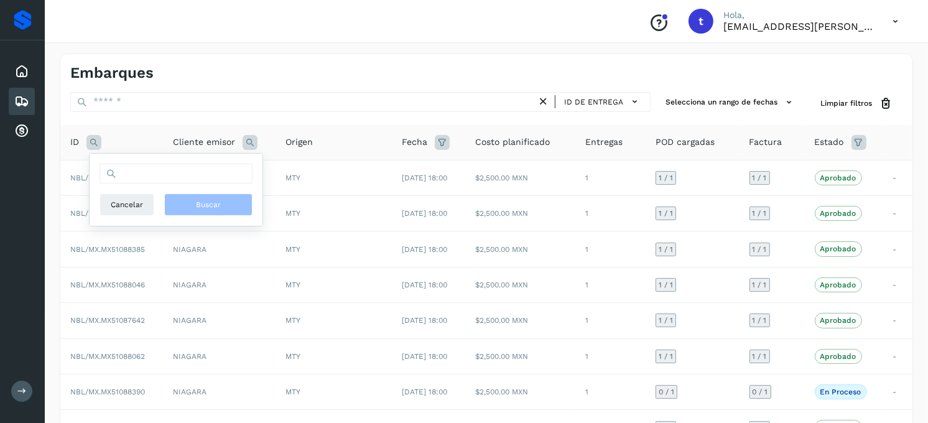
click at [204, 185] on div "Cancelar Buscar" at bounding box center [176, 190] width 153 height 52
click at [202, 180] on input "text" at bounding box center [176, 174] width 153 height 20
type input "*"
type input "**********"
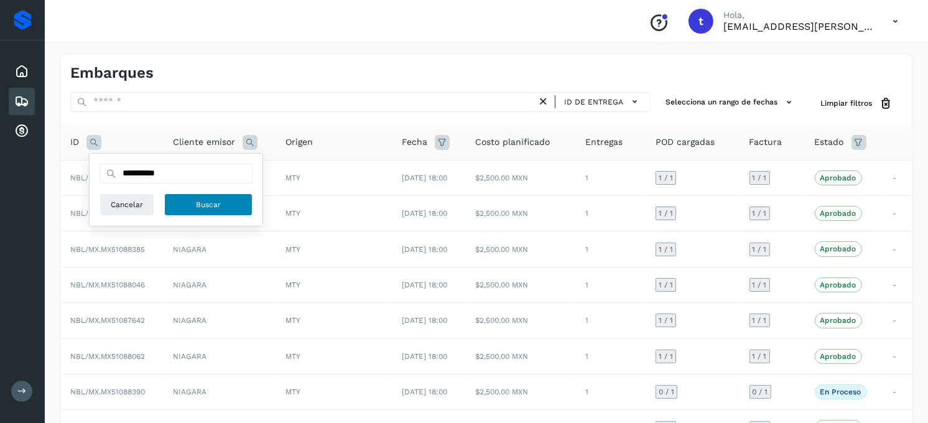
click at [191, 201] on button "Buscar" at bounding box center [208, 204] width 88 height 22
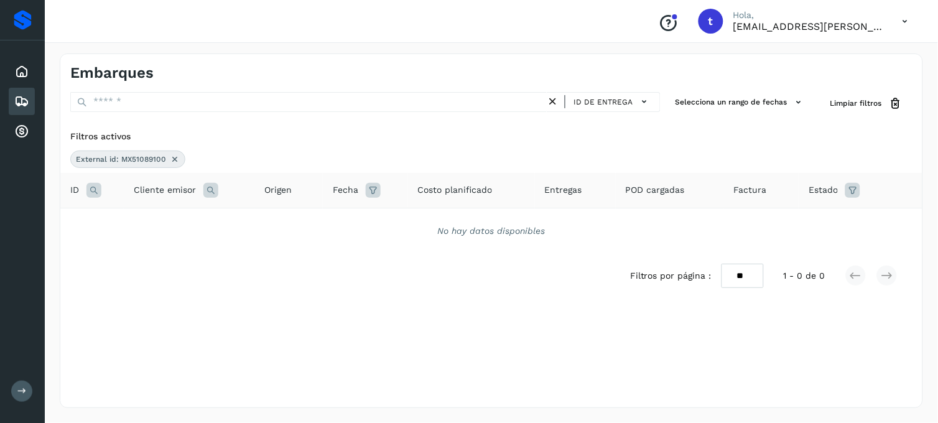
click at [175, 162] on icon at bounding box center [175, 159] width 10 height 10
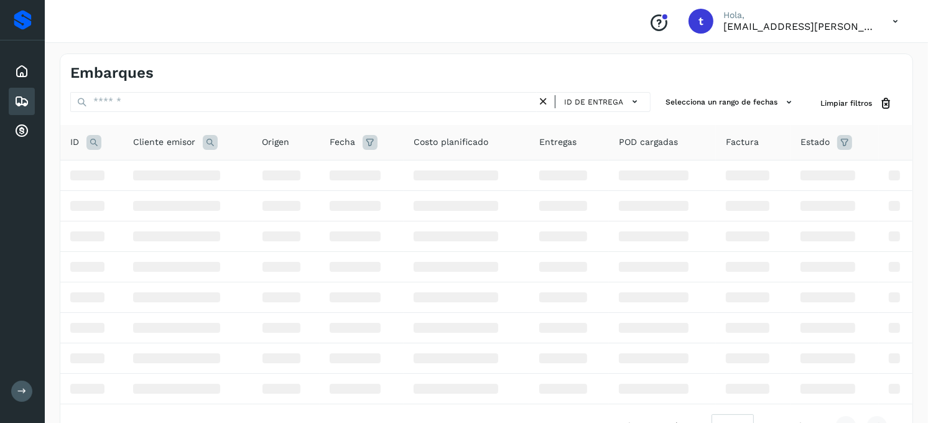
click at [95, 139] on icon at bounding box center [93, 142] width 15 height 15
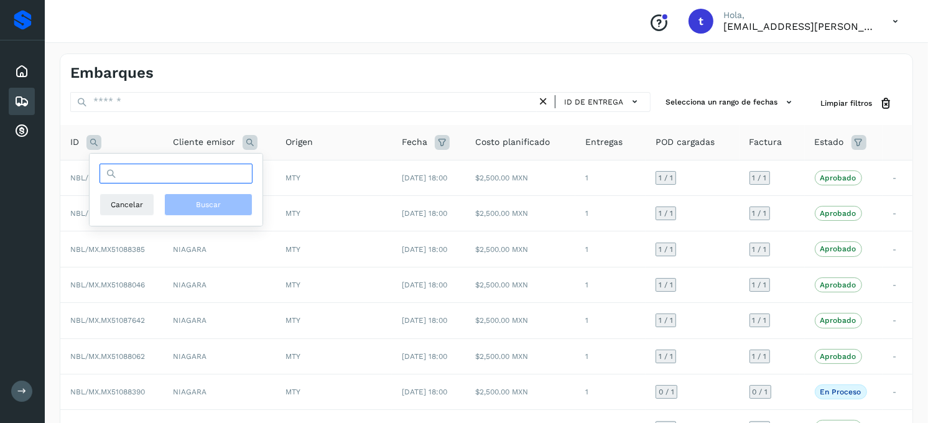
click at [182, 178] on input "text" at bounding box center [176, 174] width 153 height 20
type input "**********"
click at [196, 209] on span "Buscar" at bounding box center [208, 204] width 25 height 11
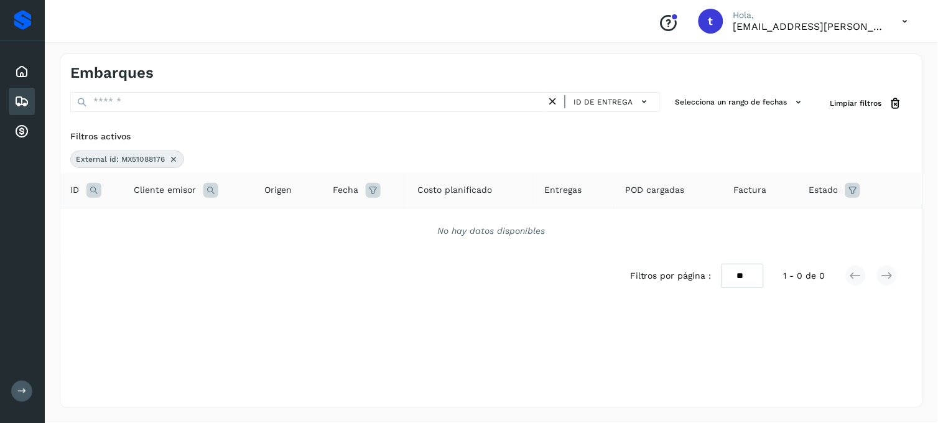
click at [175, 156] on icon at bounding box center [174, 159] width 10 height 10
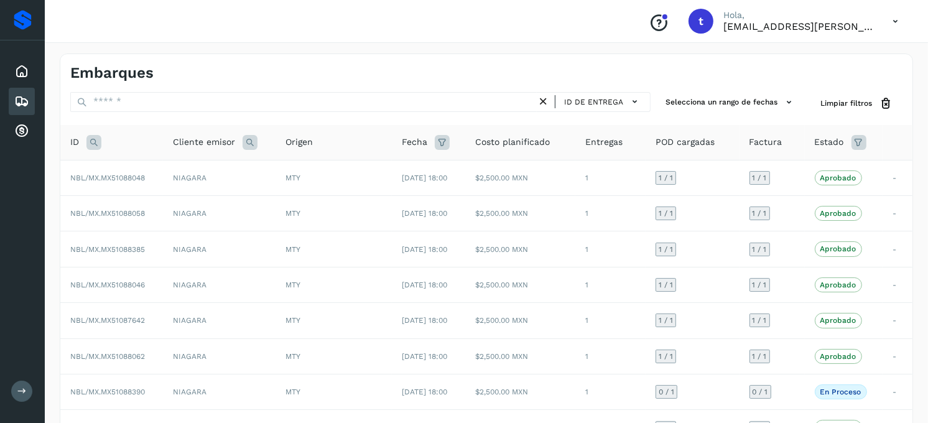
click at [97, 142] on icon at bounding box center [93, 142] width 15 height 15
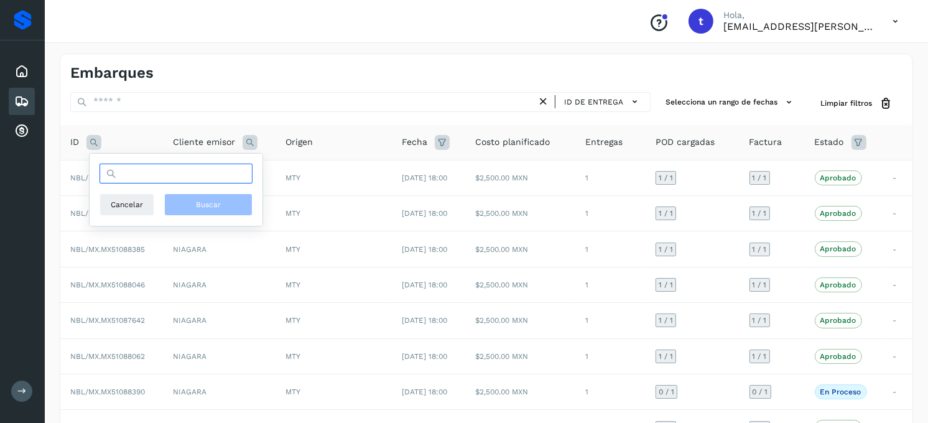
click at [165, 173] on input "text" at bounding box center [176, 174] width 153 height 20
type input "**********"
click at [208, 202] on span "Buscar" at bounding box center [208, 204] width 25 height 11
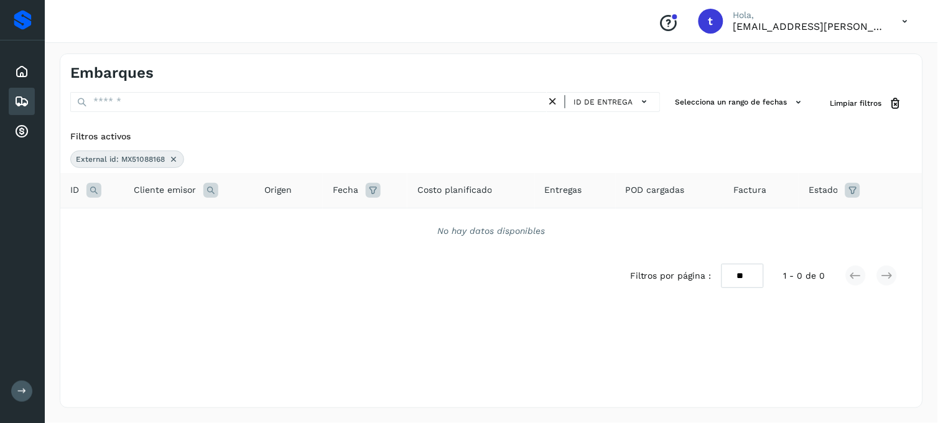
click at [174, 160] on icon at bounding box center [174, 159] width 10 height 10
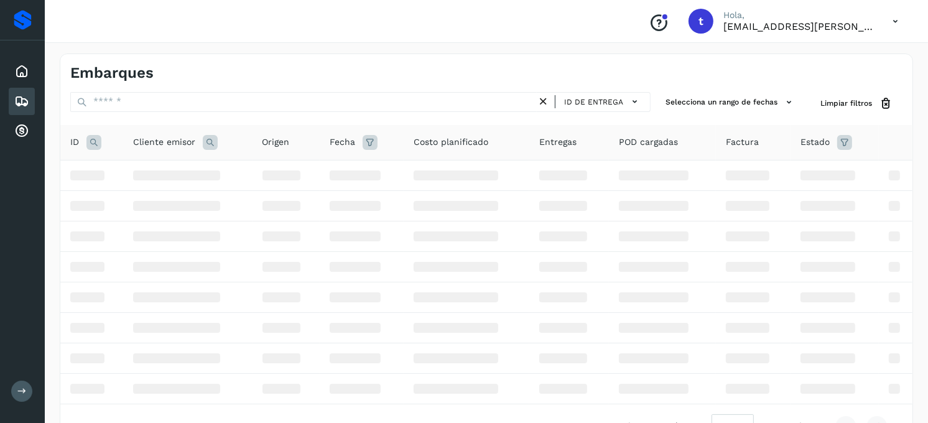
click at [93, 145] on icon at bounding box center [93, 142] width 15 height 15
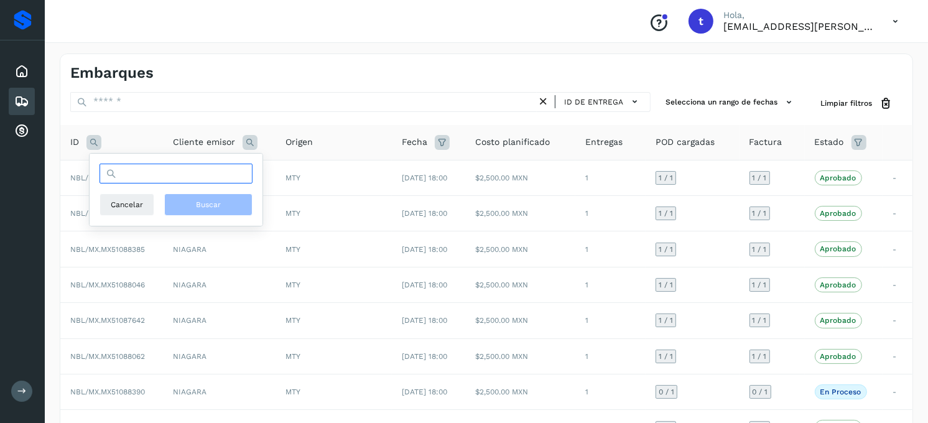
click at [154, 180] on input "text" at bounding box center [176, 174] width 153 height 20
type input "**********"
click at [224, 207] on button "Buscar" at bounding box center [208, 204] width 88 height 22
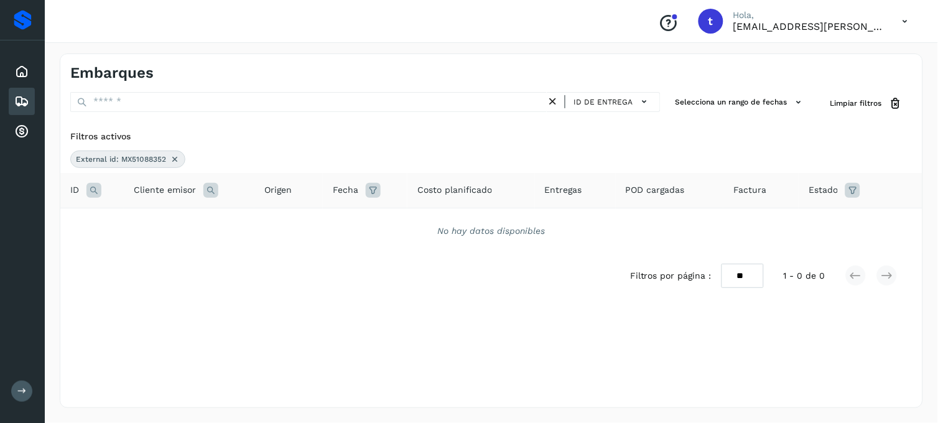
click at [172, 158] on icon at bounding box center [175, 159] width 10 height 10
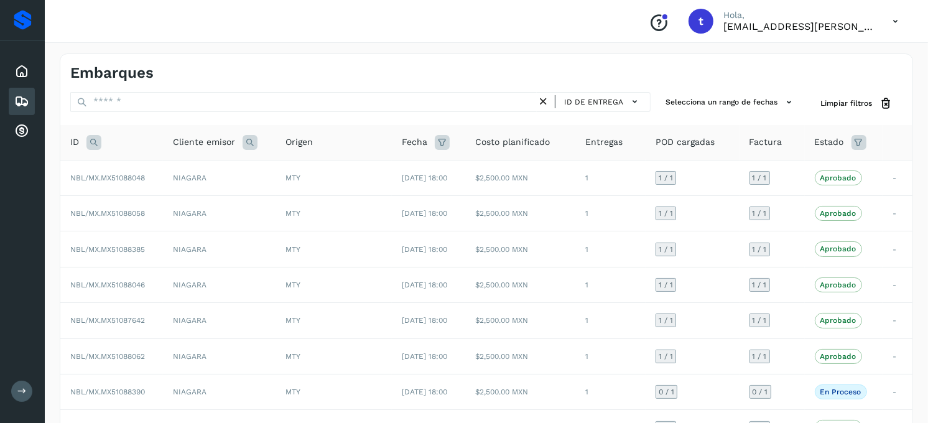
click at [95, 147] on icon at bounding box center [93, 142] width 15 height 15
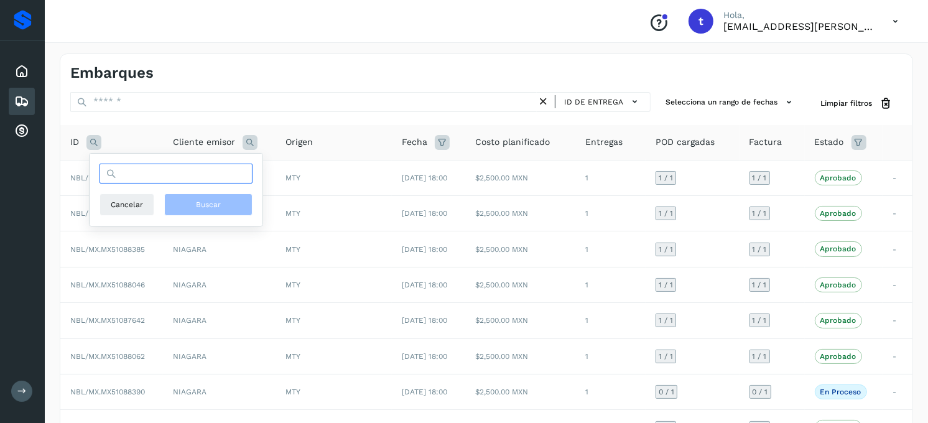
click at [210, 179] on input "text" at bounding box center [176, 174] width 153 height 20
type input "**********"
click at [229, 203] on button "Buscar" at bounding box center [208, 204] width 88 height 22
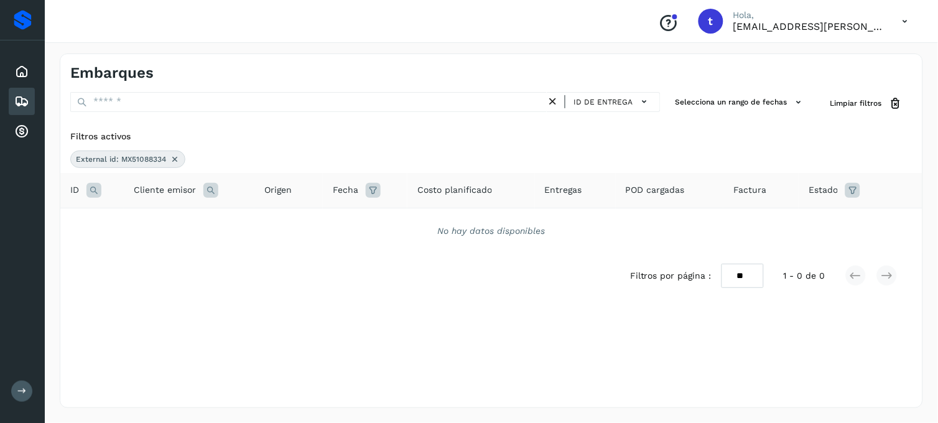
click at [175, 160] on icon at bounding box center [175, 159] width 10 height 10
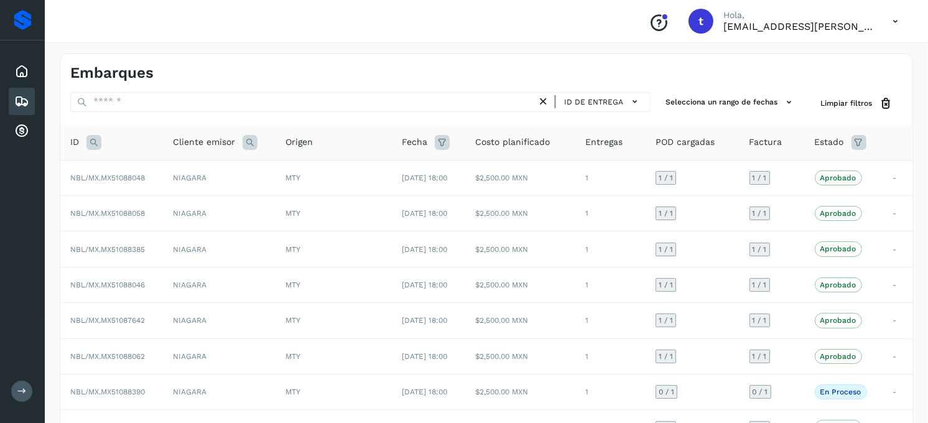
click at [96, 146] on icon at bounding box center [93, 142] width 15 height 15
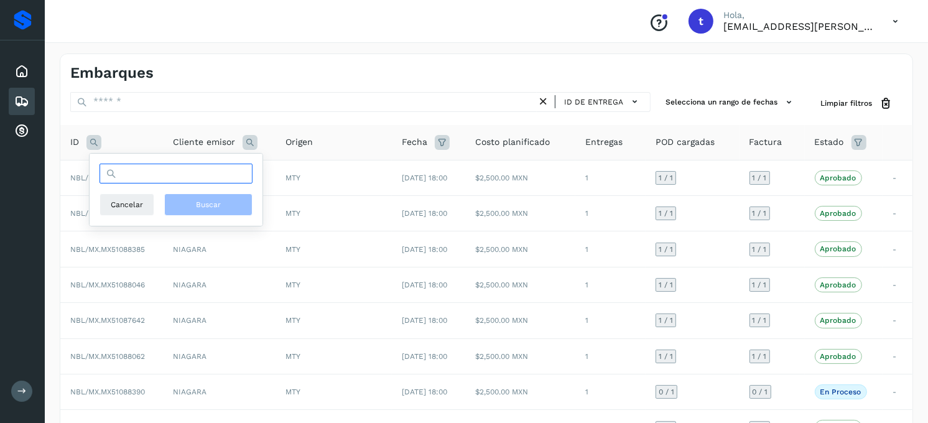
click at [172, 167] on input "text" at bounding box center [176, 174] width 153 height 20
type input "**********"
click at [229, 207] on button "Buscar" at bounding box center [208, 204] width 88 height 22
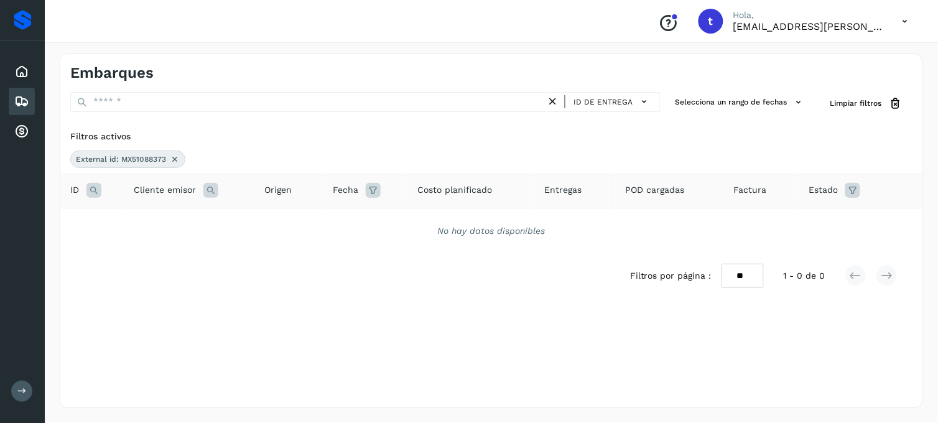
click at [177, 162] on icon at bounding box center [175, 159] width 10 height 10
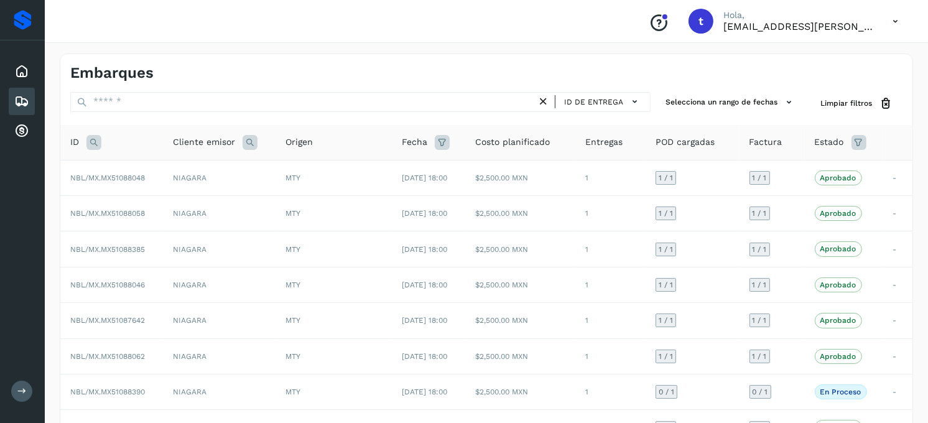
click at [96, 146] on icon at bounding box center [93, 142] width 15 height 15
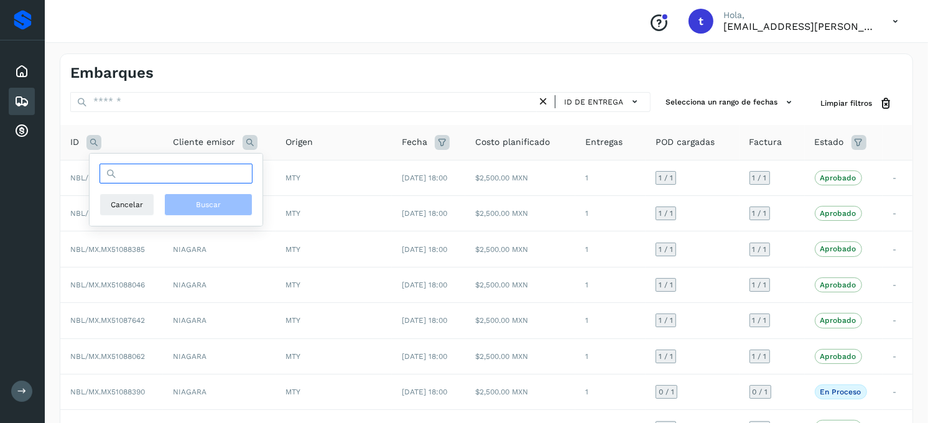
click at [163, 179] on input "text" at bounding box center [176, 174] width 153 height 20
type input "**********"
click at [200, 213] on button "Buscar" at bounding box center [208, 204] width 88 height 22
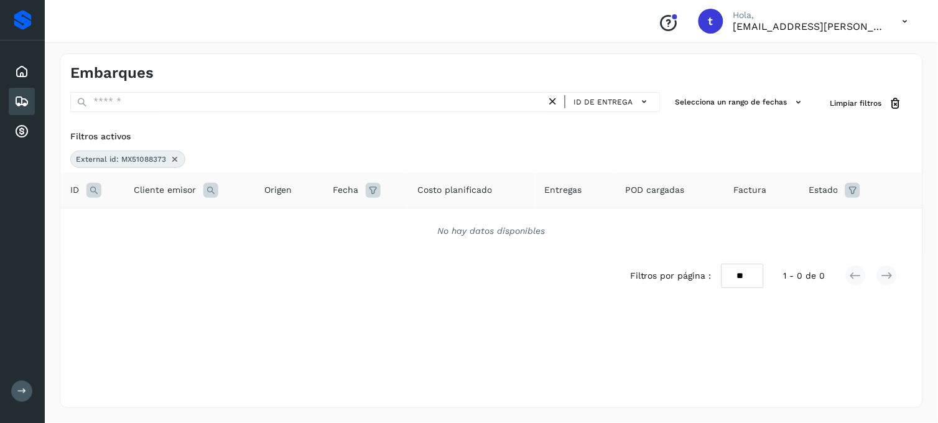
click at [176, 159] on icon at bounding box center [175, 159] width 10 height 10
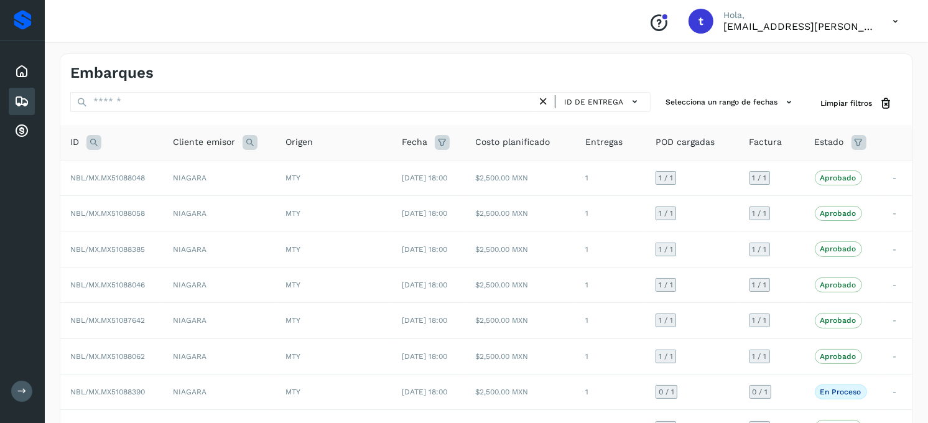
click at [91, 144] on icon at bounding box center [93, 142] width 15 height 15
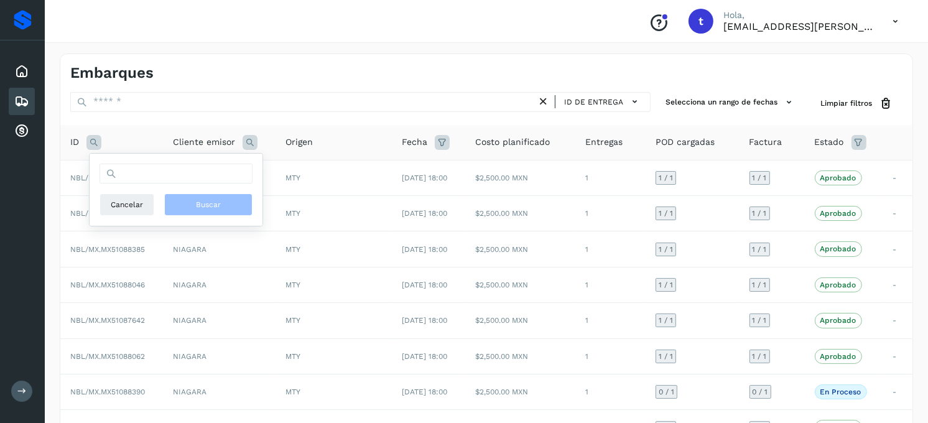
click at [190, 184] on div "Cancelar Buscar" at bounding box center [176, 190] width 153 height 52
click at [195, 172] on input "text" at bounding box center [176, 174] width 153 height 20
click at [195, 174] on input "text" at bounding box center [176, 174] width 153 height 20
type input "**********"
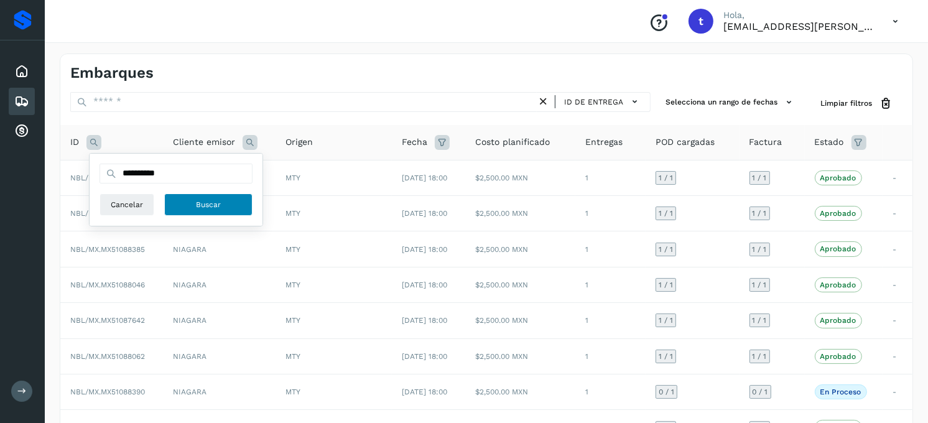
click at [208, 207] on span "Buscar" at bounding box center [208, 204] width 25 height 11
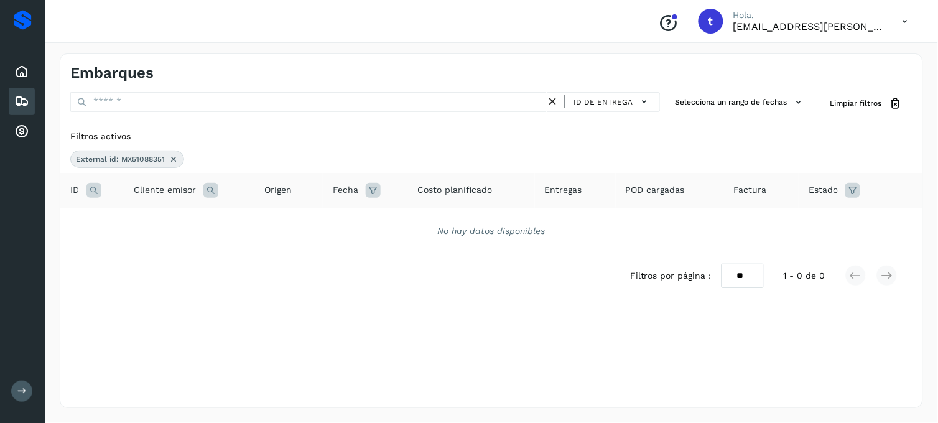
click at [170, 162] on icon at bounding box center [174, 159] width 10 height 10
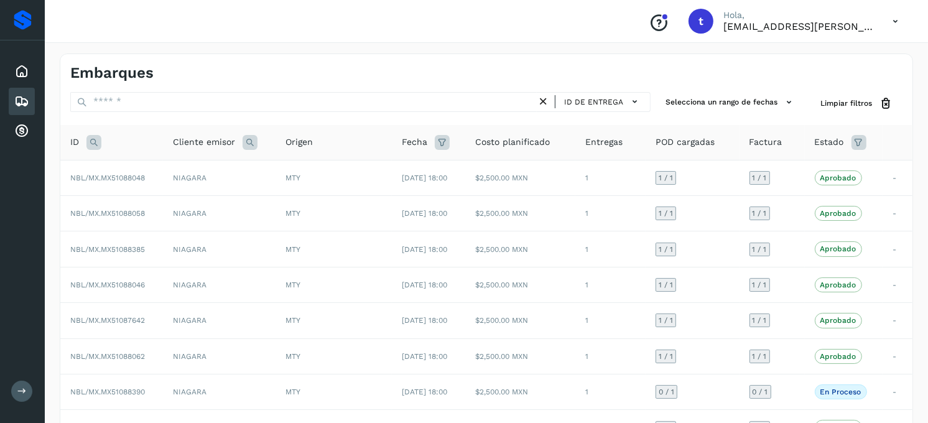
click at [95, 143] on icon at bounding box center [93, 142] width 15 height 15
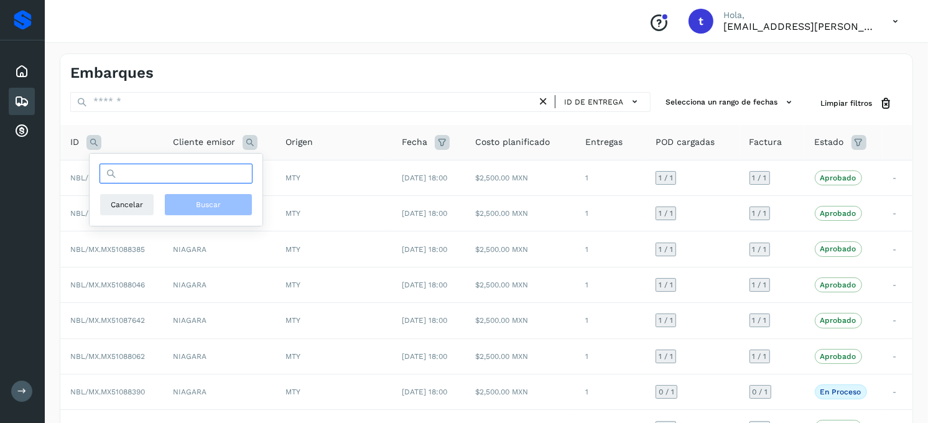
click at [151, 181] on input "text" at bounding box center [176, 174] width 153 height 20
type input "**********"
click at [212, 202] on span "Buscar" at bounding box center [208, 204] width 25 height 11
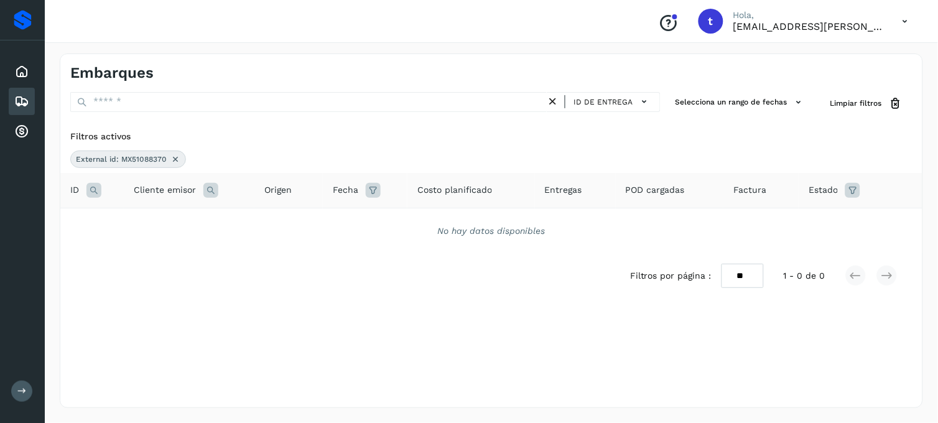
click at [176, 157] on icon at bounding box center [175, 159] width 10 height 10
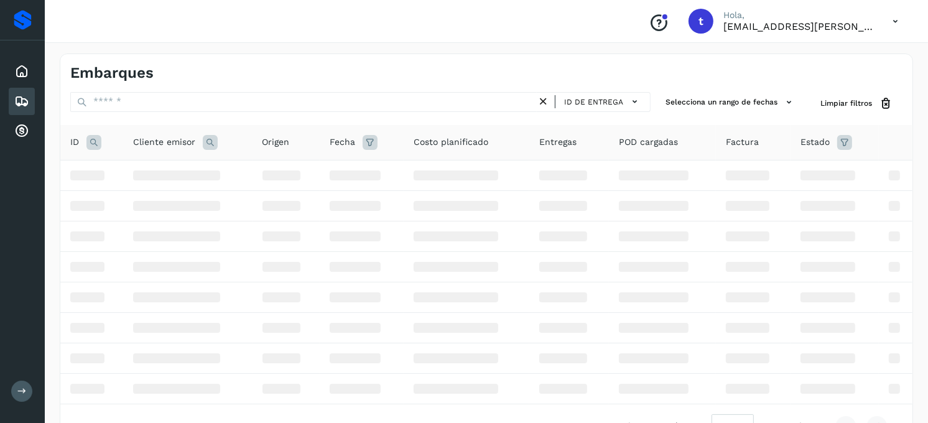
click at [91, 144] on icon at bounding box center [93, 142] width 15 height 15
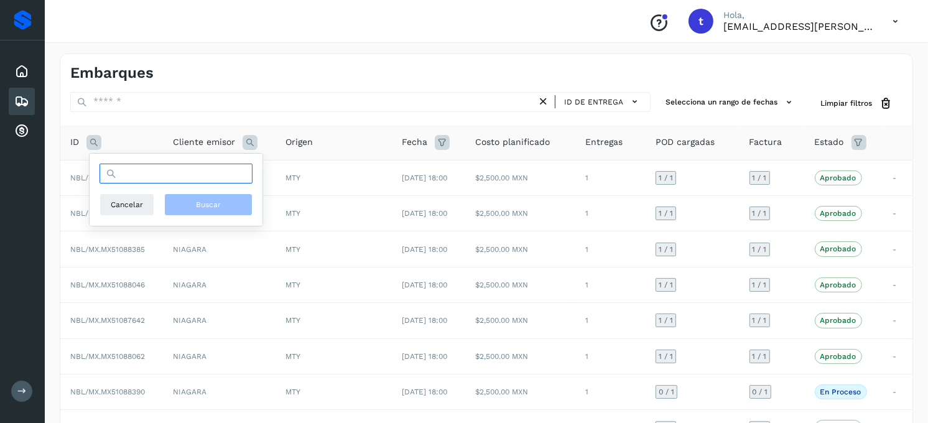
click at [185, 177] on input "text" at bounding box center [176, 174] width 153 height 20
type input "**********"
click at [207, 209] on span "Buscar" at bounding box center [208, 204] width 25 height 11
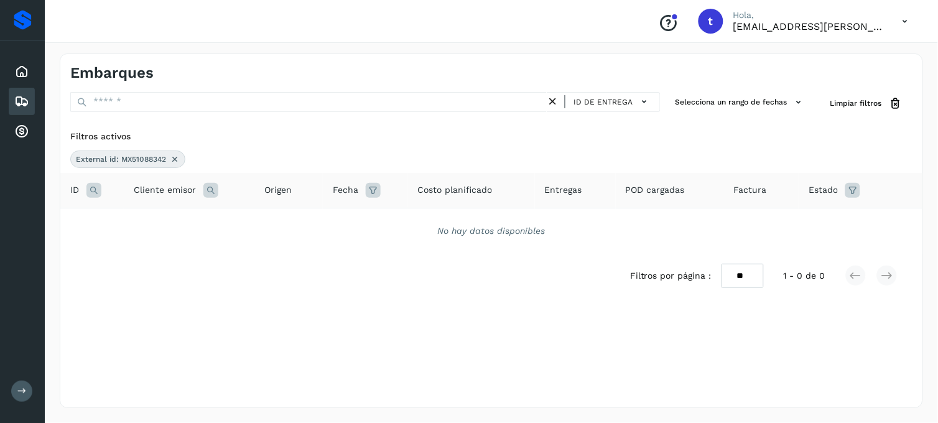
click at [176, 160] on icon at bounding box center [175, 159] width 10 height 10
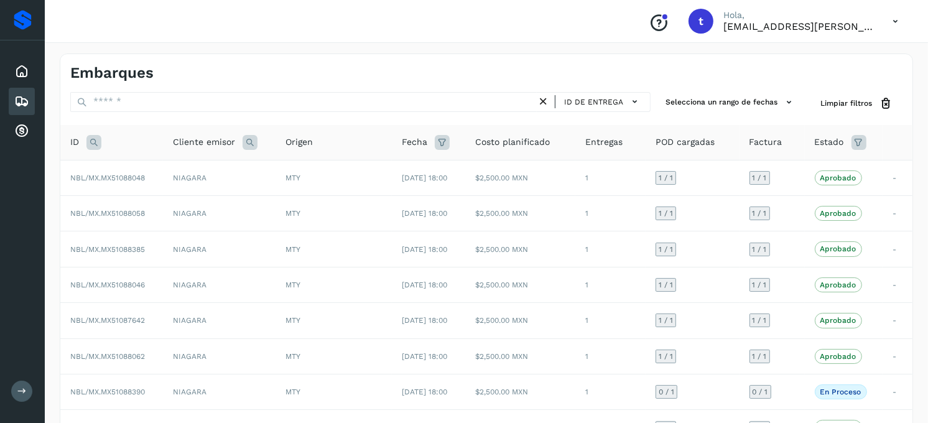
click at [96, 141] on icon at bounding box center [93, 142] width 15 height 15
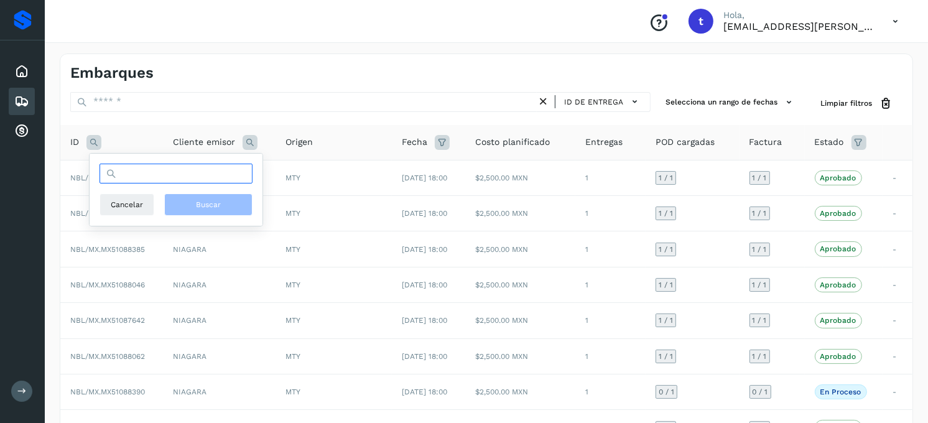
click at [175, 181] on input "text" at bounding box center [176, 174] width 153 height 20
type input "**********"
click at [197, 202] on span "Buscar" at bounding box center [208, 204] width 25 height 11
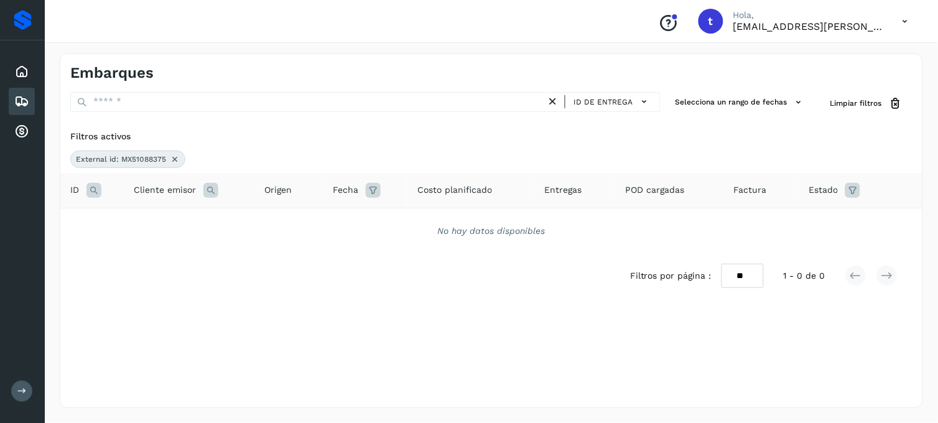
click at [175, 164] on icon at bounding box center [175, 159] width 10 height 10
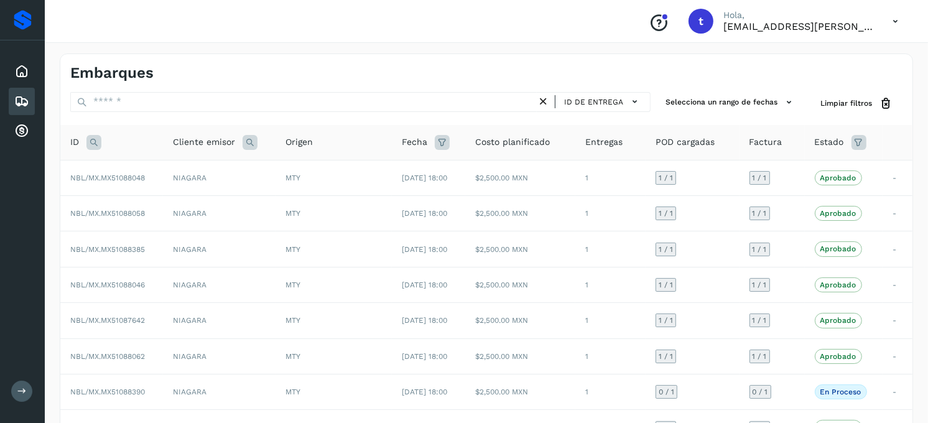
click at [93, 142] on icon at bounding box center [93, 142] width 15 height 15
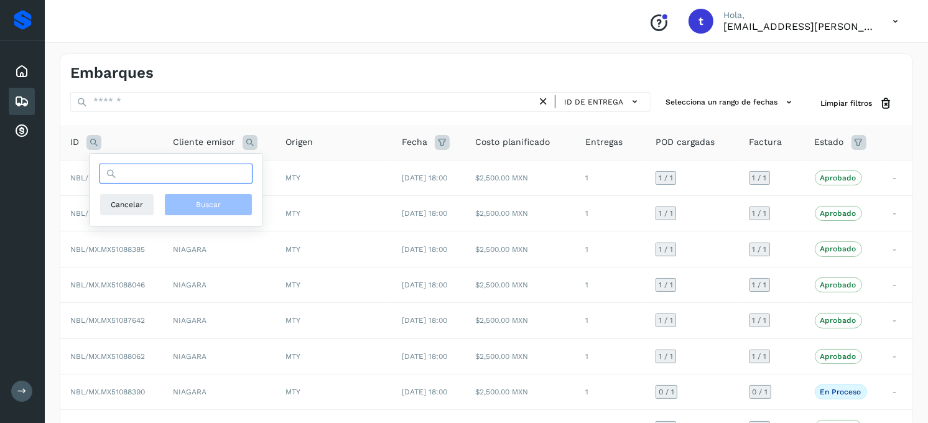
click at [137, 174] on input "text" at bounding box center [176, 174] width 153 height 20
type input "**********"
click at [208, 200] on span "Buscar" at bounding box center [208, 204] width 25 height 11
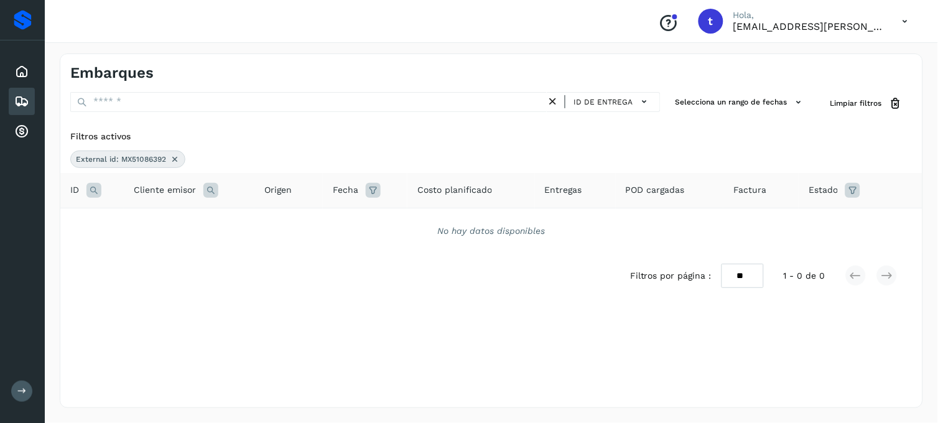
click at [177, 159] on icon at bounding box center [175, 159] width 10 height 10
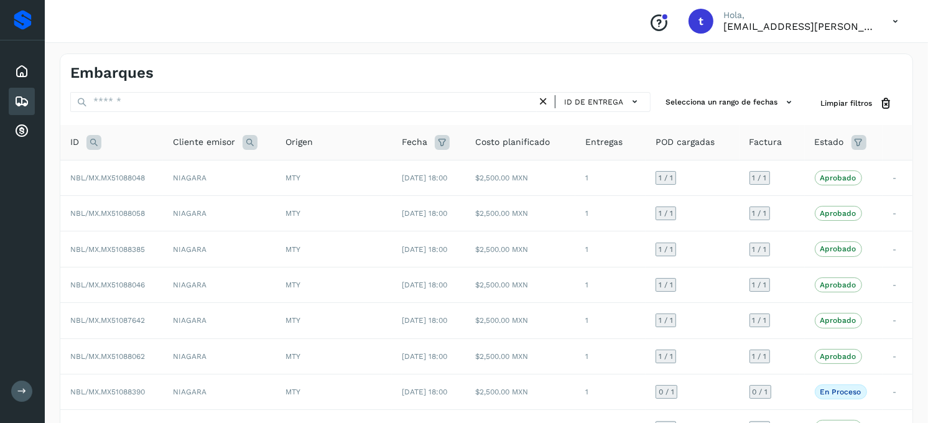
click at [86, 140] on icon at bounding box center [93, 142] width 15 height 15
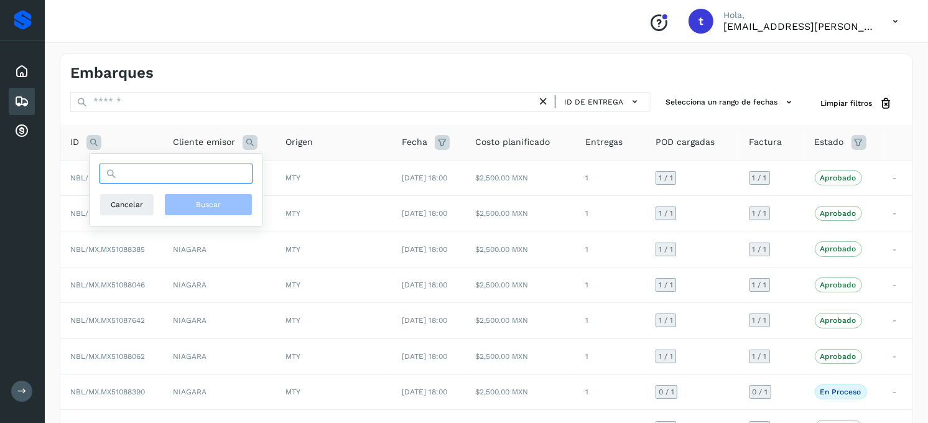
click at [136, 171] on input "text" at bounding box center [176, 174] width 153 height 20
type input "**********"
click at [226, 212] on button "Buscar" at bounding box center [208, 204] width 88 height 22
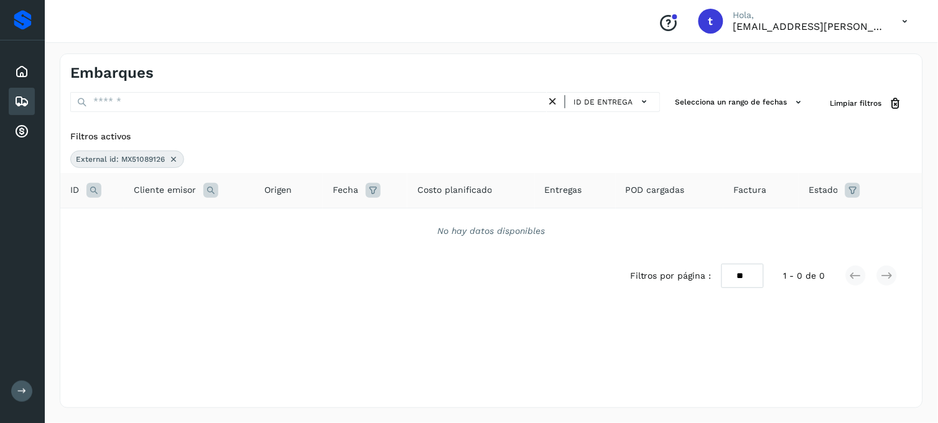
click at [170, 160] on icon at bounding box center [174, 159] width 10 height 10
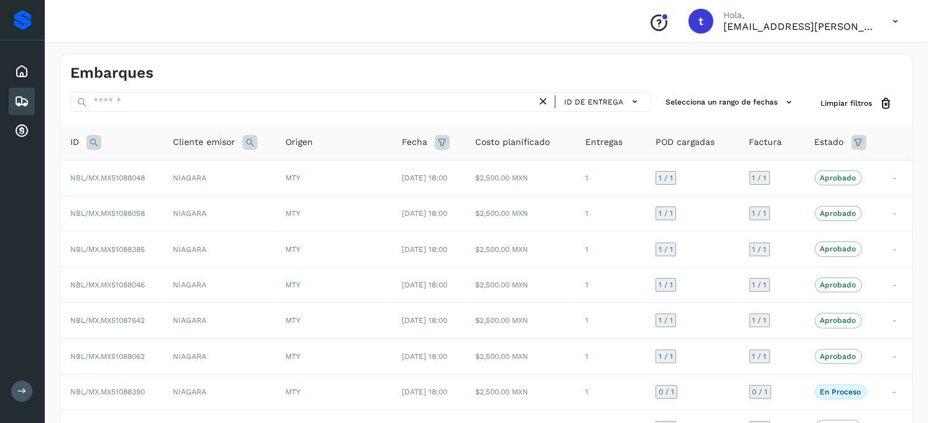
click at [83, 142] on div "ID" at bounding box center [111, 142] width 83 height 15
click at [91, 141] on icon at bounding box center [93, 142] width 15 height 15
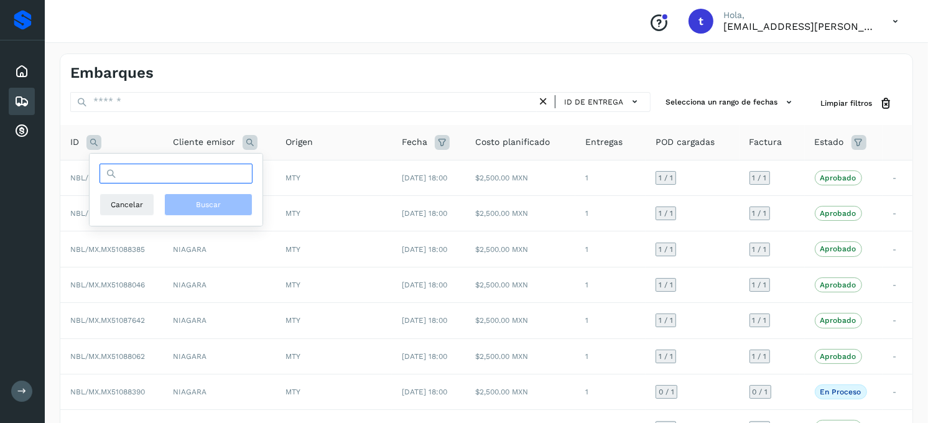
click at [146, 174] on input "text" at bounding box center [176, 174] width 153 height 20
type input "**********"
click at [234, 203] on button "Buscar" at bounding box center [208, 204] width 88 height 22
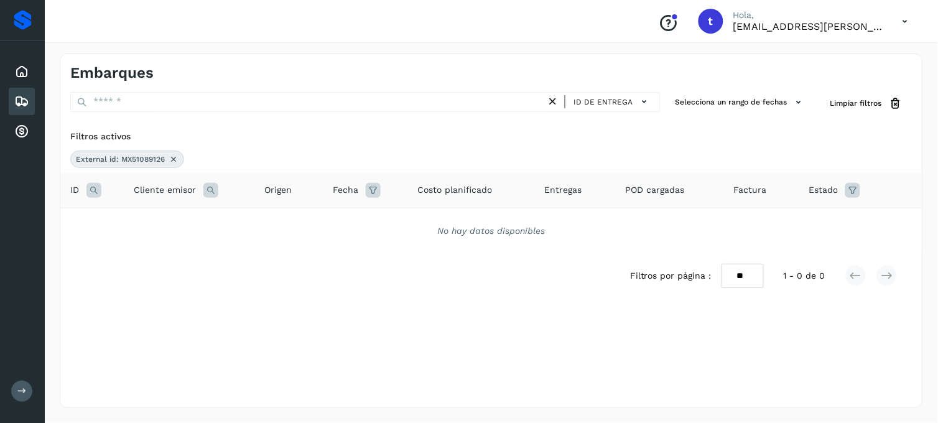
click at [170, 162] on icon at bounding box center [174, 159] width 10 height 10
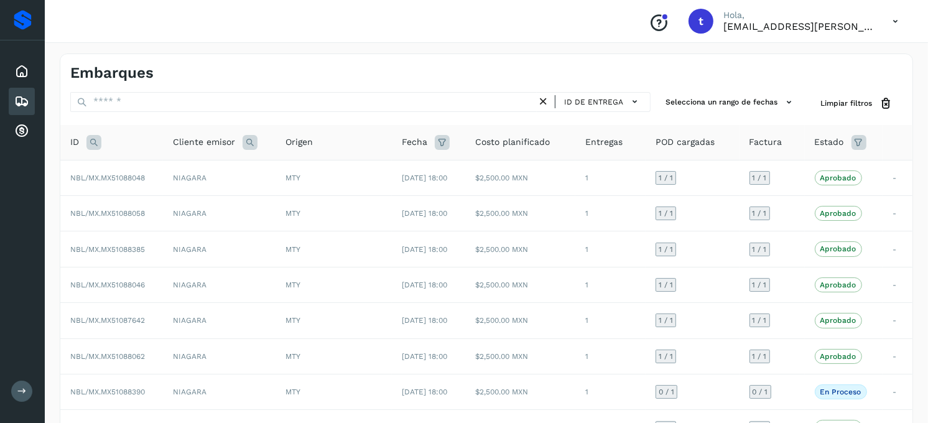
click at [94, 147] on icon at bounding box center [93, 142] width 15 height 15
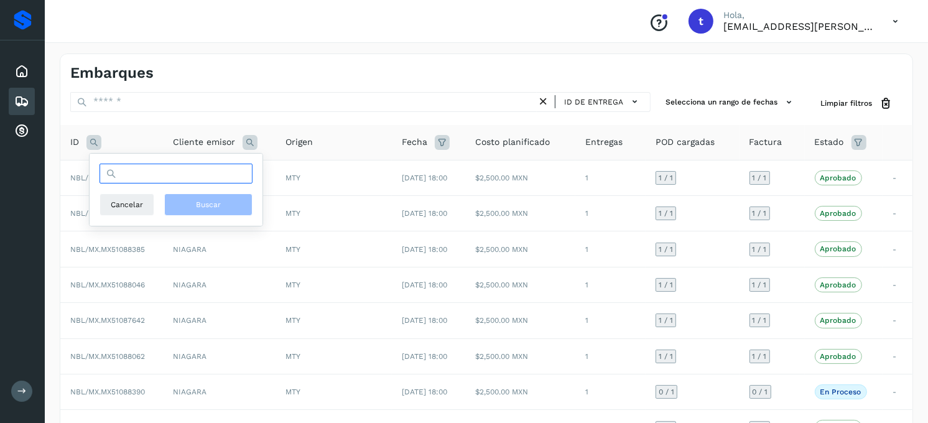
click at [151, 174] on input "text" at bounding box center [176, 174] width 153 height 20
type input "**********"
click at [228, 206] on button "Buscar" at bounding box center [208, 204] width 88 height 22
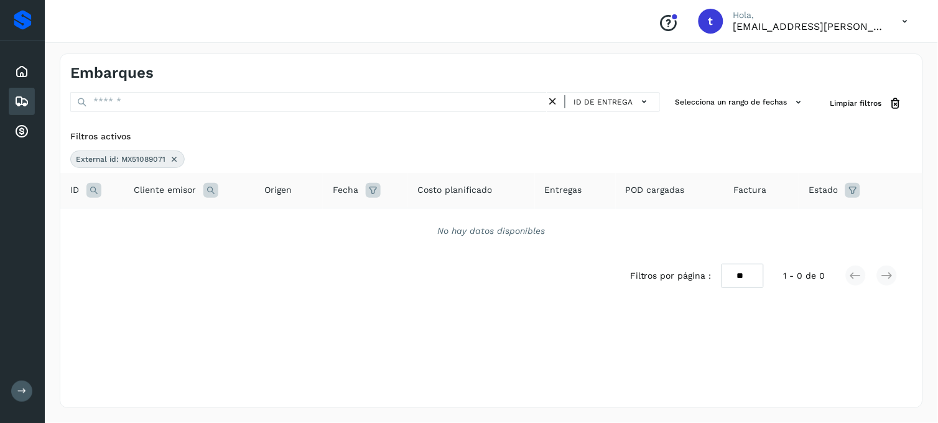
click at [177, 164] on div "External id: MX51089071" at bounding box center [127, 159] width 114 height 17
click at [175, 164] on icon at bounding box center [174, 159] width 10 height 10
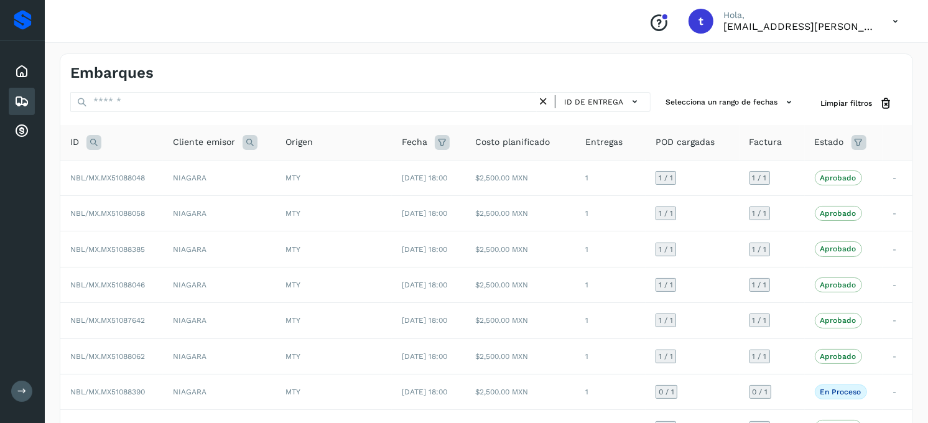
click at [91, 145] on icon at bounding box center [93, 142] width 15 height 15
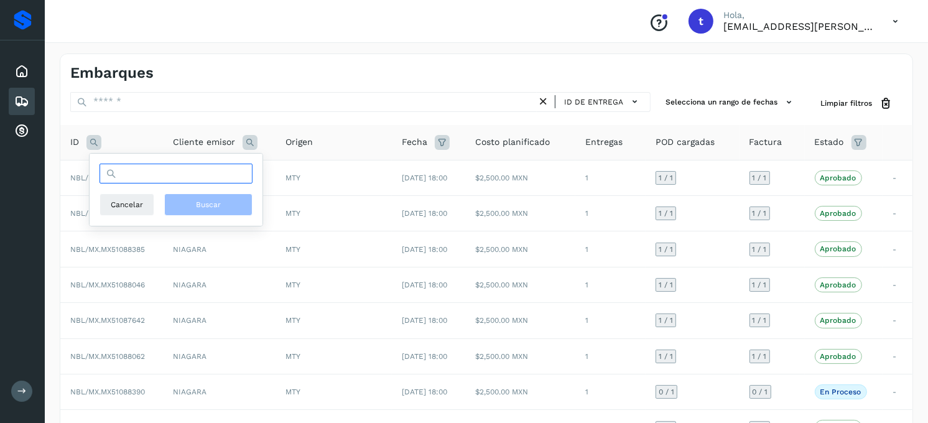
click at [147, 183] on input "text" at bounding box center [176, 174] width 153 height 20
type input "**********"
drag, startPoint x: 185, startPoint y: 205, endPoint x: 192, endPoint y: 208, distance: 7.5
click at [192, 208] on button "Buscar" at bounding box center [208, 204] width 88 height 22
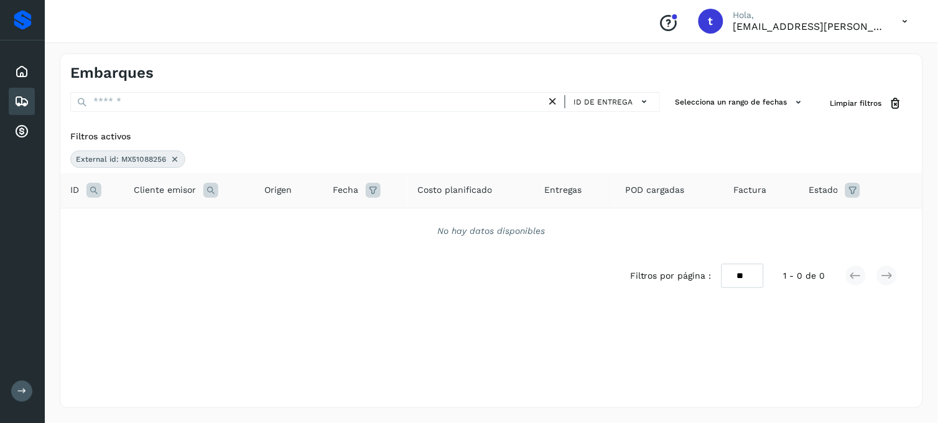
click at [172, 160] on icon at bounding box center [175, 159] width 10 height 10
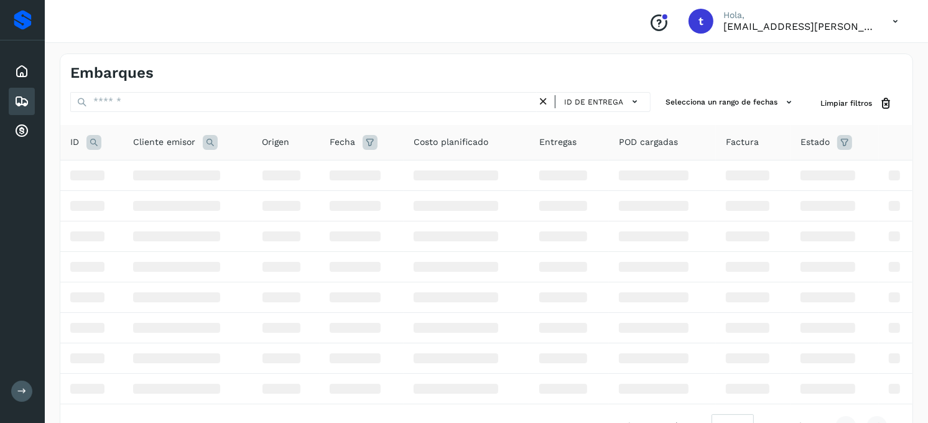
click at [89, 145] on icon at bounding box center [93, 142] width 15 height 15
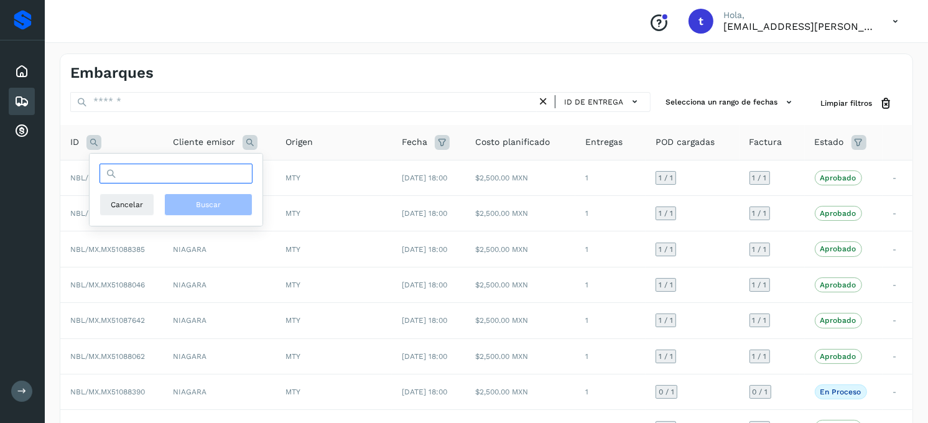
click at [177, 176] on input "text" at bounding box center [176, 174] width 153 height 20
type input "**********"
click at [188, 204] on button "Buscar" at bounding box center [208, 204] width 88 height 22
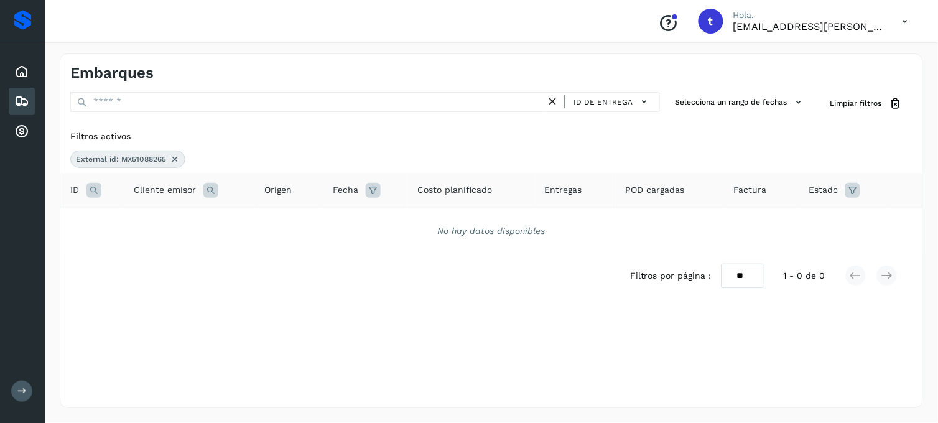
click at [178, 162] on icon at bounding box center [175, 159] width 10 height 10
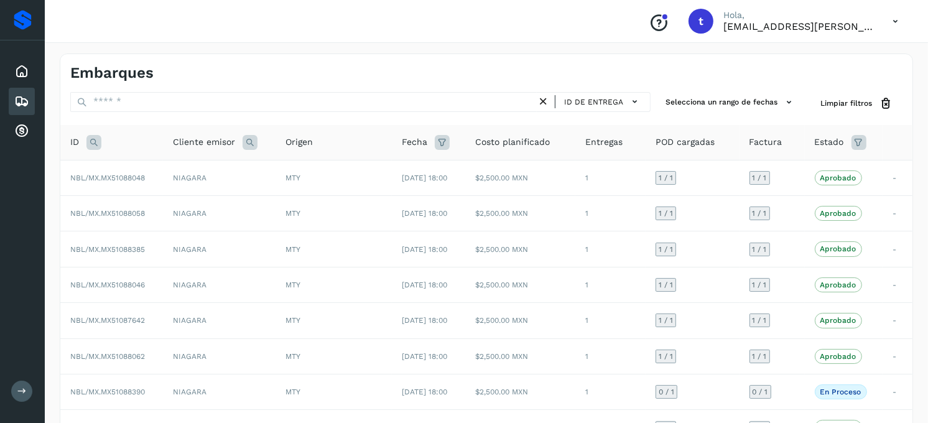
click at [91, 146] on icon at bounding box center [93, 142] width 15 height 15
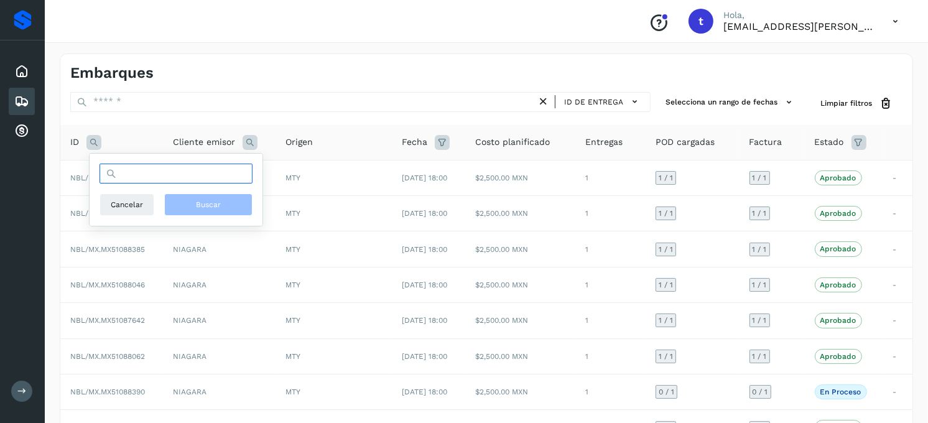
click at [165, 182] on input "text" at bounding box center [176, 174] width 153 height 20
type input "**********"
click at [202, 215] on button "Buscar" at bounding box center [208, 204] width 88 height 22
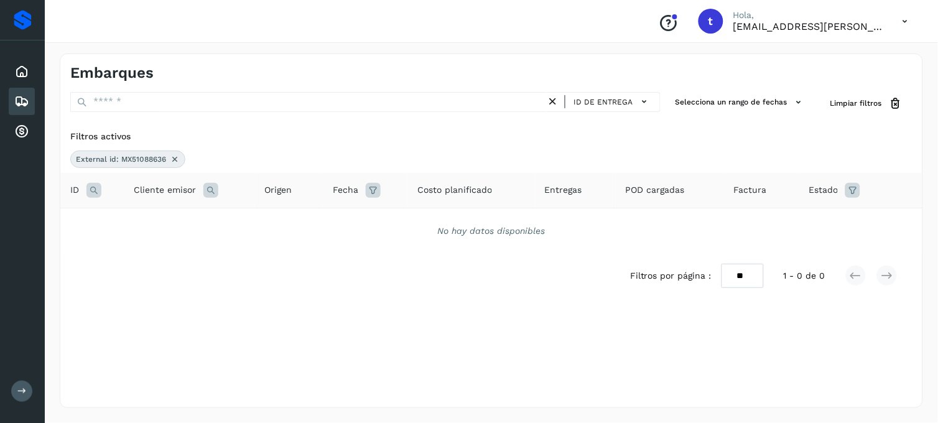
click at [175, 160] on icon at bounding box center [175, 159] width 10 height 10
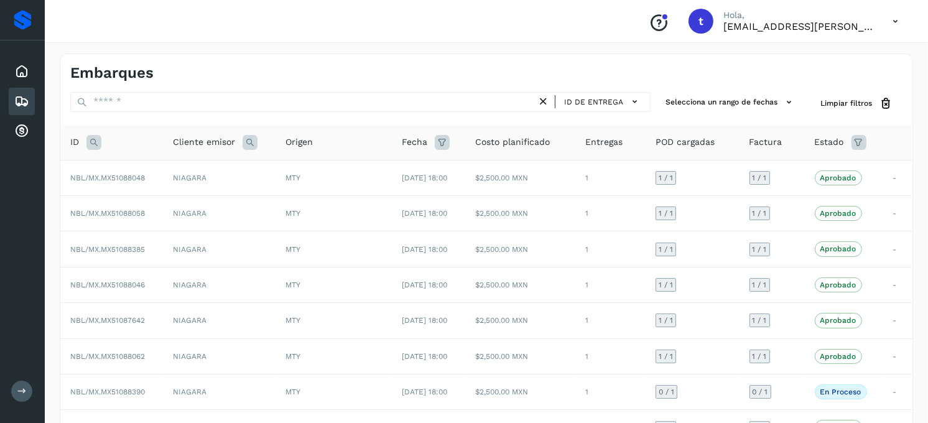
click at [96, 147] on icon at bounding box center [93, 142] width 15 height 15
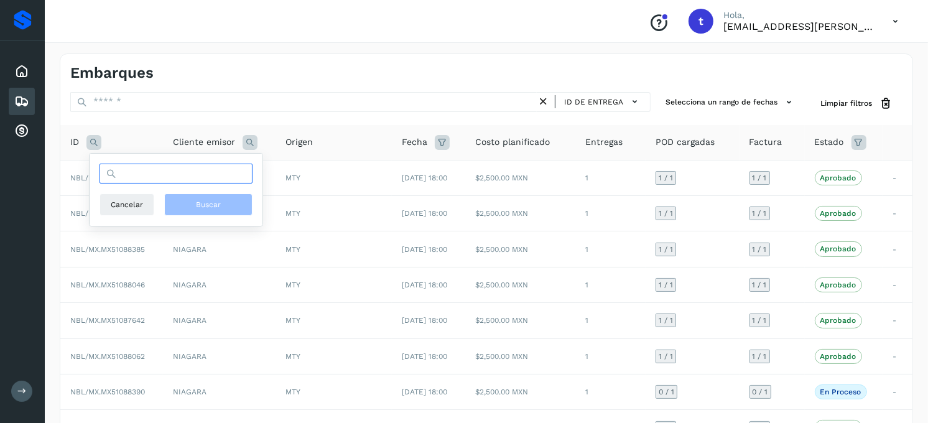
click at [133, 172] on input "text" at bounding box center [176, 174] width 153 height 20
type input "**********"
click at [204, 200] on span "Buscar" at bounding box center [208, 204] width 25 height 11
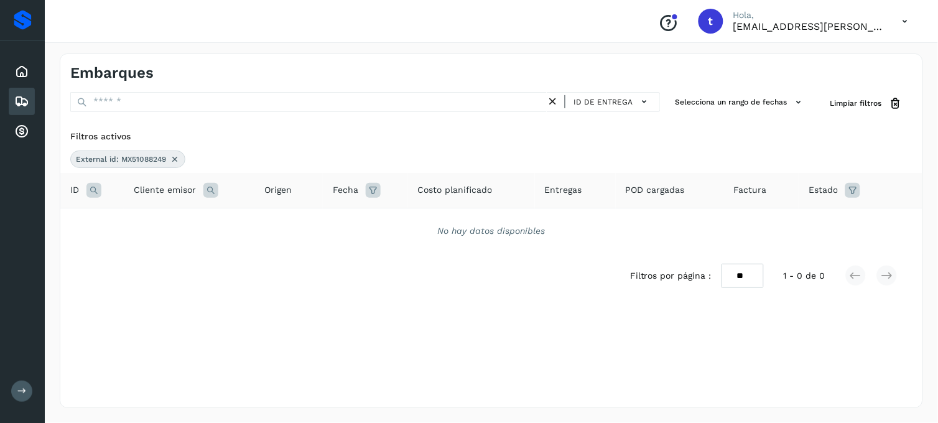
click at [177, 159] on icon at bounding box center [175, 159] width 10 height 10
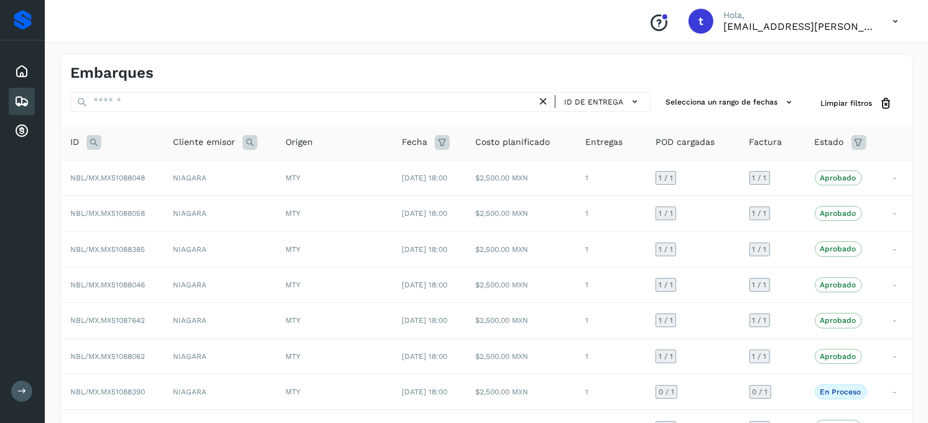
click at [91, 146] on icon at bounding box center [93, 142] width 15 height 15
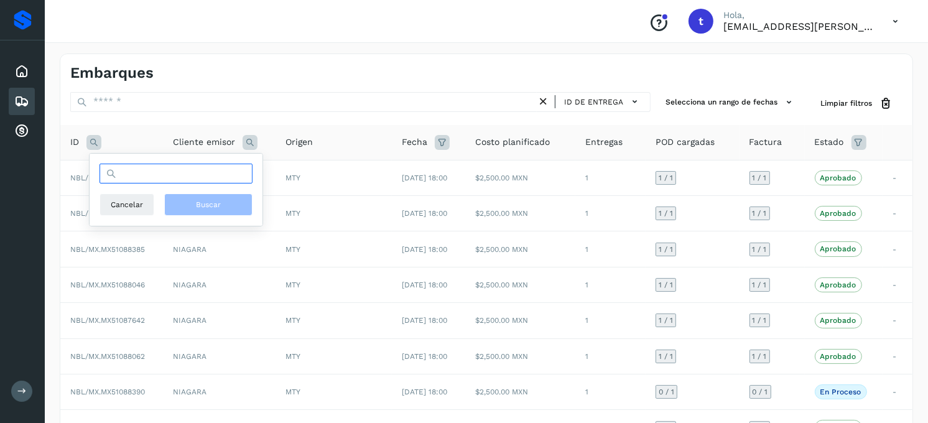
click at [129, 175] on input "text" at bounding box center [176, 174] width 153 height 20
type input "**********"
click at [231, 209] on button "Buscar" at bounding box center [208, 204] width 88 height 22
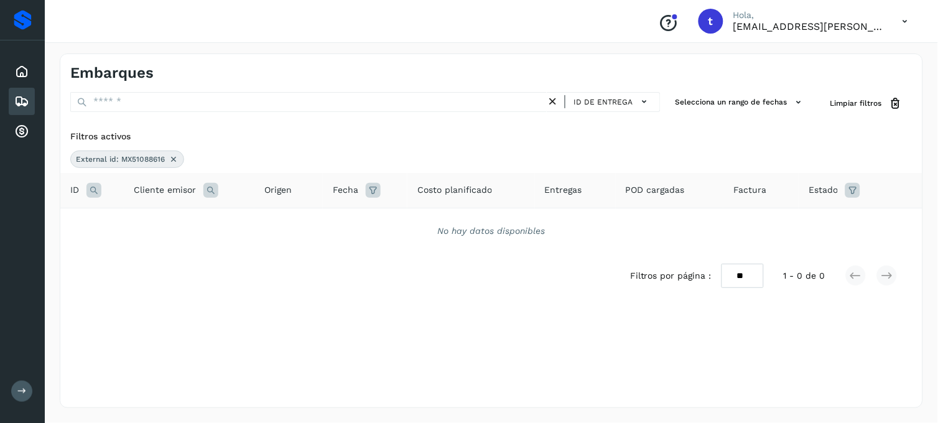
drag, startPoint x: 177, startPoint y: 154, endPoint x: 181, endPoint y: 166, distance: 12.6
click at [177, 156] on icon at bounding box center [174, 159] width 10 height 10
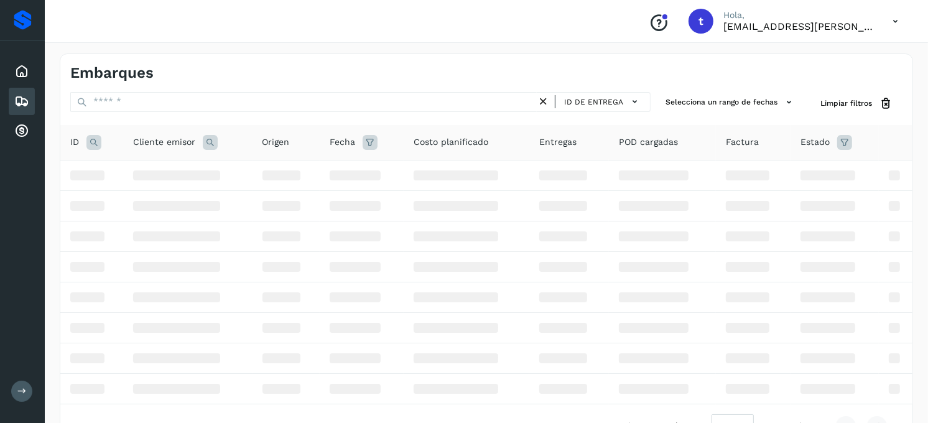
click at [95, 144] on icon at bounding box center [93, 142] width 15 height 15
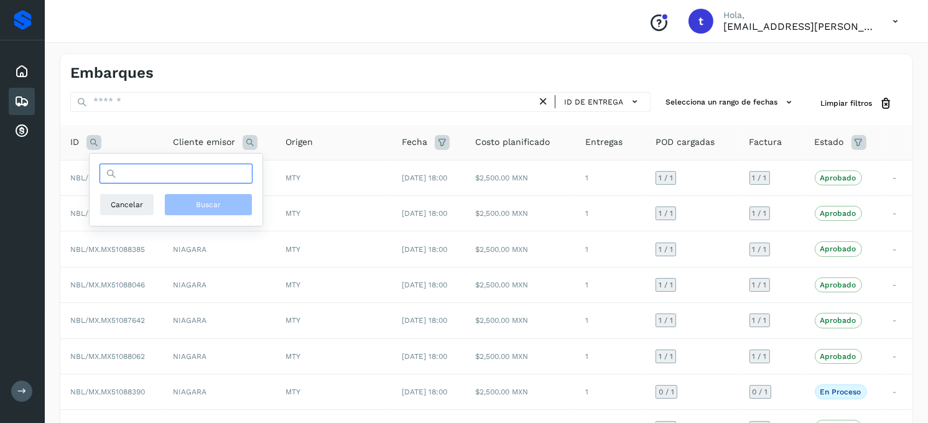
click at [189, 173] on input "text" at bounding box center [176, 174] width 153 height 20
type input "**********"
click at [218, 196] on button "Buscar" at bounding box center [208, 204] width 88 height 22
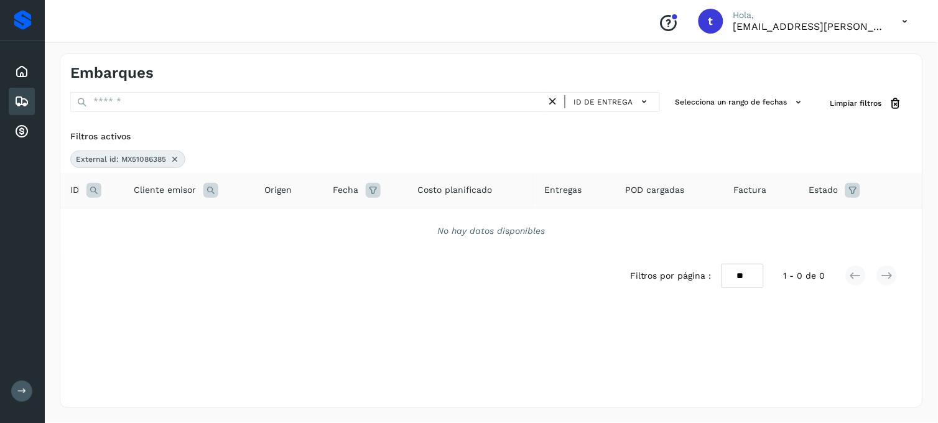
click at [174, 159] on icon at bounding box center [175, 159] width 10 height 10
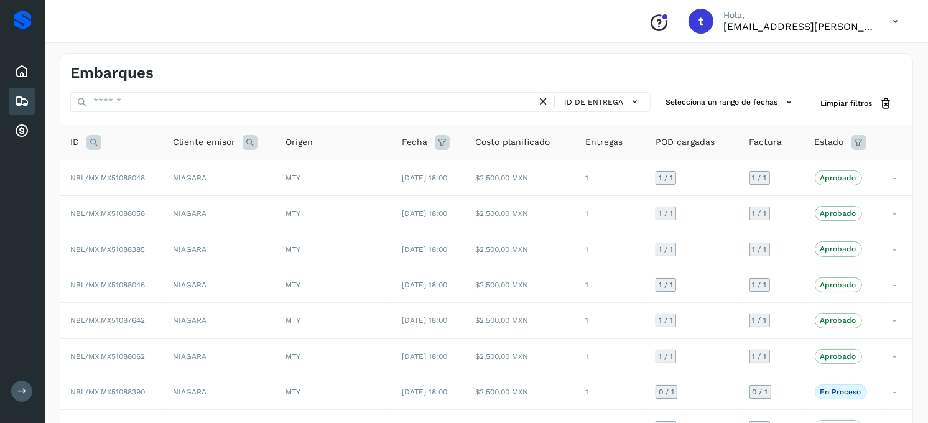
click at [90, 143] on icon at bounding box center [93, 142] width 15 height 15
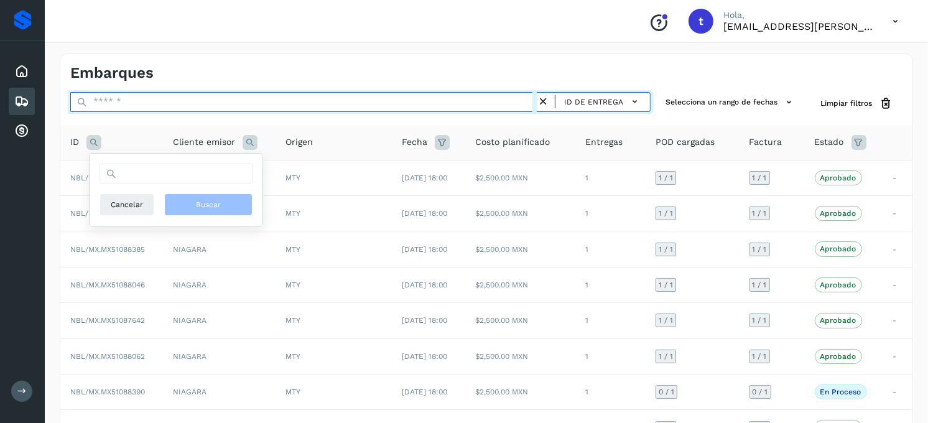
click at [121, 95] on input "text" at bounding box center [303, 102] width 467 height 20
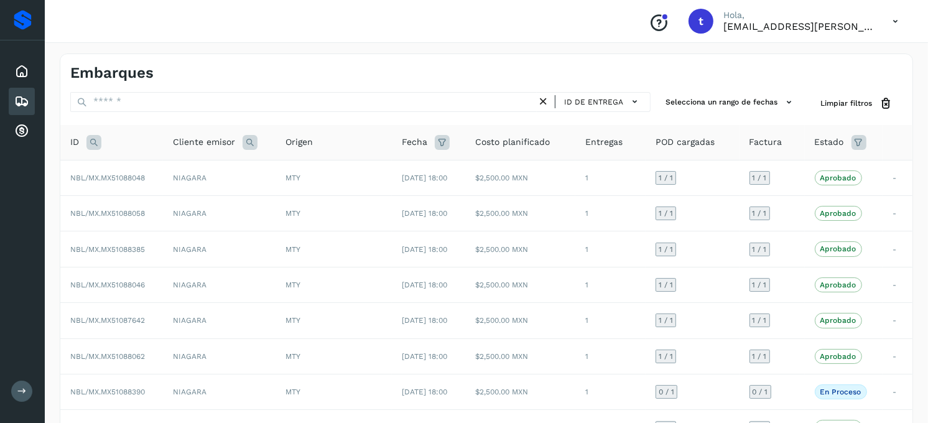
click at [95, 142] on icon at bounding box center [93, 142] width 15 height 15
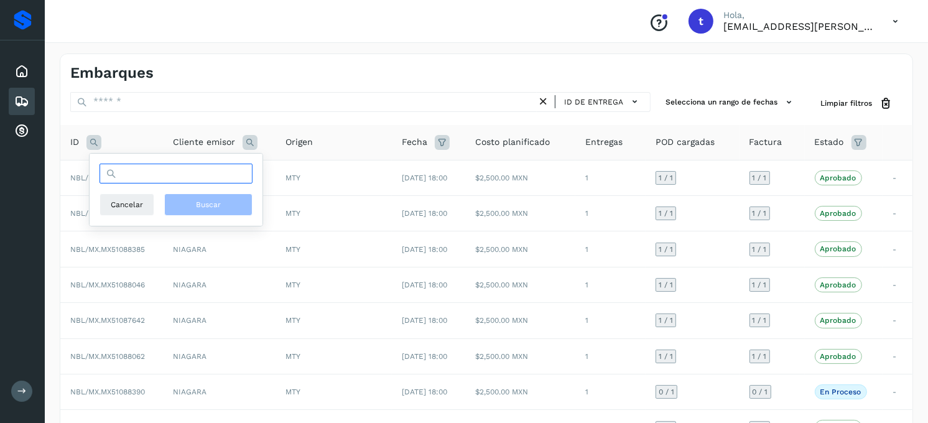
click at [140, 173] on input "text" at bounding box center [176, 174] width 153 height 20
type input "**********"
click at [200, 205] on span "Buscar" at bounding box center [208, 204] width 25 height 11
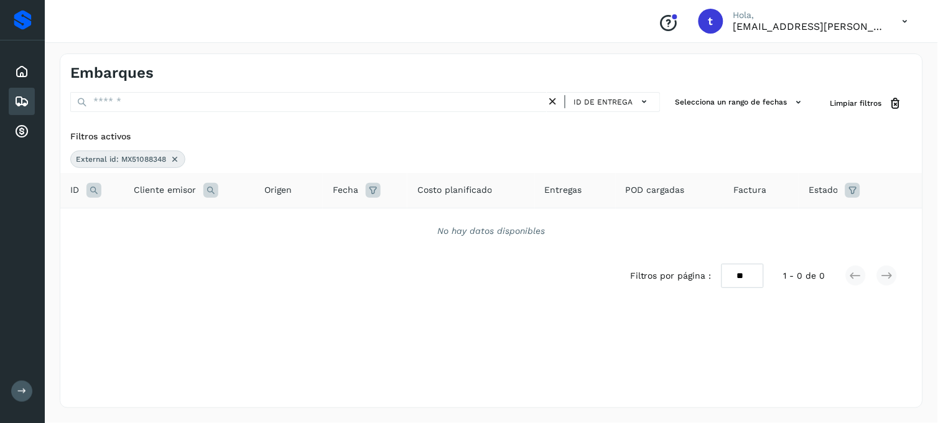
click at [177, 157] on icon at bounding box center [175, 159] width 10 height 10
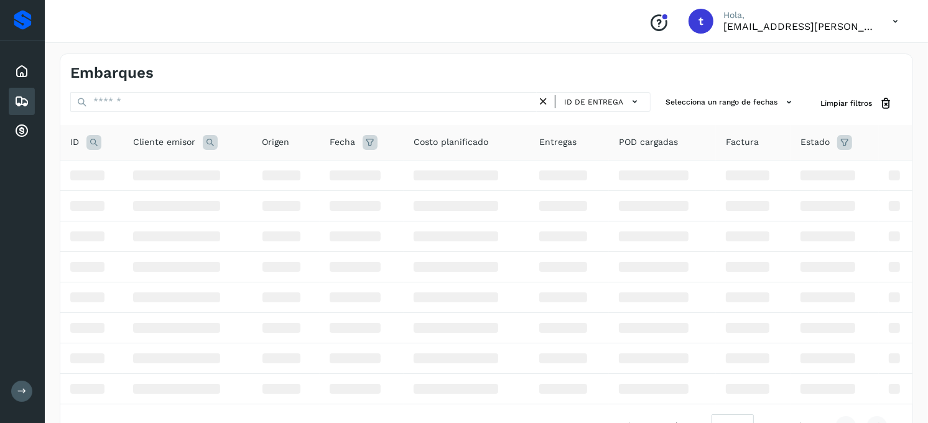
click at [89, 141] on icon at bounding box center [93, 142] width 15 height 15
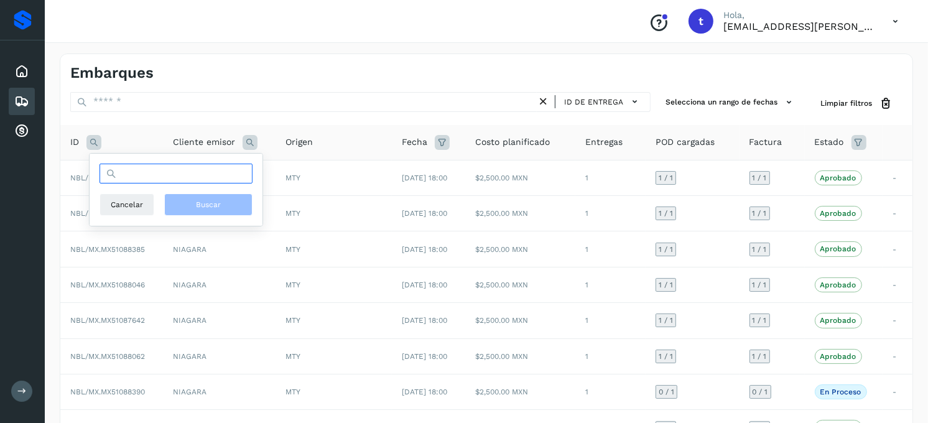
click at [136, 172] on input "text" at bounding box center [176, 174] width 153 height 20
type input "**********"
drag, startPoint x: 195, startPoint y: 195, endPoint x: 197, endPoint y: 201, distance: 6.5
click at [197, 201] on button "Buscar" at bounding box center [208, 204] width 88 height 22
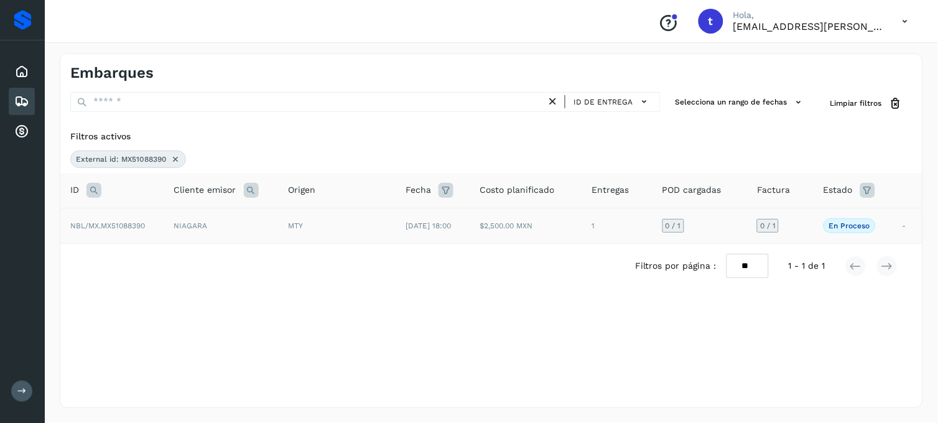
click at [135, 231] on td "NBL/MX.MX51088390" at bounding box center [112, 225] width 104 height 35
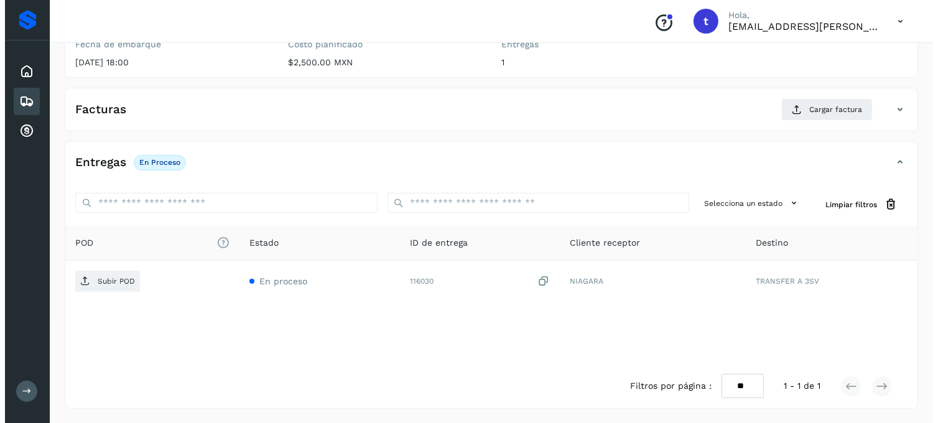
scroll to position [170, 0]
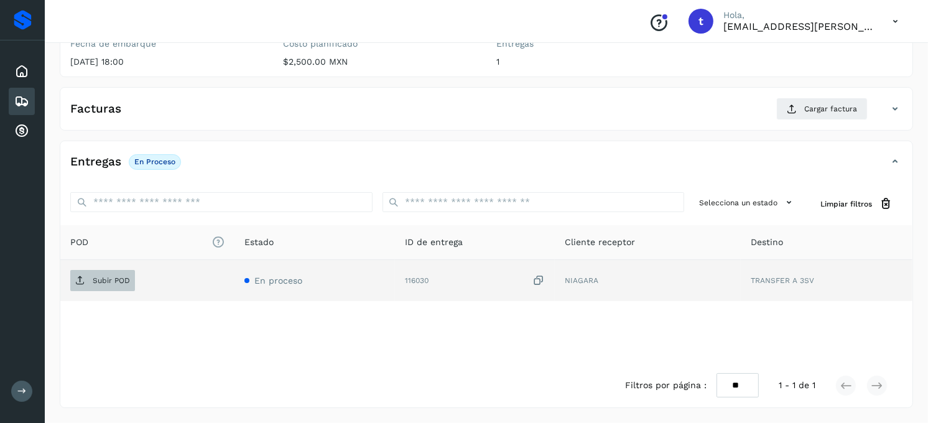
click at [111, 290] on button "Subir POD" at bounding box center [102, 280] width 65 height 21
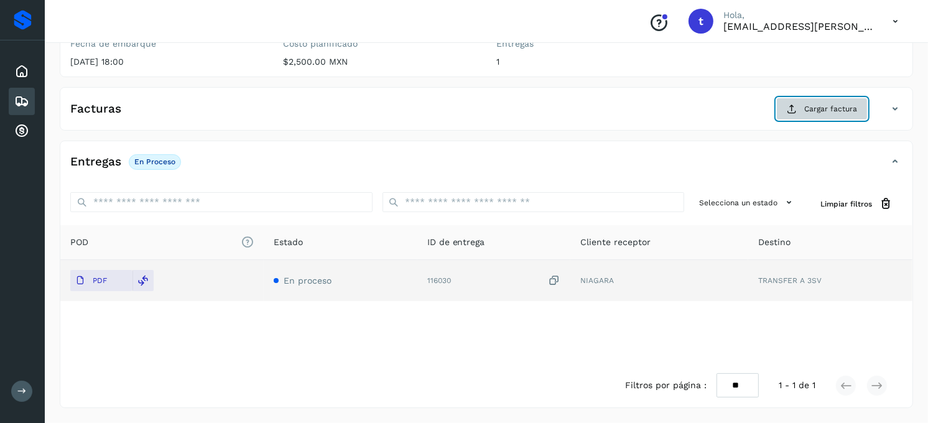
click at [825, 113] on span "Cargar factura" at bounding box center [830, 108] width 53 height 11
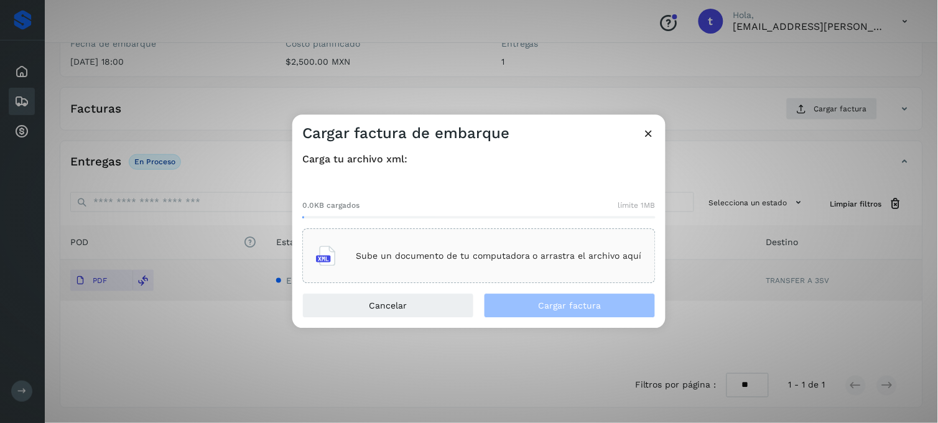
click at [529, 258] on p "Sube un documento de tu computadora o arrastra el archivo aquí" at bounding box center [499, 256] width 286 height 11
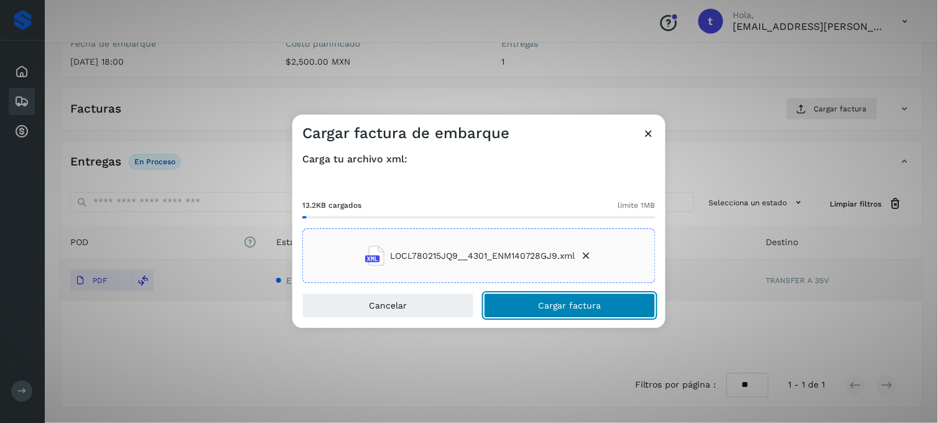
click at [543, 307] on span "Cargar factura" at bounding box center [570, 306] width 63 height 9
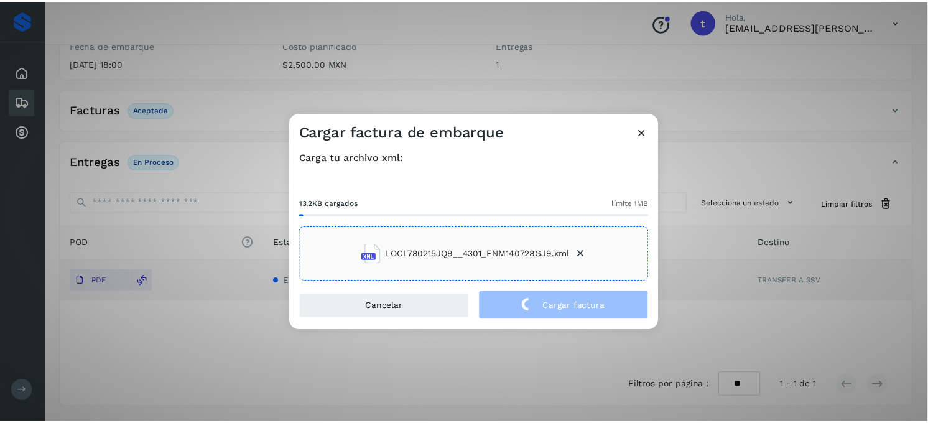
scroll to position [169, 0]
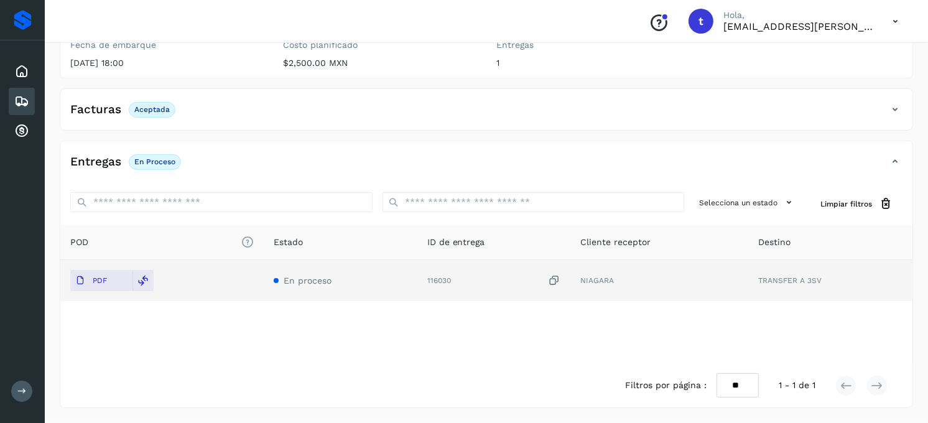
click at [494, 154] on div "Entregas En proceso" at bounding box center [473, 161] width 827 height 21
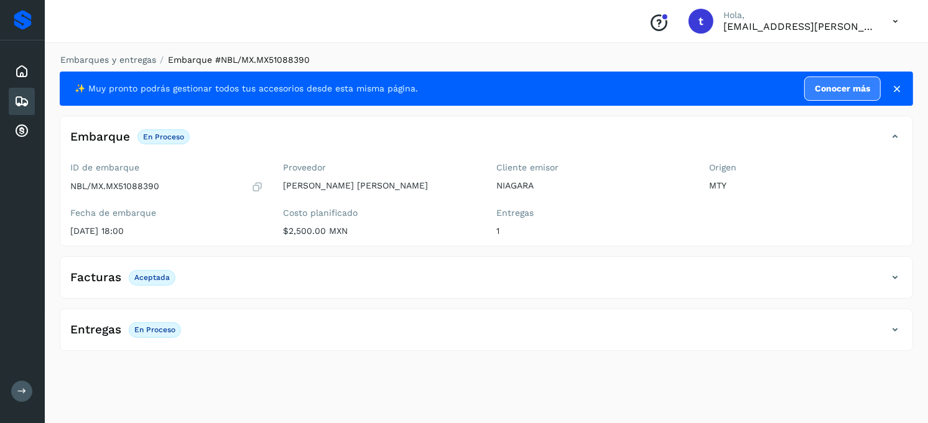
scroll to position [0, 0]
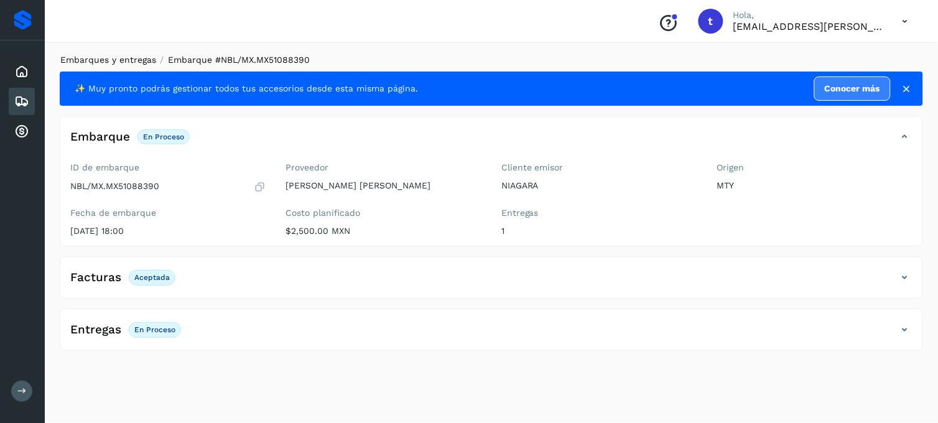
click at [112, 62] on link "Embarques y entregas" at bounding box center [108, 60] width 96 height 10
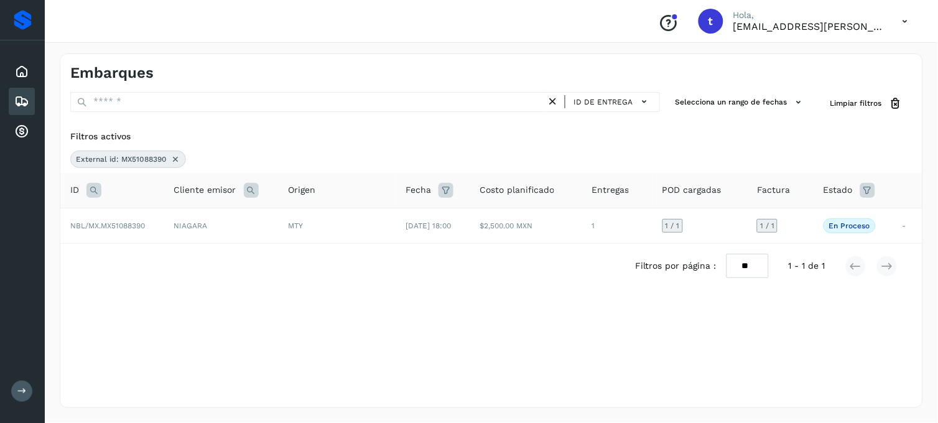
click at [176, 162] on icon at bounding box center [175, 159] width 10 height 10
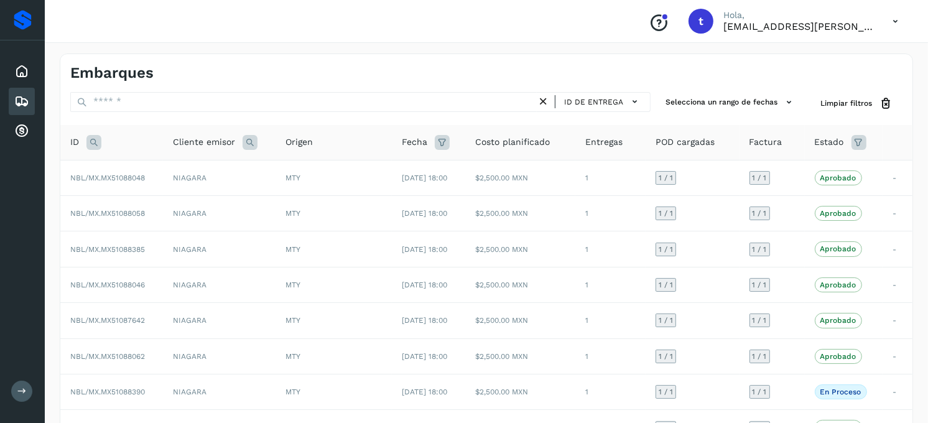
click at [95, 142] on icon at bounding box center [93, 142] width 15 height 15
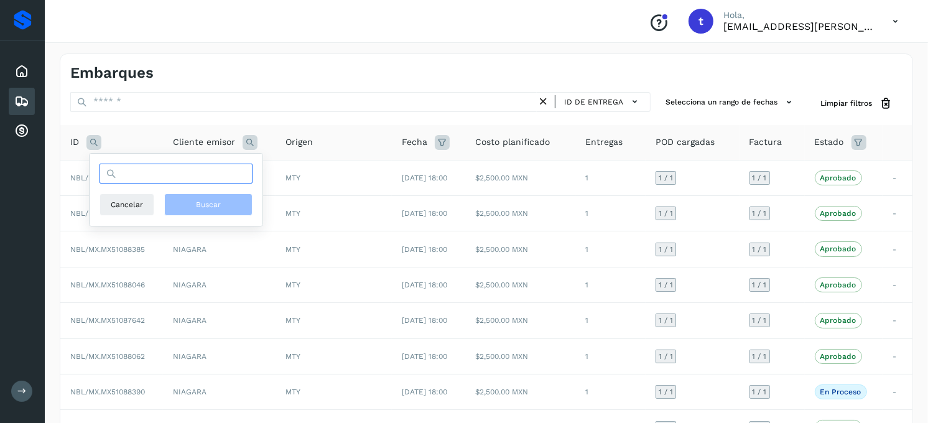
click at [206, 175] on input "text" at bounding box center [176, 174] width 153 height 20
type input "**********"
click at [207, 202] on span "Buscar" at bounding box center [208, 204] width 25 height 11
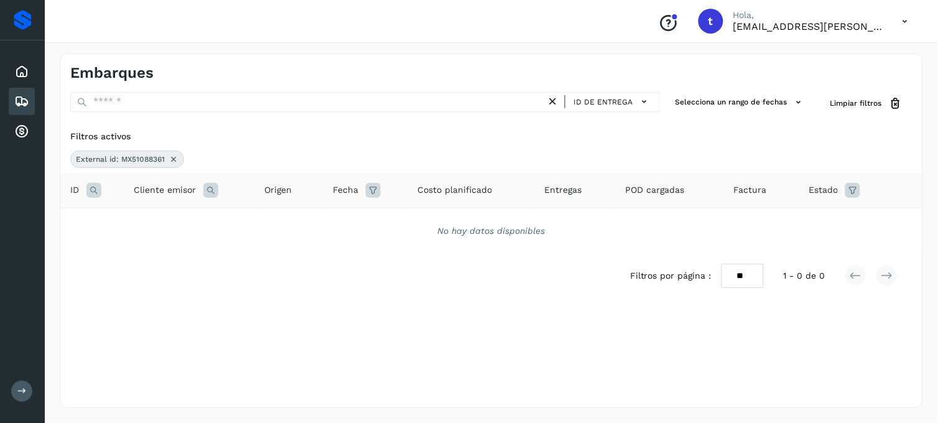
click at [171, 160] on icon at bounding box center [174, 159] width 10 height 10
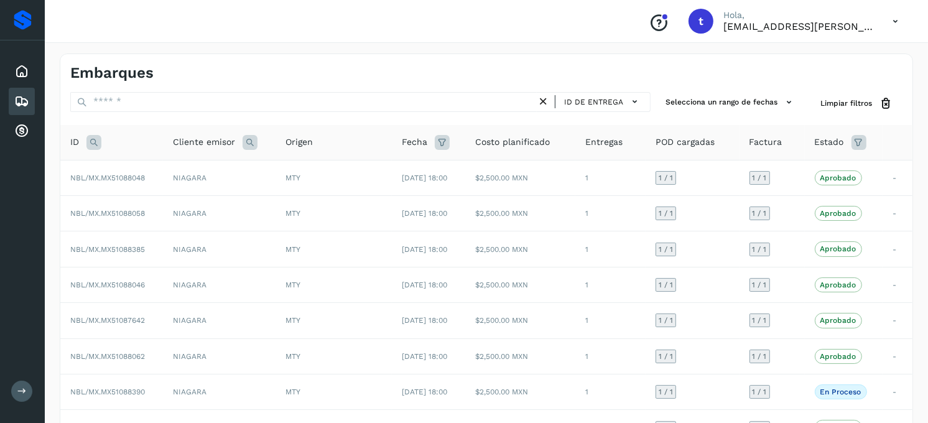
click at [92, 146] on icon at bounding box center [93, 142] width 15 height 15
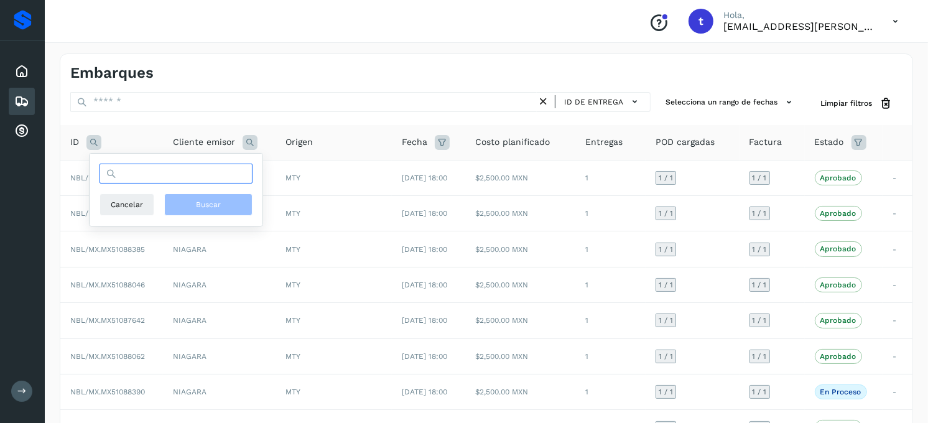
click at [180, 177] on input "text" at bounding box center [176, 174] width 153 height 20
type input "**********"
click at [188, 203] on button "Buscar" at bounding box center [208, 204] width 88 height 22
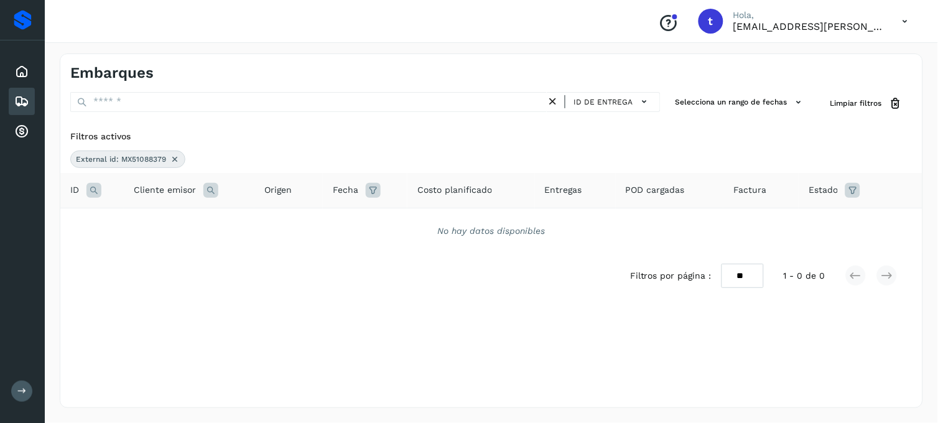
click at [172, 159] on icon at bounding box center [175, 159] width 10 height 10
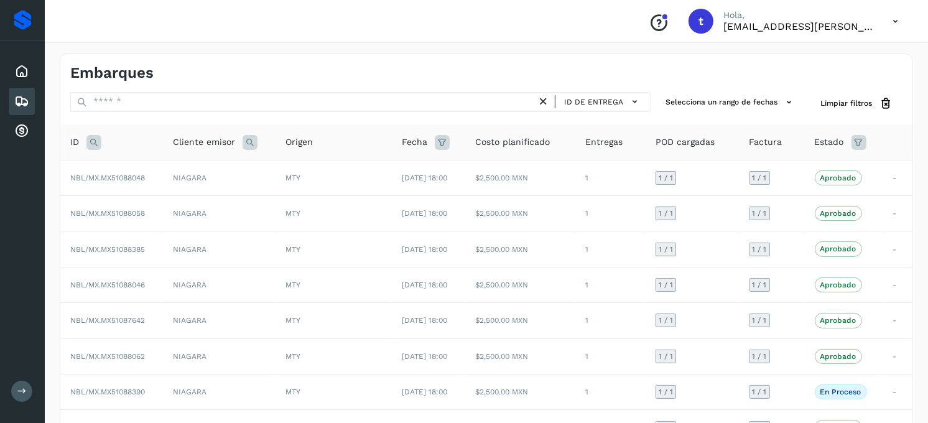
click at [95, 147] on icon at bounding box center [93, 142] width 15 height 15
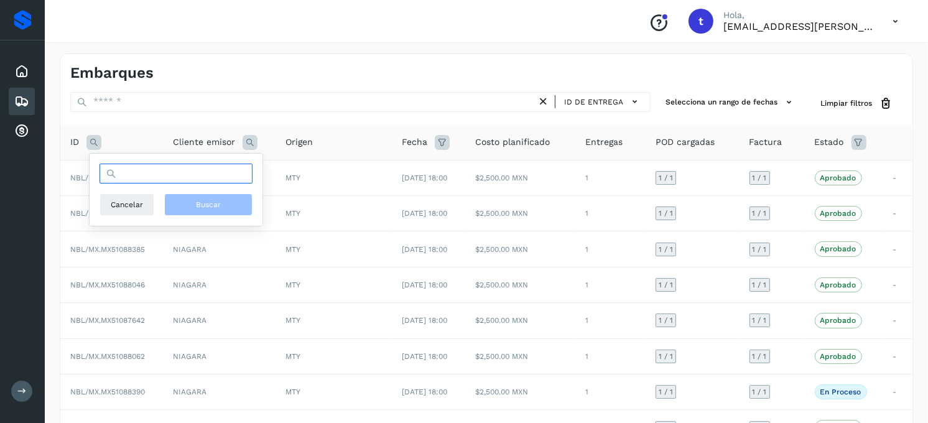
click at [190, 176] on input "text" at bounding box center [176, 174] width 153 height 20
type input "**********"
click at [202, 213] on button "Buscar" at bounding box center [208, 204] width 88 height 22
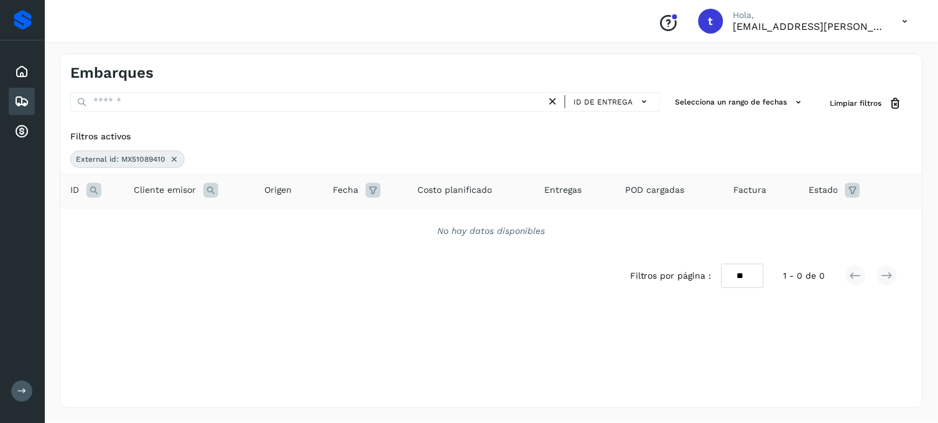
click at [175, 156] on icon at bounding box center [174, 159] width 10 height 10
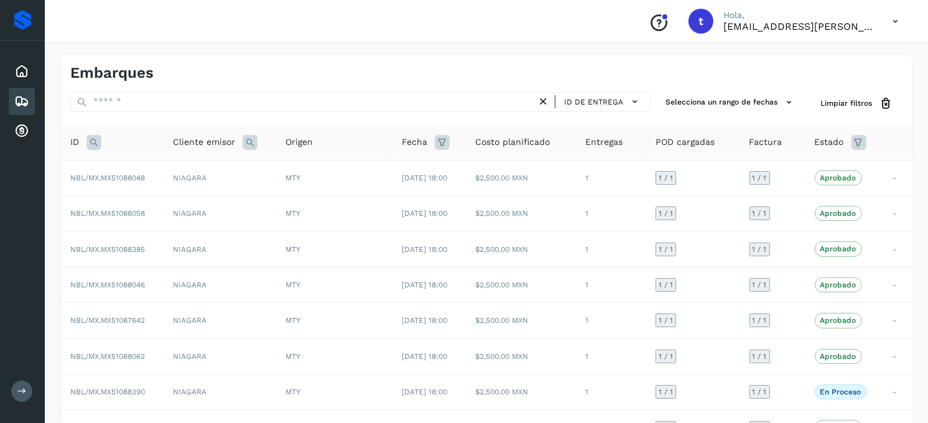
click at [90, 147] on icon at bounding box center [93, 142] width 15 height 15
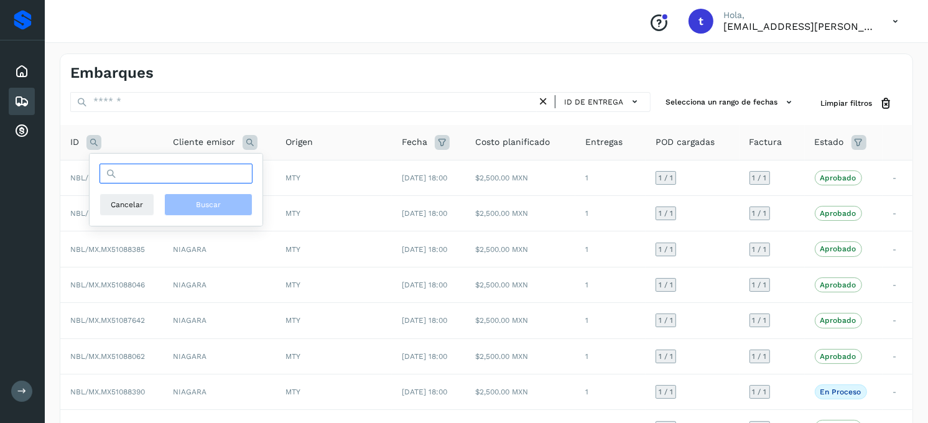
click at [180, 176] on input "text" at bounding box center [176, 174] width 153 height 20
type input "**********"
click at [232, 196] on button "Buscar" at bounding box center [208, 204] width 88 height 22
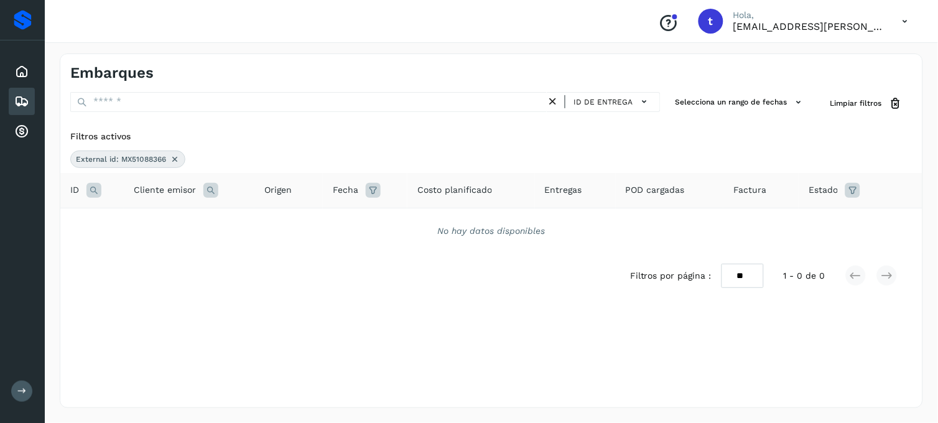
click at [22, 94] on icon at bounding box center [21, 101] width 15 height 15
click at [26, 102] on icon at bounding box center [21, 101] width 15 height 15
click at [175, 162] on icon at bounding box center [175, 159] width 10 height 10
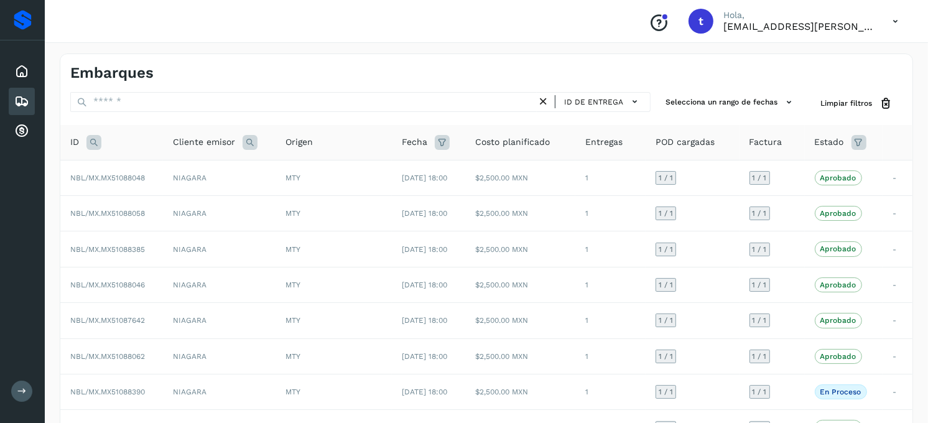
click at [249, 143] on icon at bounding box center [250, 142] width 15 height 15
click at [624, 106] on button "ID de entrega" at bounding box center [602, 102] width 85 height 18
click at [577, 129] on div "ID de entrega" at bounding box center [570, 123] width 148 height 24
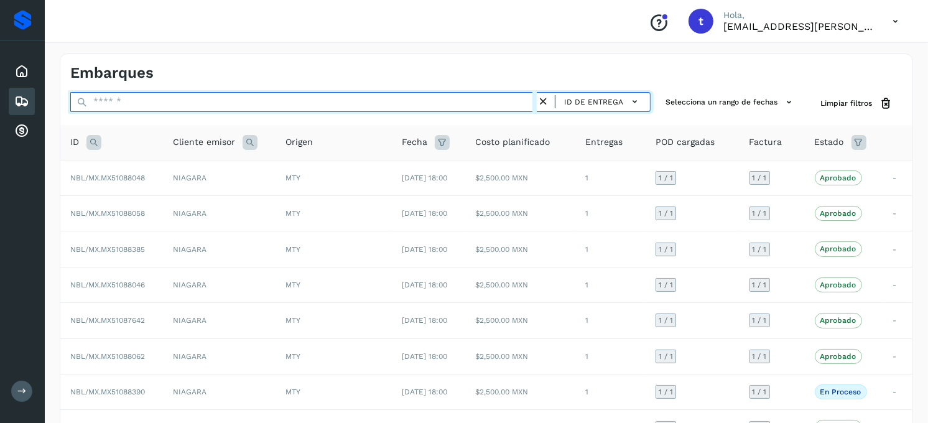
click at [368, 106] on input "text" at bounding box center [303, 102] width 467 height 20
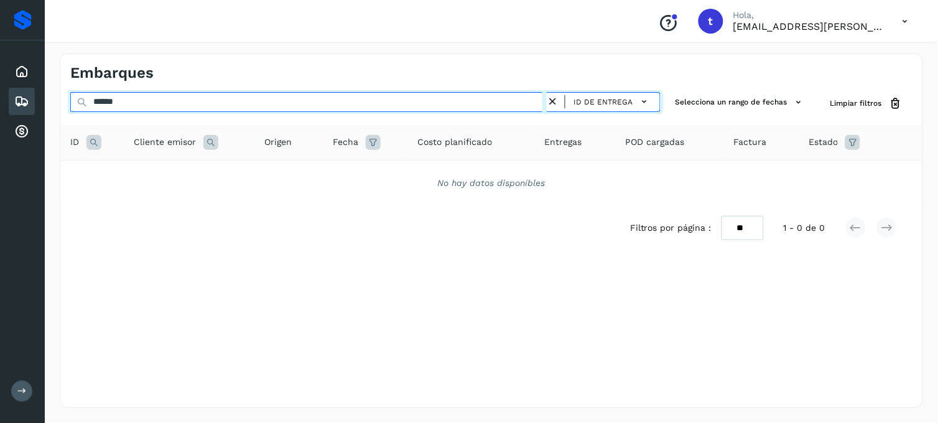
type input "******"
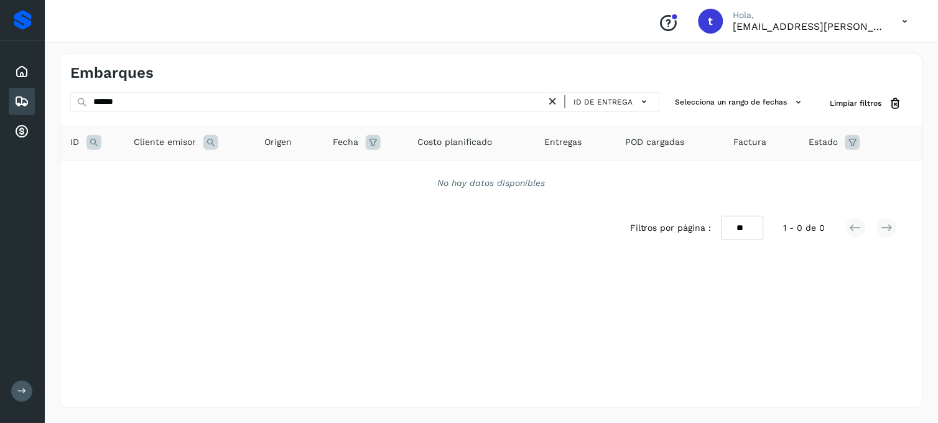
click at [558, 104] on icon at bounding box center [553, 101] width 13 height 13
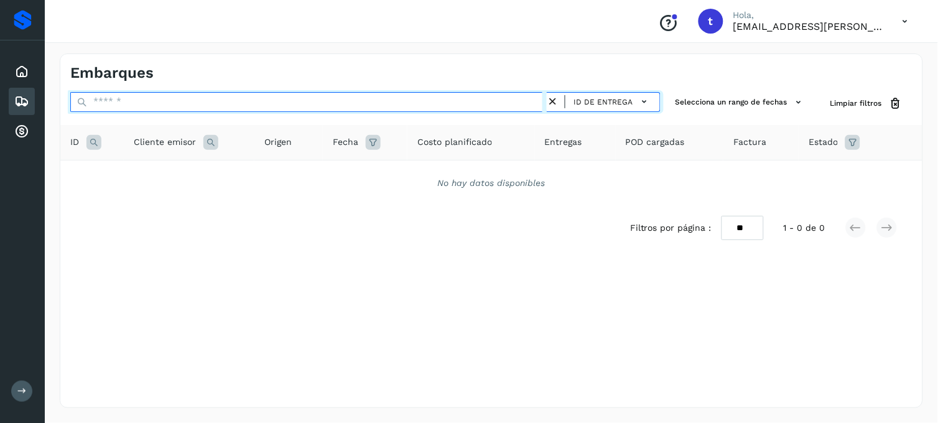
click at [324, 101] on input "text" at bounding box center [308, 102] width 477 height 20
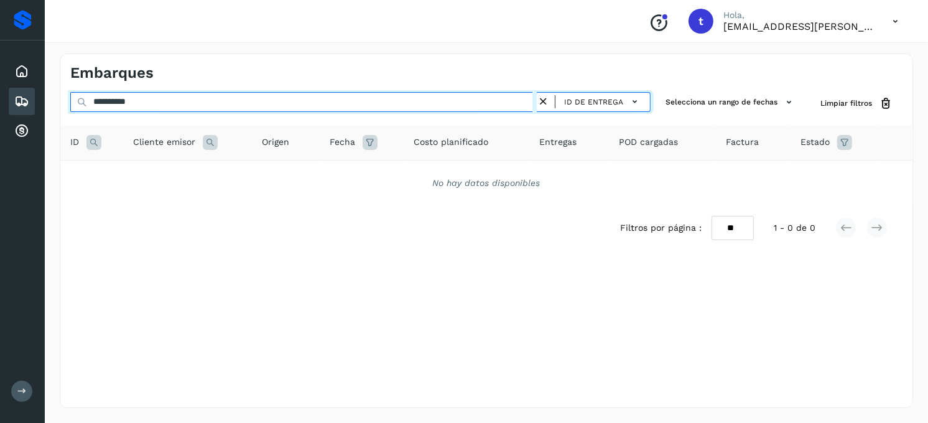
type input "**********"
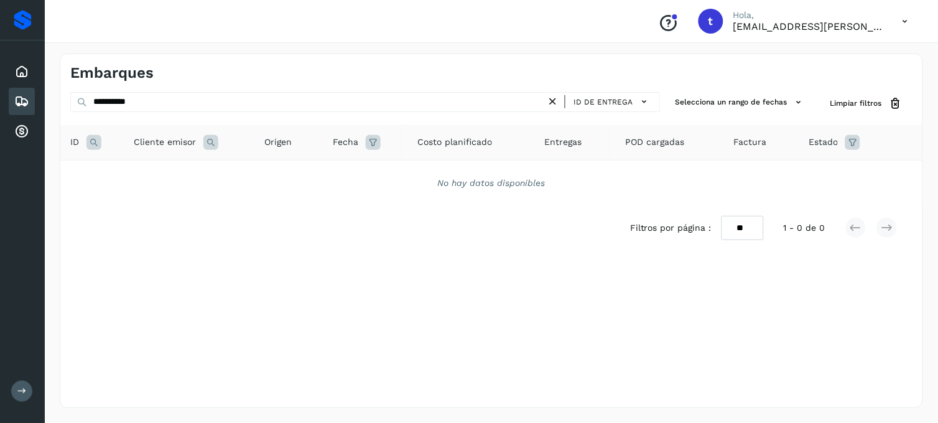
click at [560, 101] on icon at bounding box center [553, 101] width 13 height 13
